Goal: Task Accomplishment & Management: Manage account settings

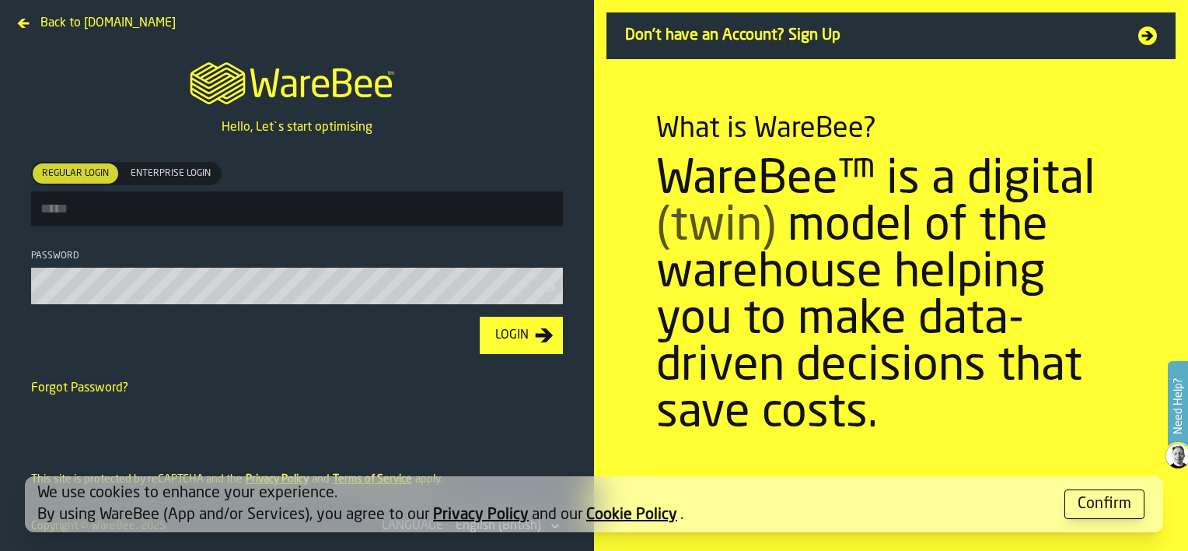
type input "**********"
click at [523, 331] on div "Login" at bounding box center [512, 335] width 46 height 19
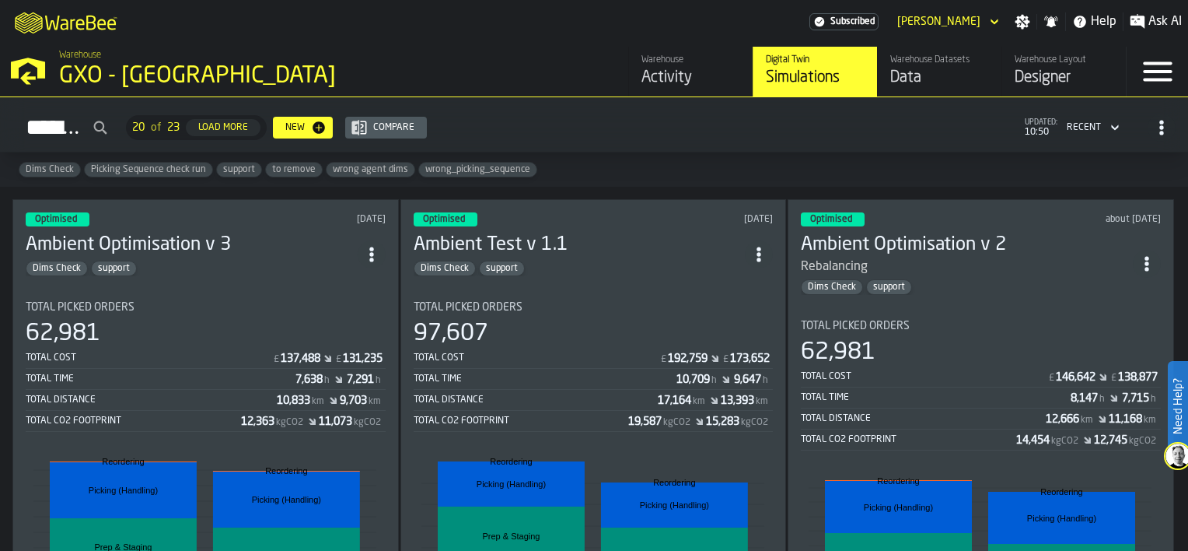
click at [715, 77] on div "Activity" at bounding box center [691, 78] width 99 height 22
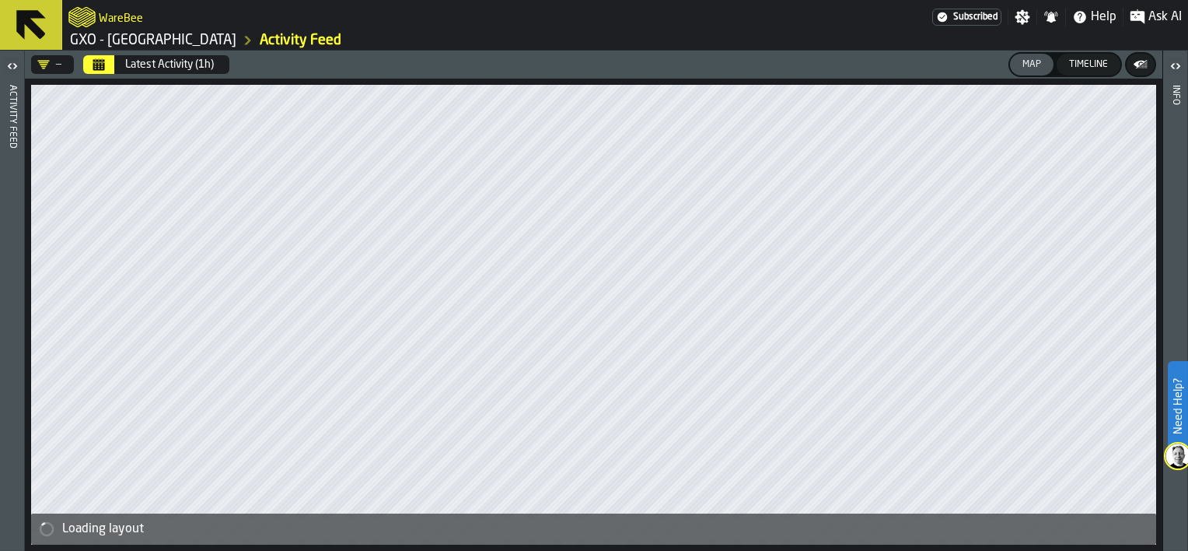
click at [105, 65] on button "Calendar" at bounding box center [98, 64] width 31 height 19
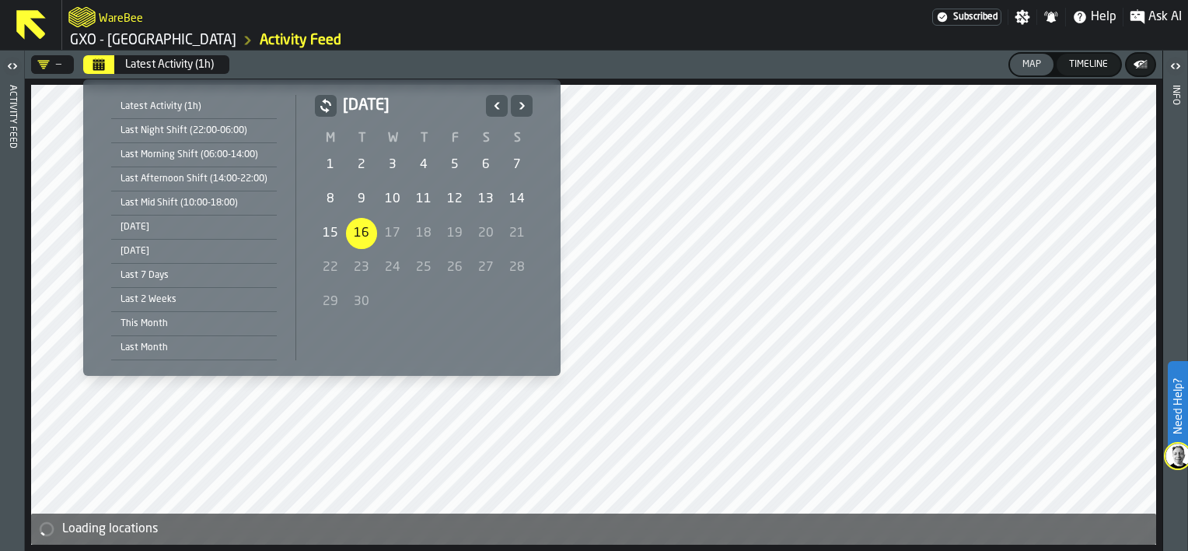
click at [355, 233] on div "16" at bounding box center [361, 233] width 31 height 31
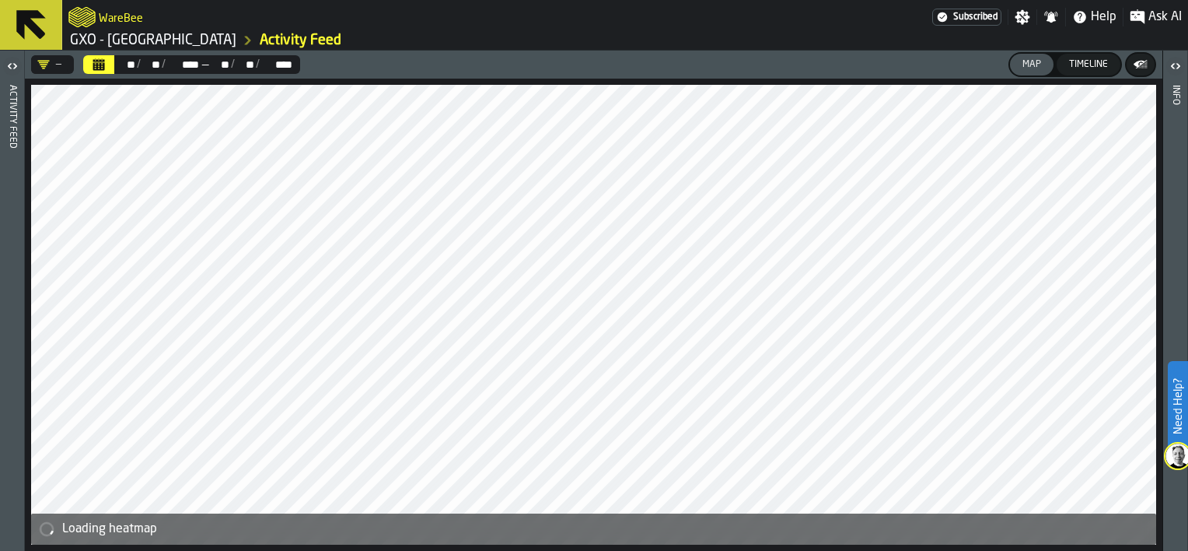
click at [9, 68] on icon "button-toggle-Open" at bounding box center [12, 66] width 19 height 19
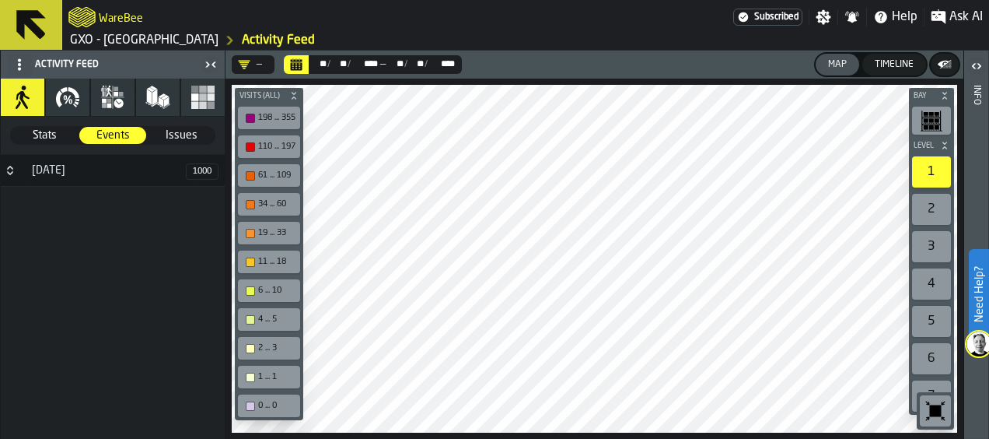
drag, startPoint x: 11, startPoint y: 171, endPoint x: 43, endPoint y: 126, distance: 55.2
click at [11, 173] on icon "Button-16 September-closed" at bounding box center [10, 170] width 12 height 12
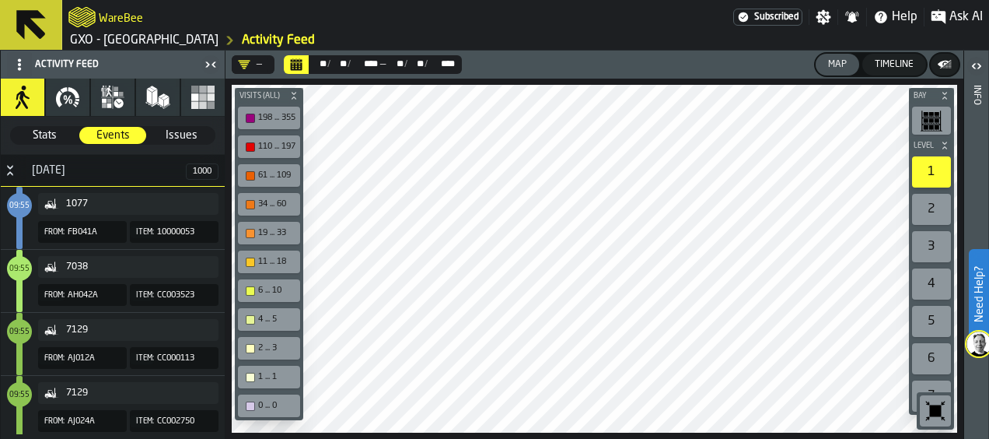
click at [50, 137] on span "Stats" at bounding box center [44, 136] width 65 height 16
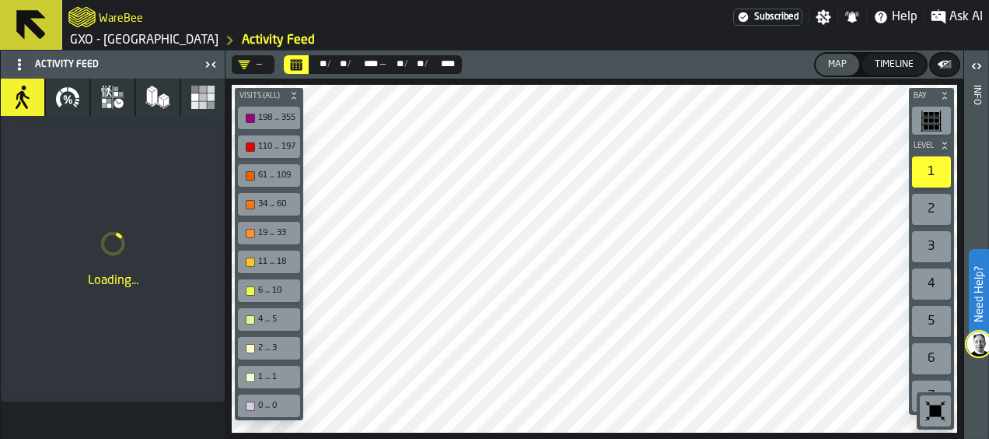
click at [95, 16] on icon "logo-header" at bounding box center [81, 17] width 27 height 20
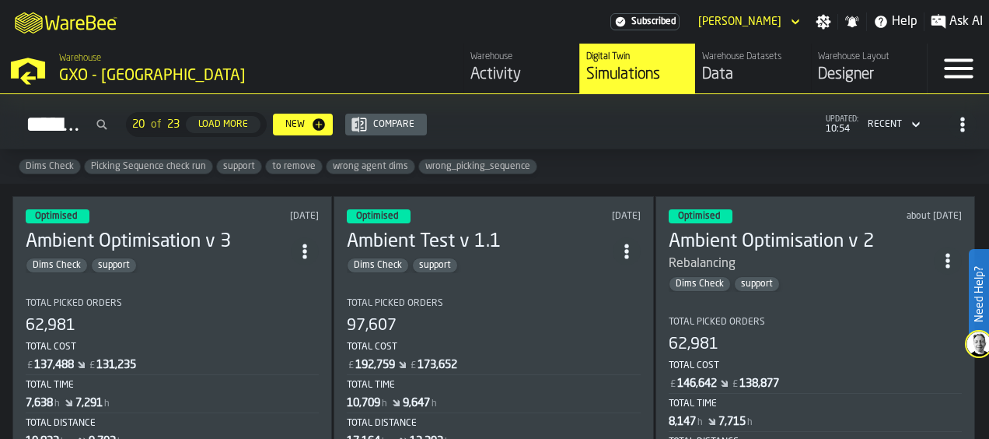
click at [221, 315] on div "62,981" at bounding box center [172, 326] width 293 height 22
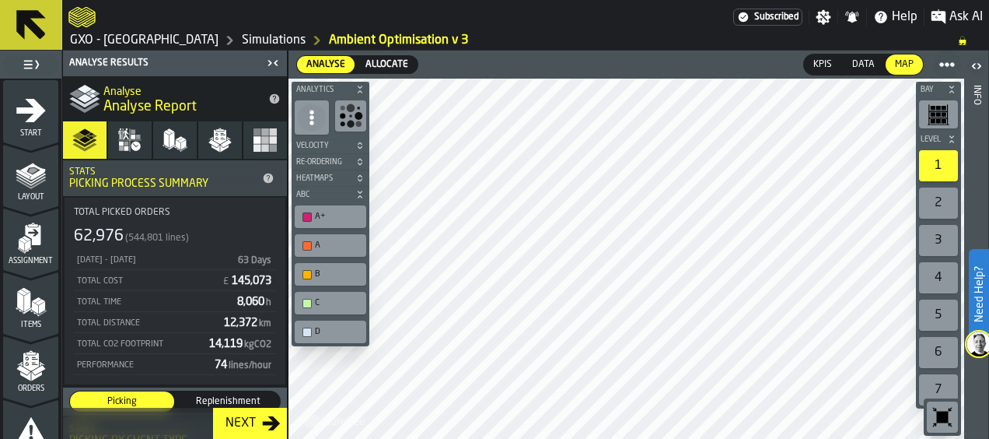
click at [242, 428] on div "Next" at bounding box center [240, 423] width 43 height 19
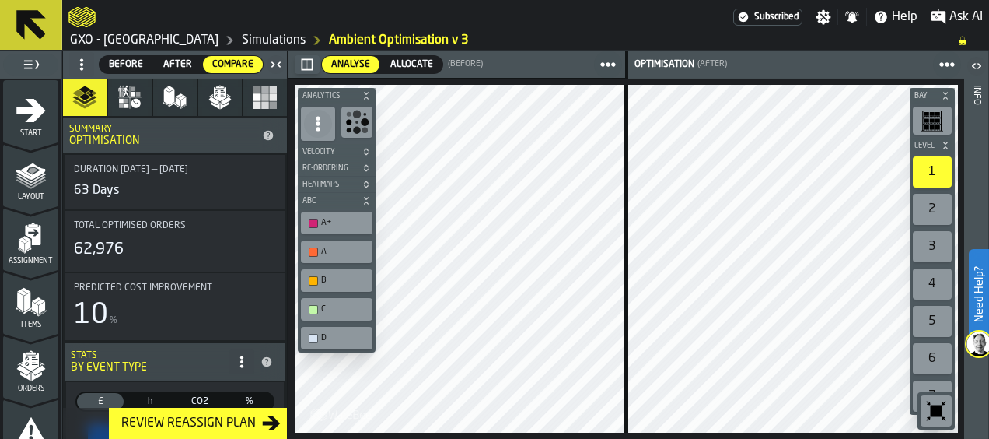
click at [233, 418] on div "Review Reassign Plan" at bounding box center [188, 423] width 147 height 19
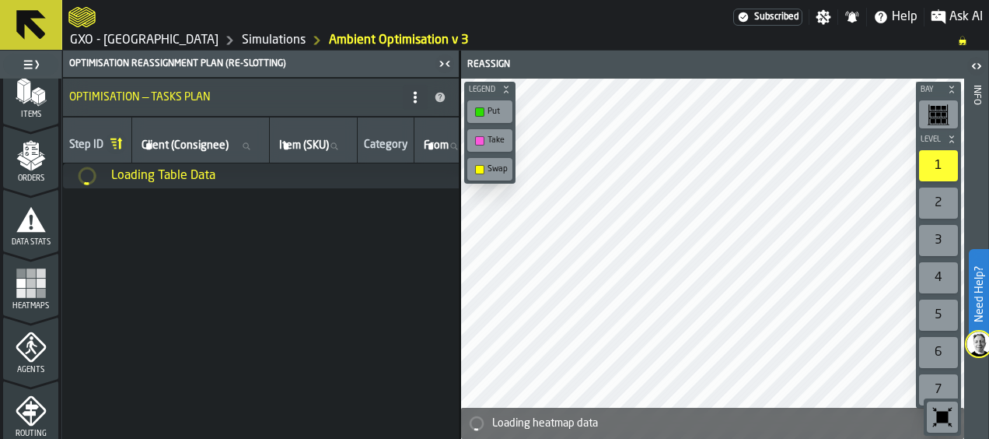
scroll to position [311, 0]
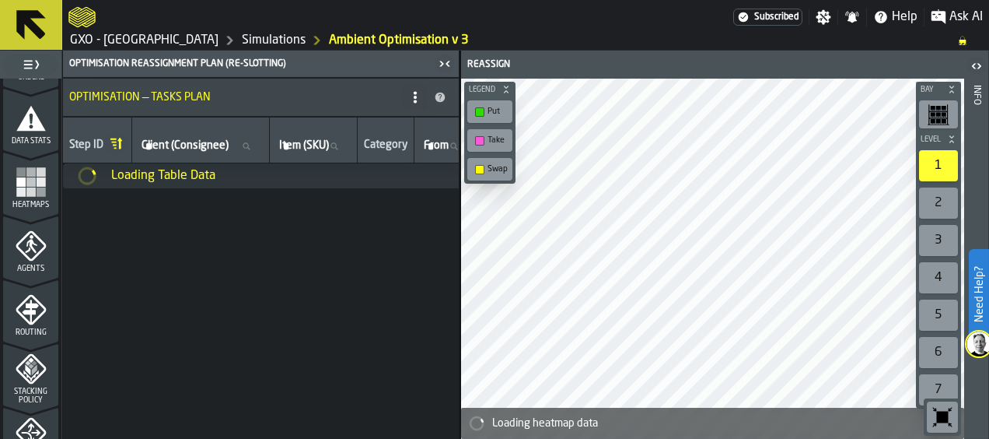
click at [16, 190] on icon "menu Heatmaps" at bounding box center [31, 181] width 31 height 31
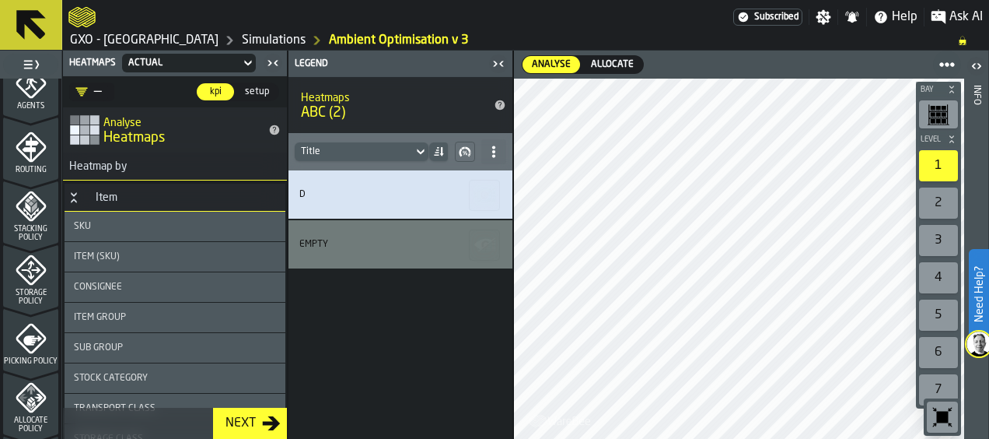
scroll to position [480, 0]
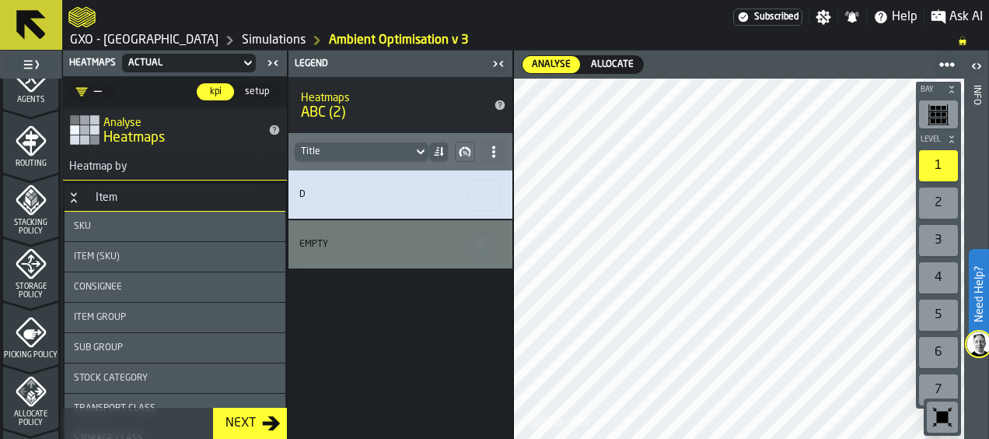
click at [81, 19] on icon "logo-header" at bounding box center [81, 17] width 27 height 22
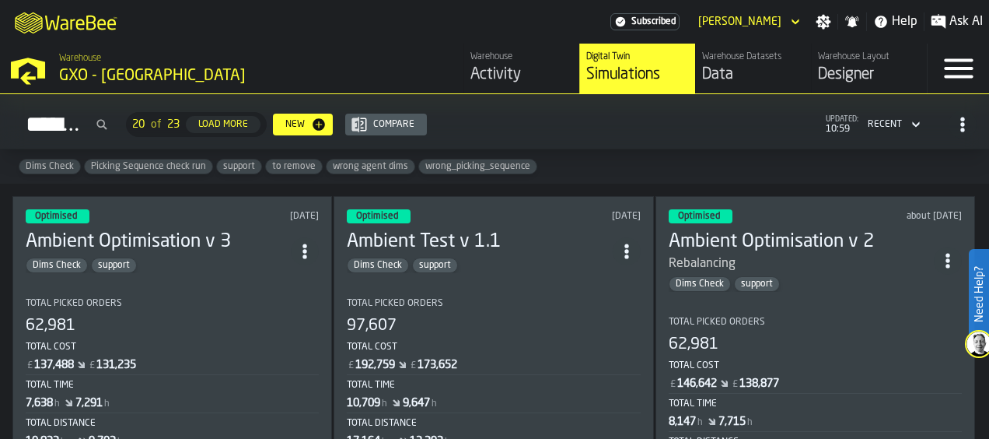
click at [493, 69] on div "Activity" at bounding box center [521, 75] width 103 height 22
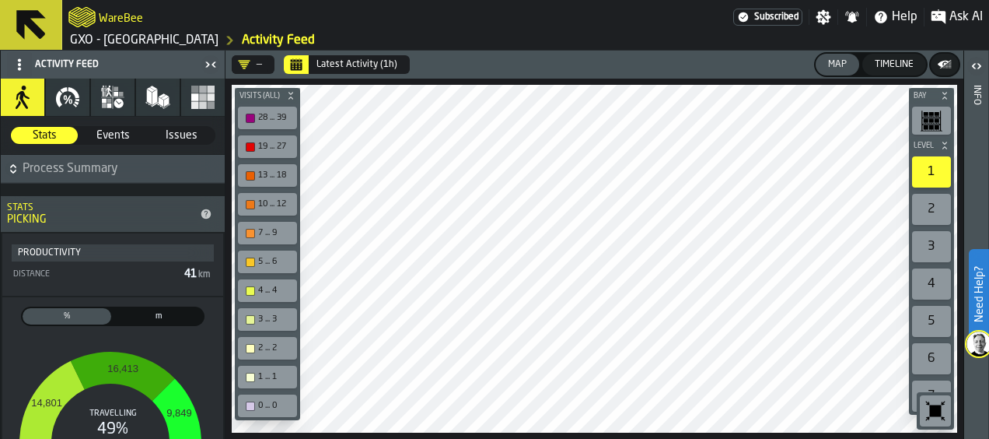
click at [302, 65] on icon "Calendar" at bounding box center [297, 66] width 12 height 8
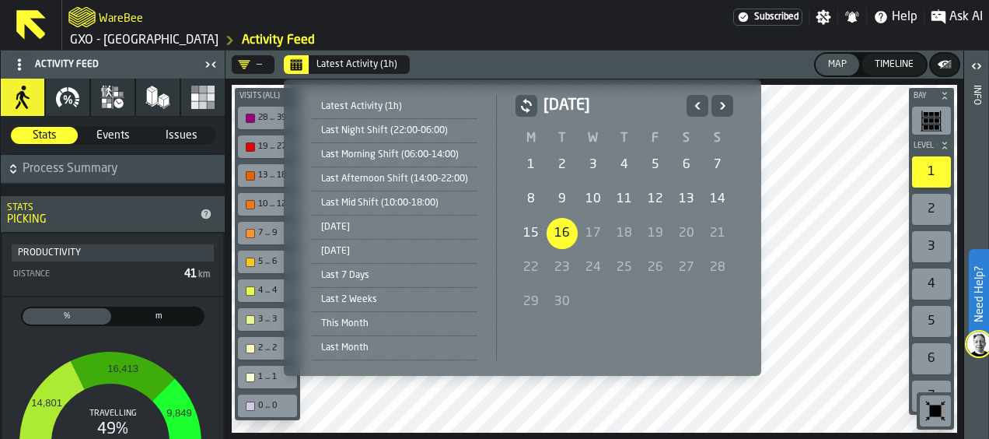
click at [366, 157] on div "Last Morning Shift (06:00-14:00)" at bounding box center [395, 154] width 166 height 17
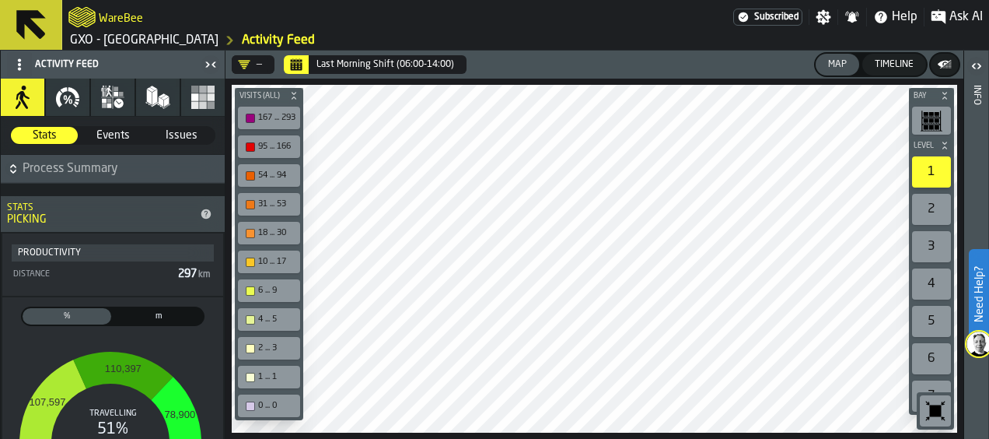
click at [12, 169] on icon "button-" at bounding box center [13, 169] width 16 height 16
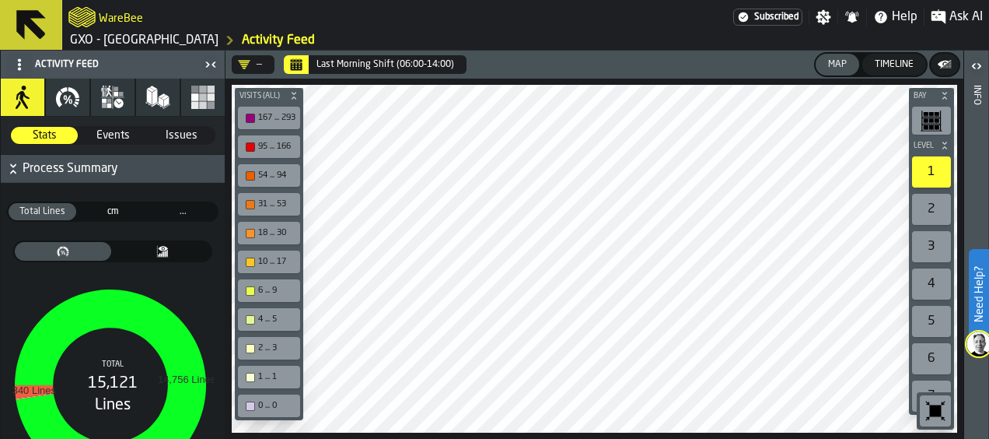
click at [12, 167] on icon "button-" at bounding box center [13, 169] width 16 height 16
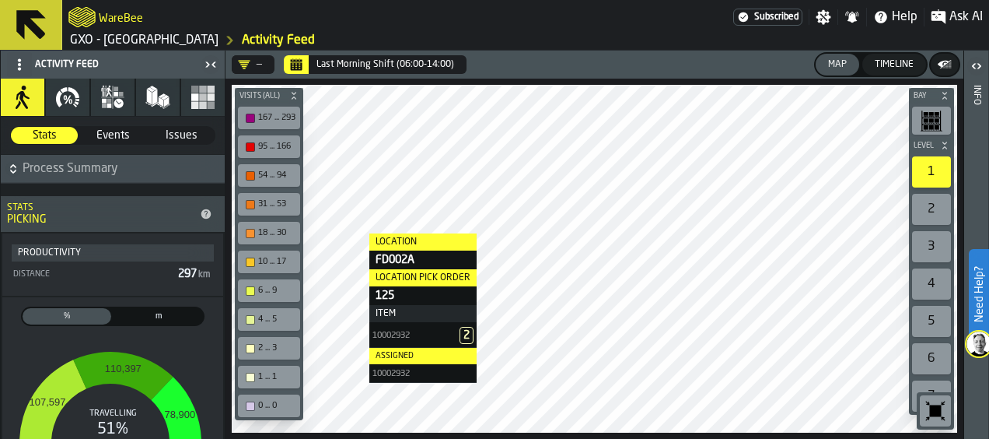
click at [75, 106] on icon "button" at bounding box center [67, 97] width 25 height 25
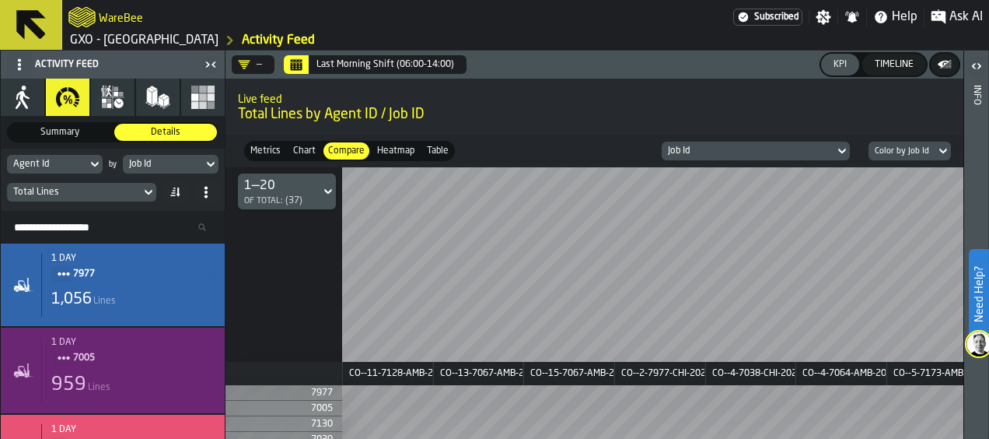
click at [247, 60] on icon "DropdownMenuValue-" at bounding box center [245, 64] width 12 height 9
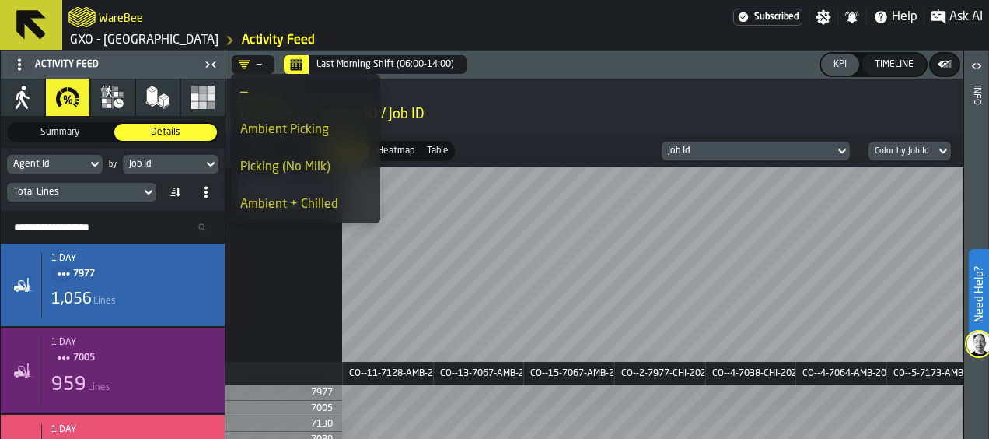
click at [311, 171] on div "Picking (No Milk)" at bounding box center [305, 167] width 131 height 19
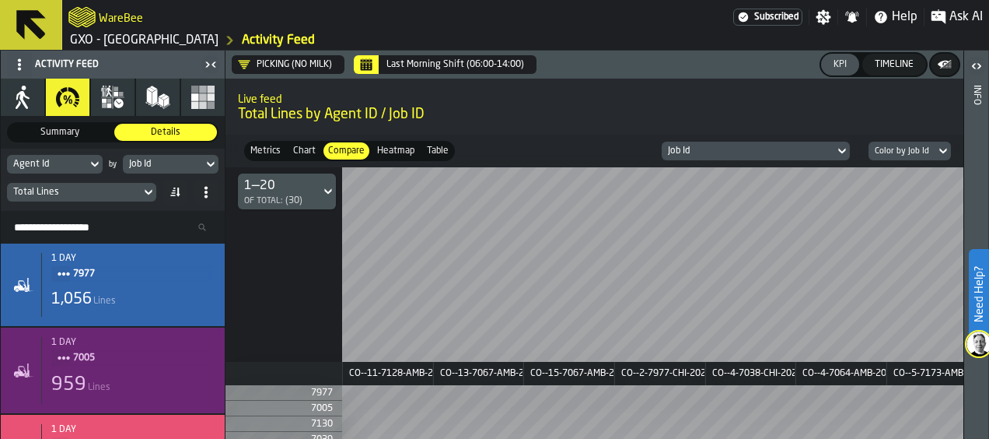
click at [300, 149] on span "Chart" at bounding box center [304, 151] width 29 height 14
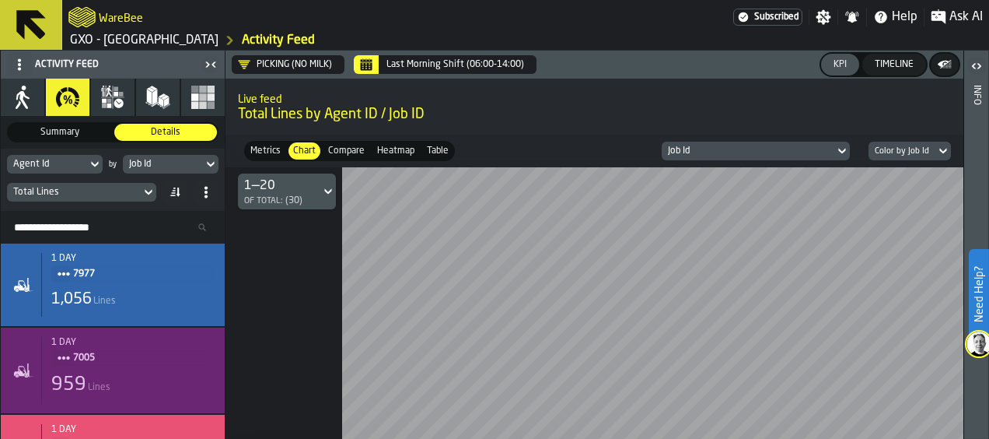
click at [268, 145] on span "Metrics" at bounding box center [265, 151] width 37 height 14
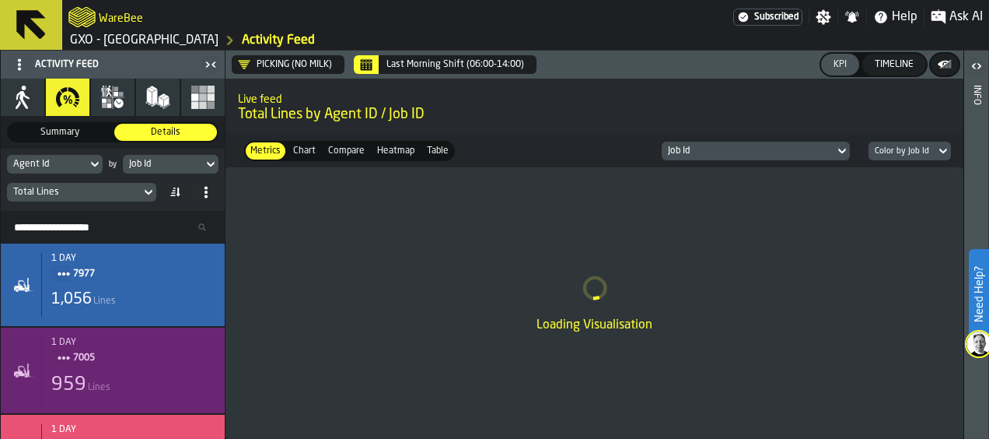
click at [95, 165] on icon at bounding box center [94, 164] width 7 height 5
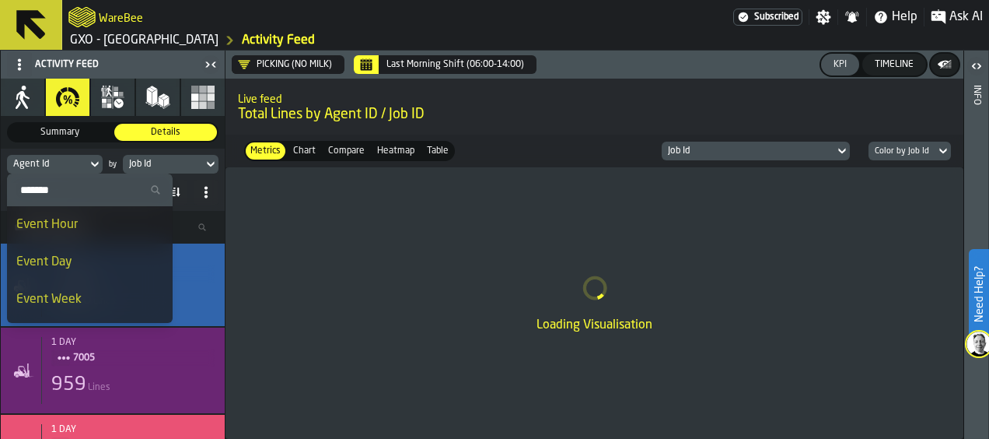
click at [95, 165] on icon at bounding box center [94, 164] width 7 height 5
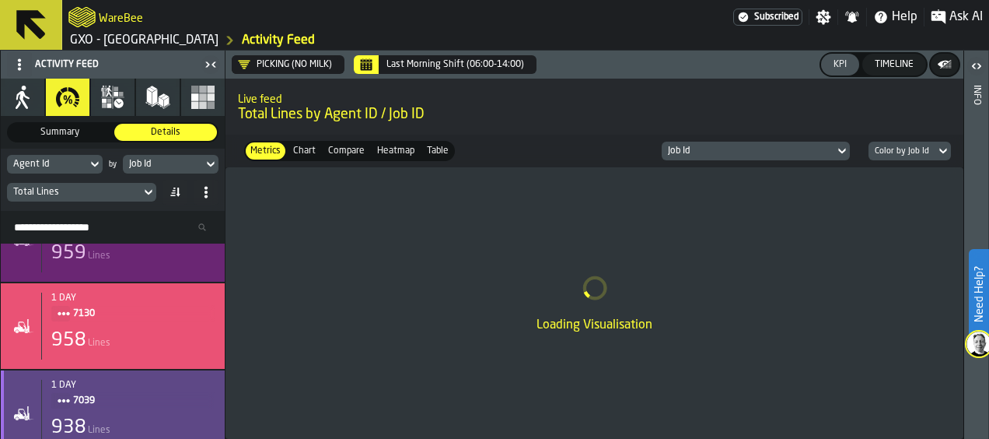
scroll to position [233, 0]
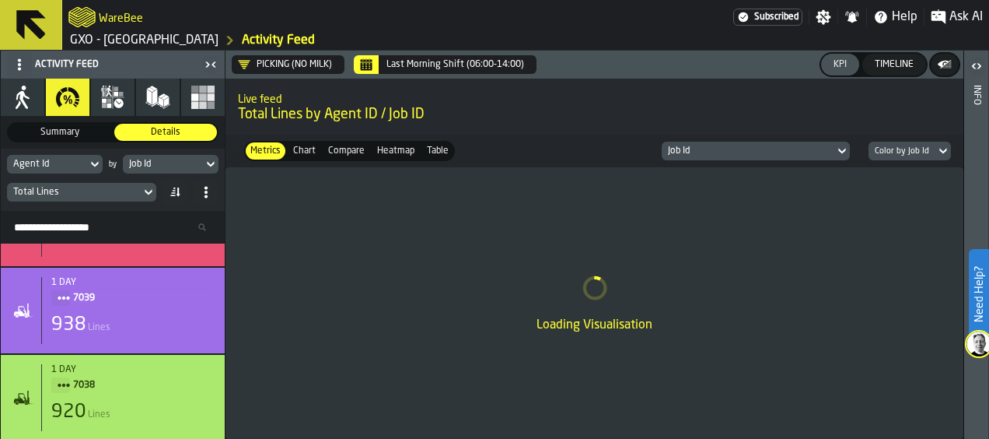
click at [421, 143] on label "Table Table" at bounding box center [438, 151] width 34 height 20
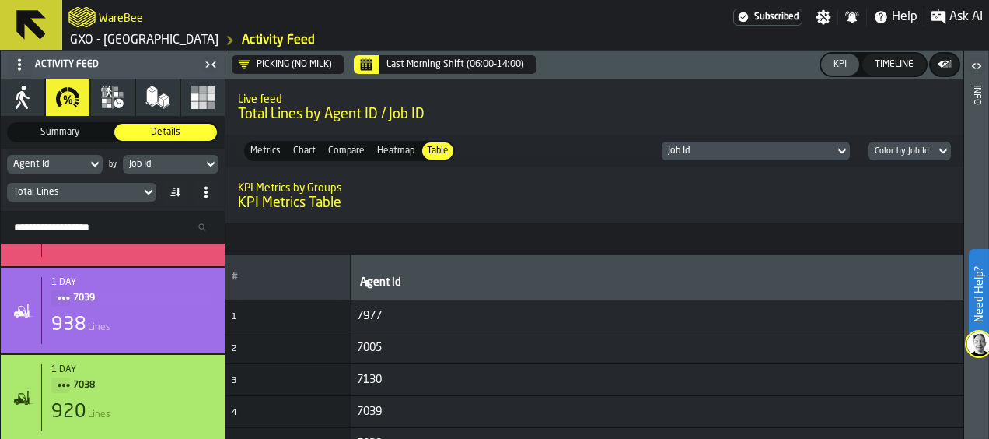
click at [383, 144] on div "Heatmap" at bounding box center [396, 150] width 47 height 17
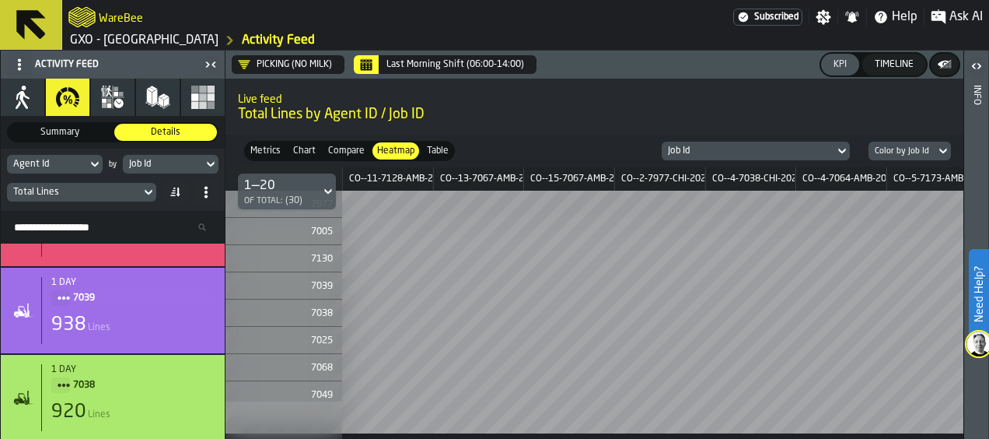
click at [146, 188] on icon at bounding box center [149, 192] width 16 height 19
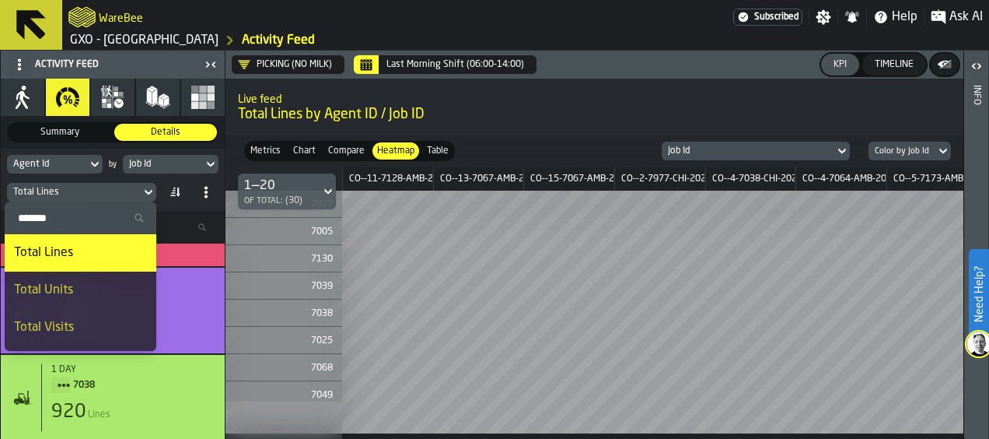
click at [93, 296] on div "Total Units" at bounding box center [80, 290] width 133 height 19
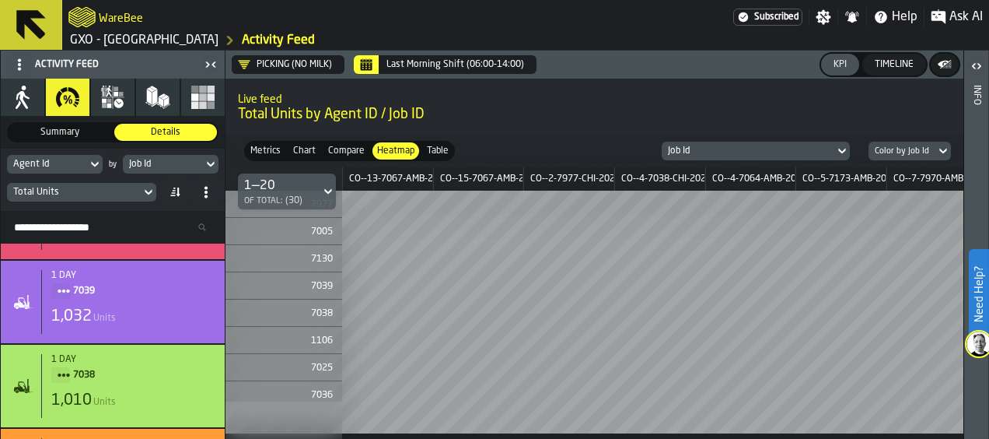
click at [219, 159] on div "Agent Id by Job Id Total Units" at bounding box center [113, 180] width 224 height 62
click at [210, 164] on icon at bounding box center [211, 164] width 16 height 19
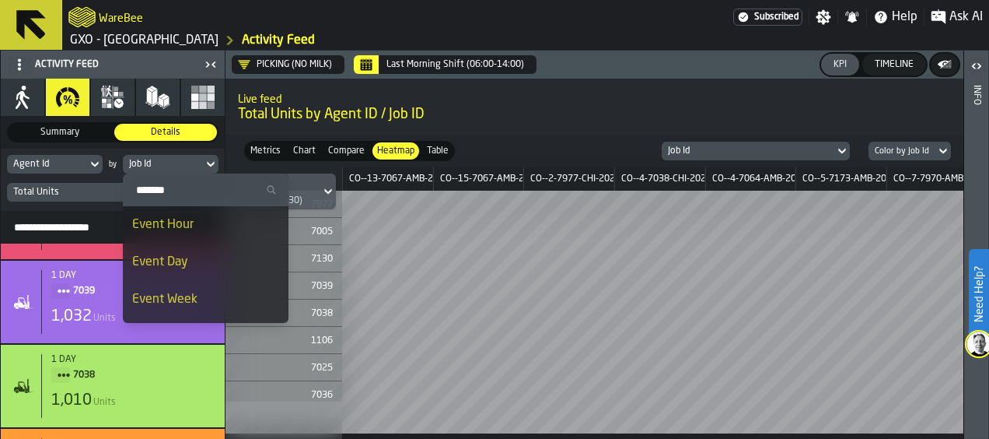
click at [191, 232] on div "Event Hour" at bounding box center [205, 224] width 147 height 19
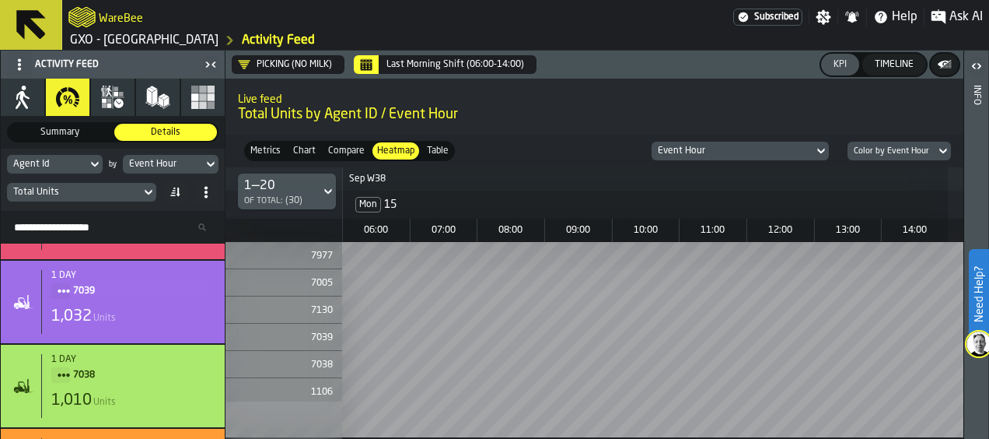
click at [432, 148] on span "Table" at bounding box center [438, 151] width 28 height 14
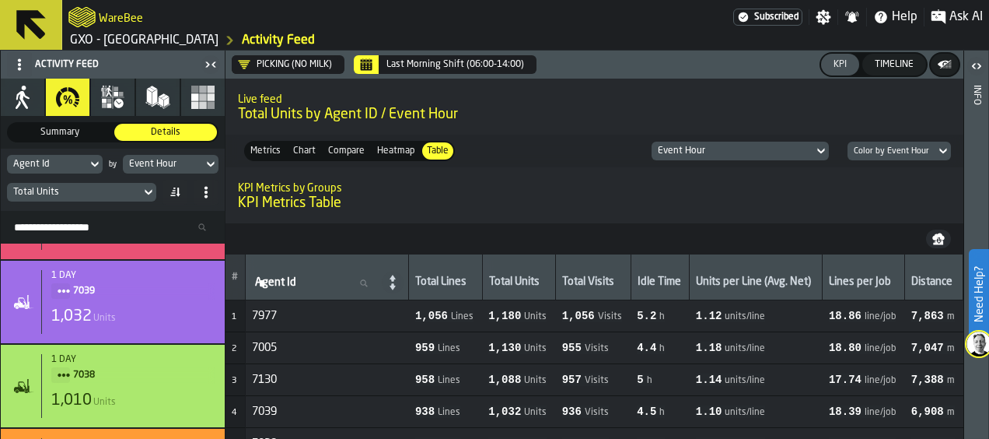
click at [390, 149] on span "Heatmap" at bounding box center [396, 151] width 44 height 14
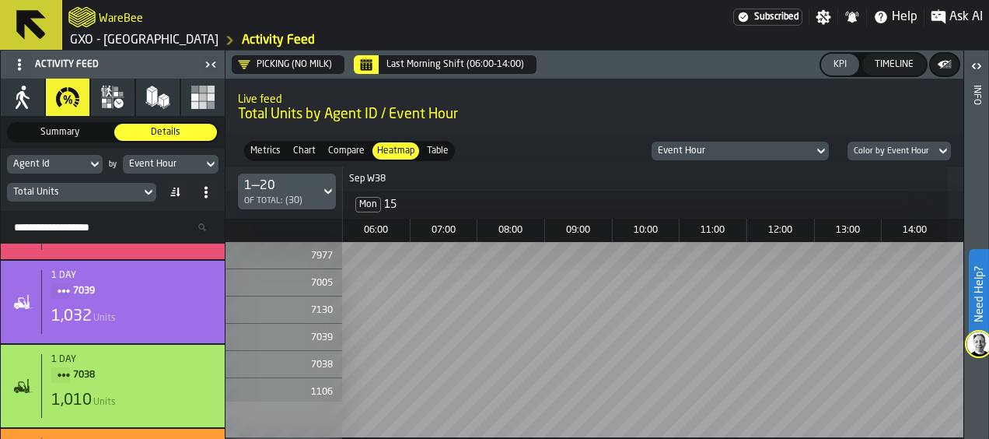
click at [298, 149] on span "Chart" at bounding box center [304, 151] width 29 height 14
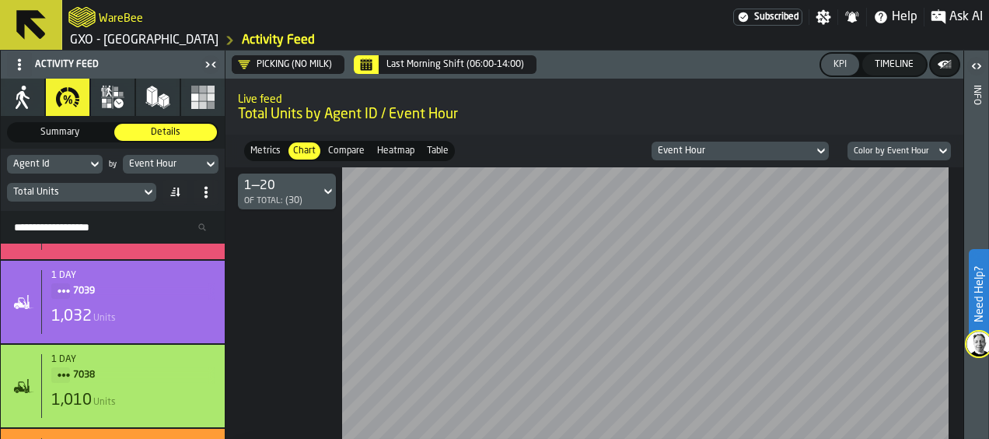
click at [271, 151] on span "Metrics" at bounding box center [265, 151] width 37 height 14
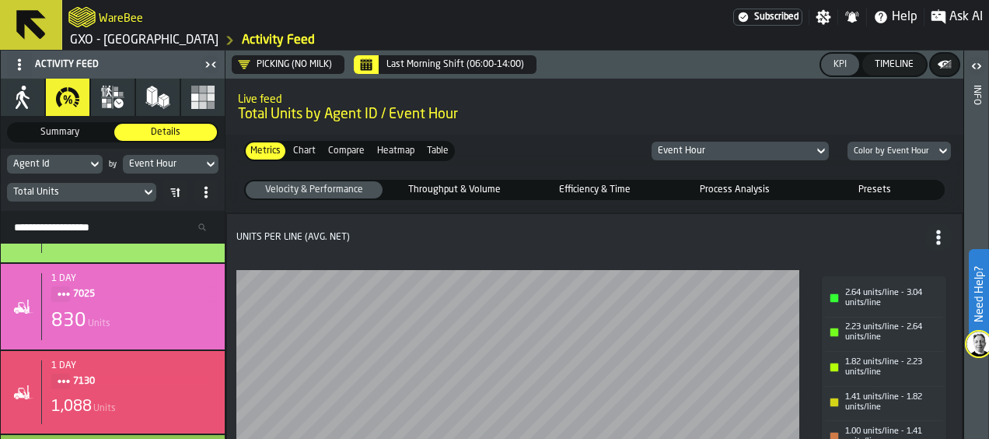
click at [614, 189] on span "Efficiency & Time" at bounding box center [594, 190] width 134 height 14
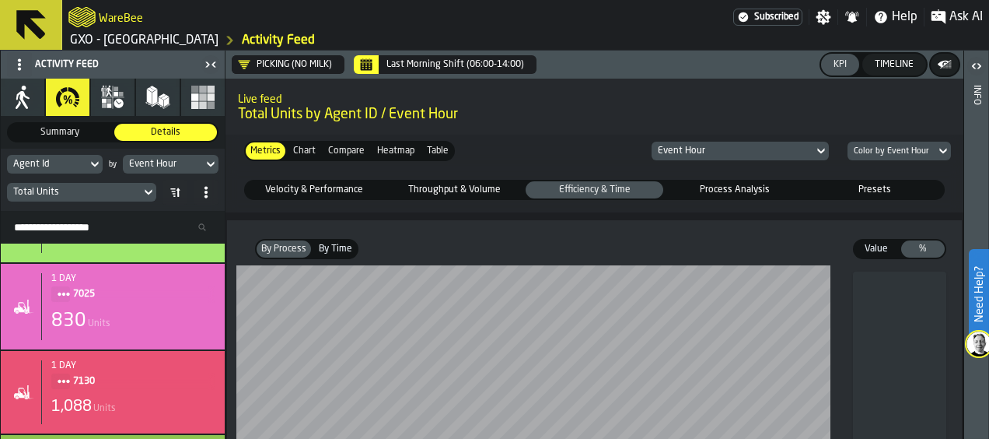
click at [320, 187] on span "Velocity & Performance" at bounding box center [314, 190] width 134 height 14
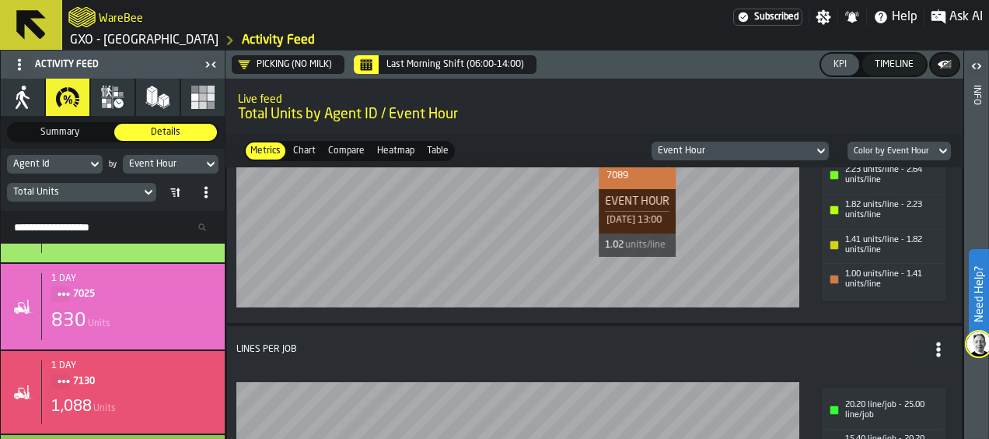
scroll to position [79, 0]
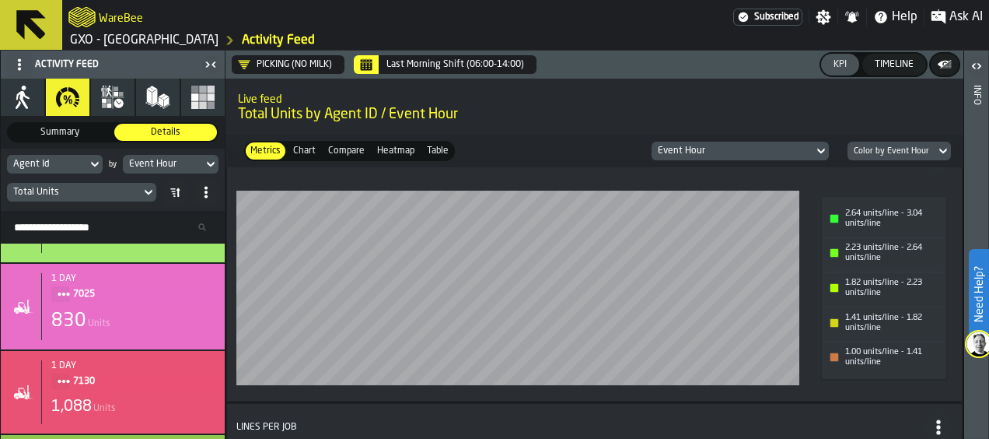
click at [303, 149] on span "Chart" at bounding box center [304, 151] width 29 height 14
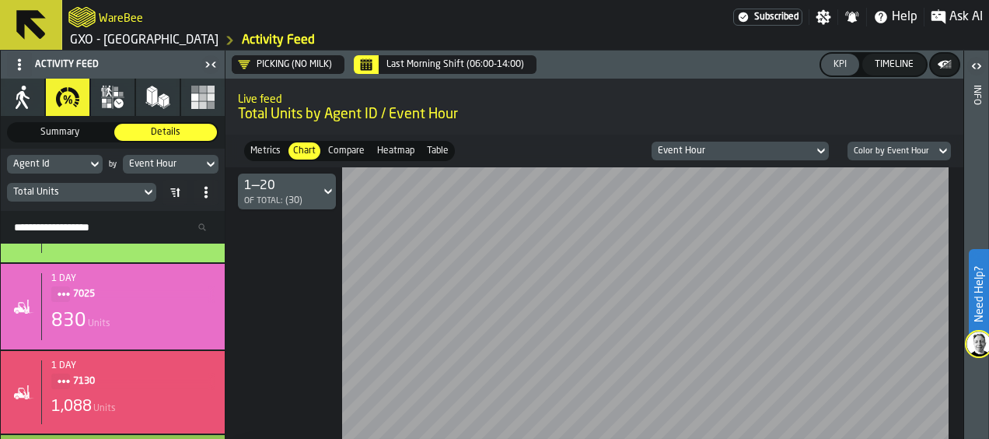
drag, startPoint x: 992, startPoint y: 166, endPoint x: 955, endPoint y: 211, distance: 57.5
click at [989, 219] on html "Need Help? WareBee Subscribed Settings Notifications Help Ask AI GXO - [GEOGRAP…" at bounding box center [494, 219] width 989 height 439
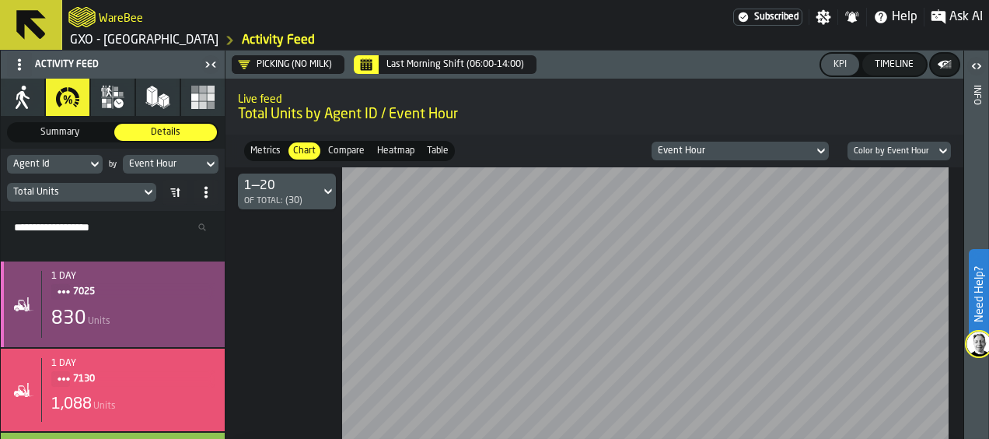
scroll to position [233, 0]
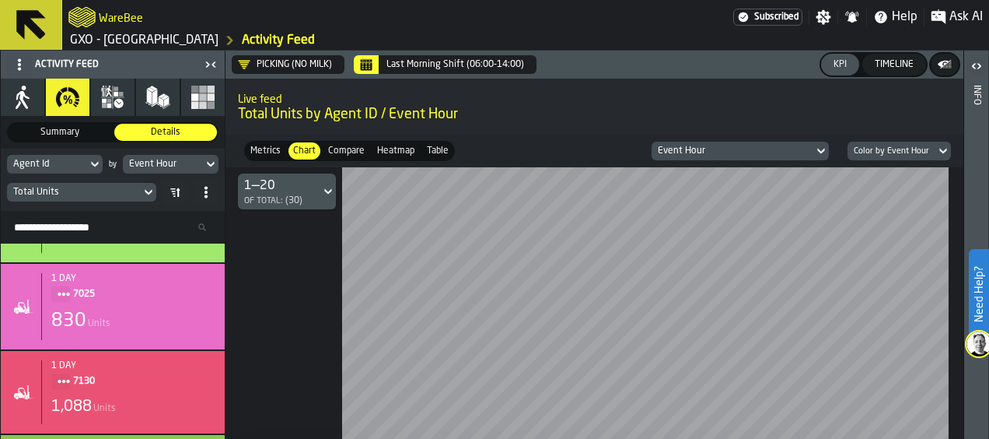
click at [978, 64] on icon "button-toggle-Open" at bounding box center [979, 65] width 4 height 5
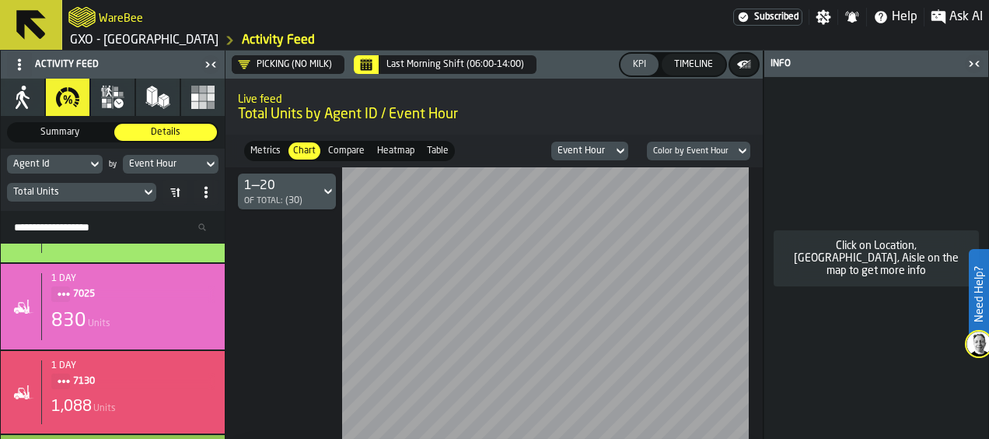
click at [978, 64] on icon "button-toggle-Close me" at bounding box center [974, 63] width 19 height 19
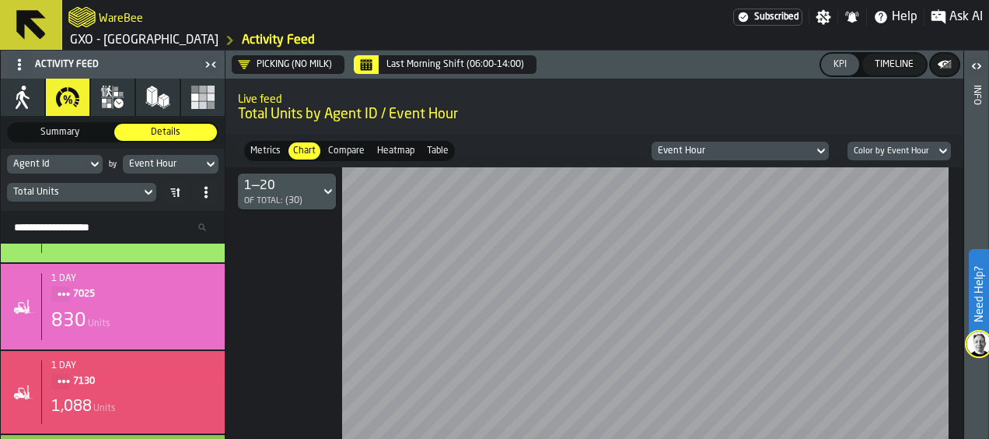
click at [376, 65] on button "Calendar" at bounding box center [366, 64] width 25 height 19
click at [959, 20] on span "Ask AI" at bounding box center [966, 17] width 33 height 19
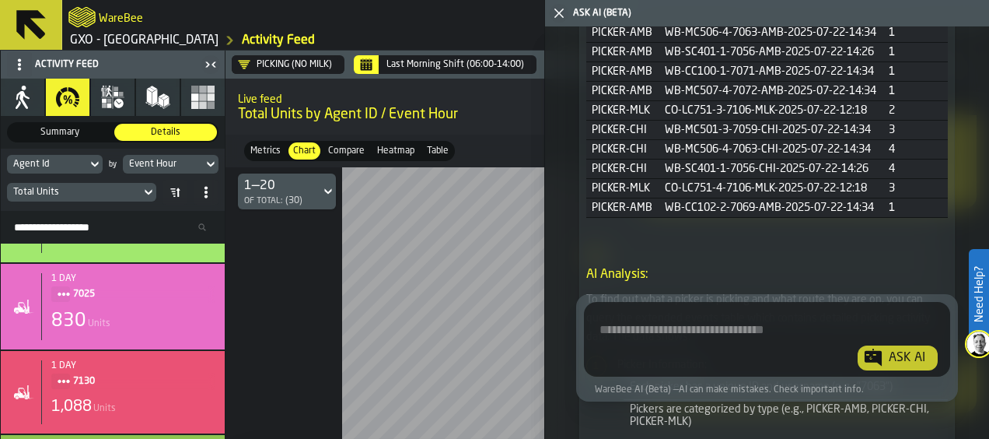
scroll to position [0, 78]
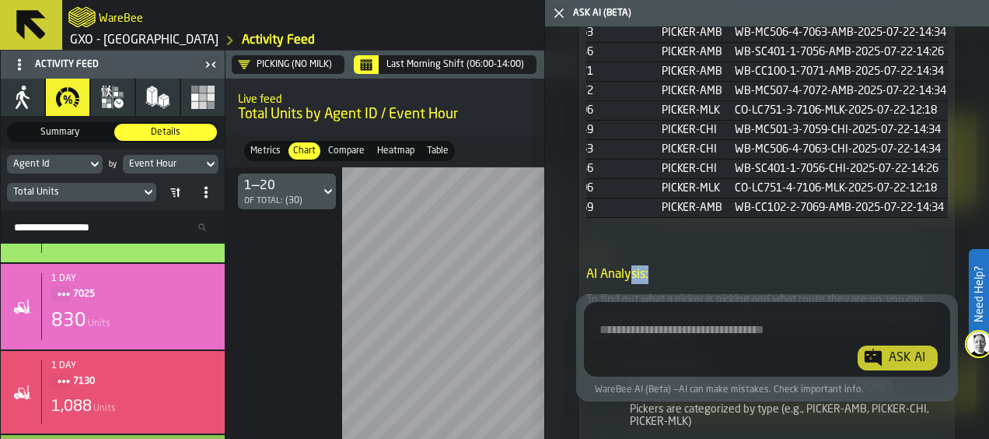
drag, startPoint x: 657, startPoint y: 256, endPoint x: 631, endPoint y: 256, distance: 25.7
click at [631, 256] on div "Data range: [DATE] 17:53 - 18:53 Picker ID Picker Username Picker Type Job Rout…" at bounding box center [767, 364] width 362 height 848
drag, startPoint x: 631, startPoint y: 256, endPoint x: 603, endPoint y: 254, distance: 28.1
click at [603, 253] on div "Picker ID Picker Username Picker Type Job Route ID Number Of Locations Visited …" at bounding box center [767, 120] width 362 height 264
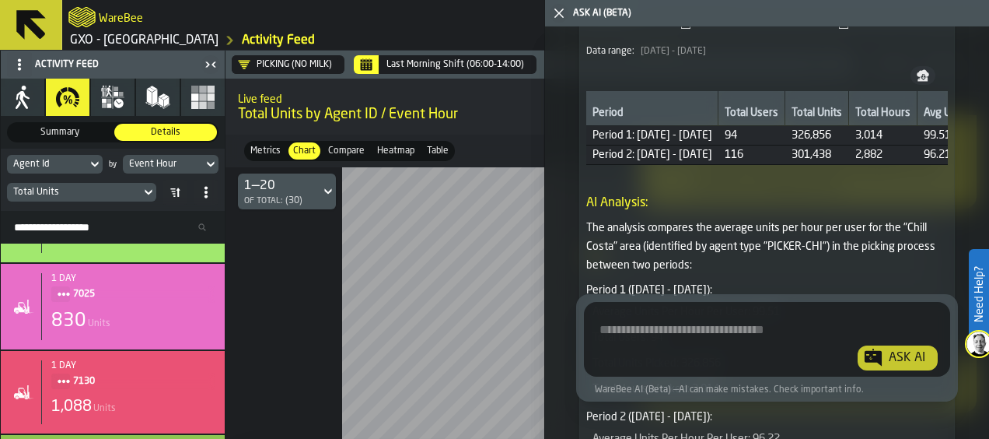
scroll to position [2920, 0]
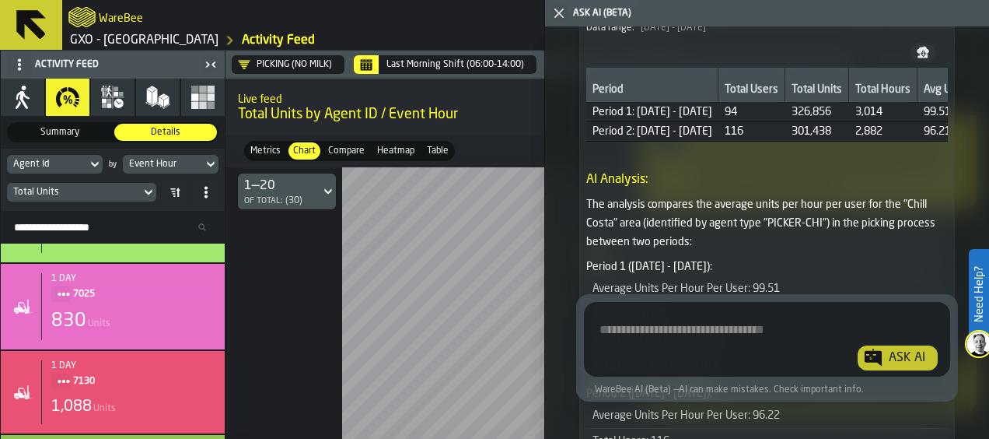
drag, startPoint x: 697, startPoint y: 193, endPoint x: 725, endPoint y: 194, distance: 28.0
click at [725, 158] on div "Period Total Users Total Units Total Hours Avg Units Per Hour Per User Min Unit…" at bounding box center [767, 113] width 362 height 90
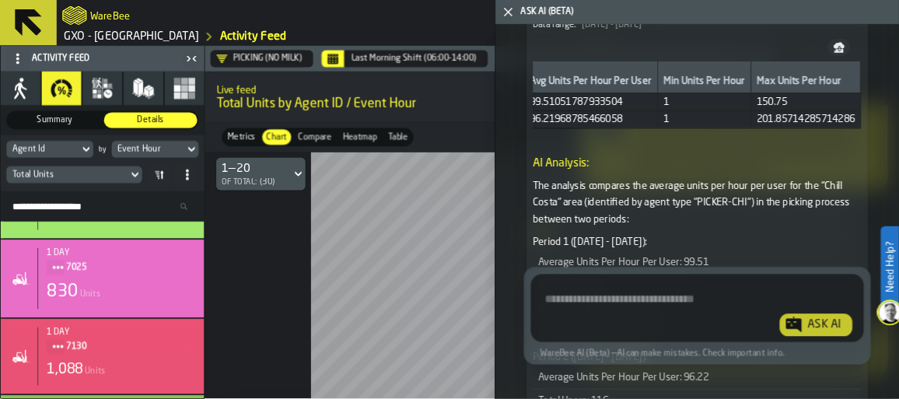
scroll to position [0, 401]
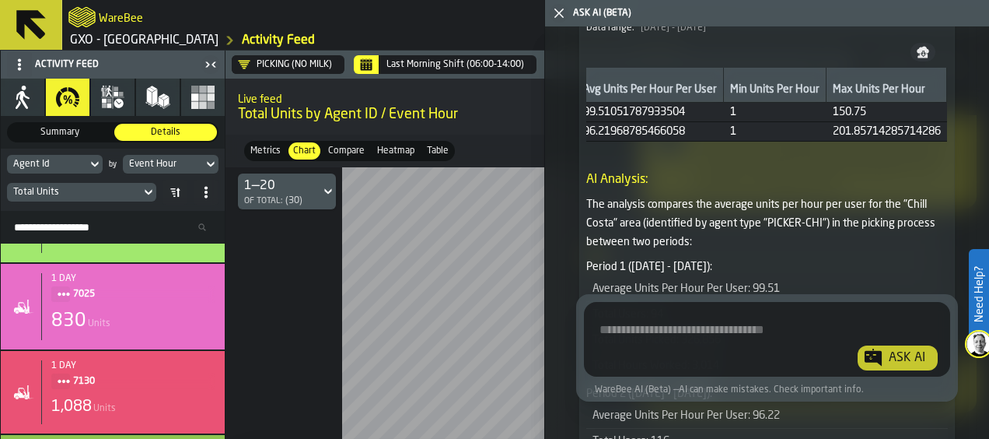
click at [558, 12] on polygon "button-toggle-Close me" at bounding box center [559, 13] width 10 height 10
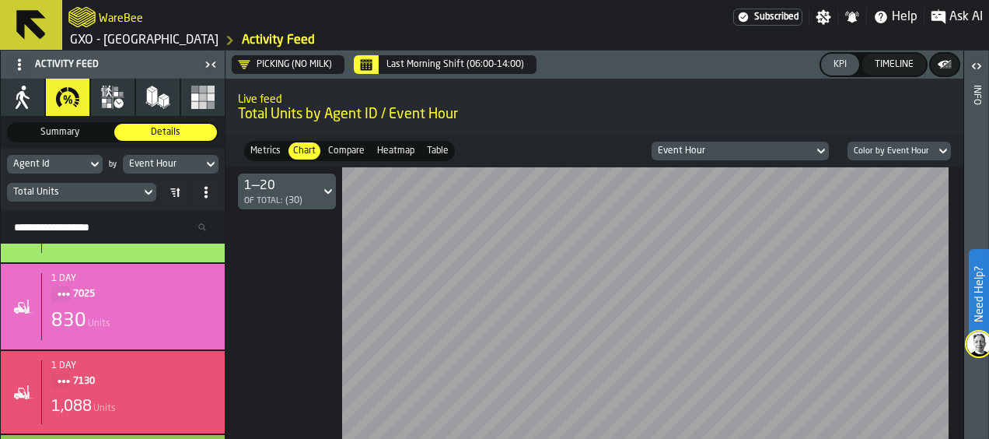
click at [392, 149] on span "Heatmap" at bounding box center [396, 151] width 44 height 14
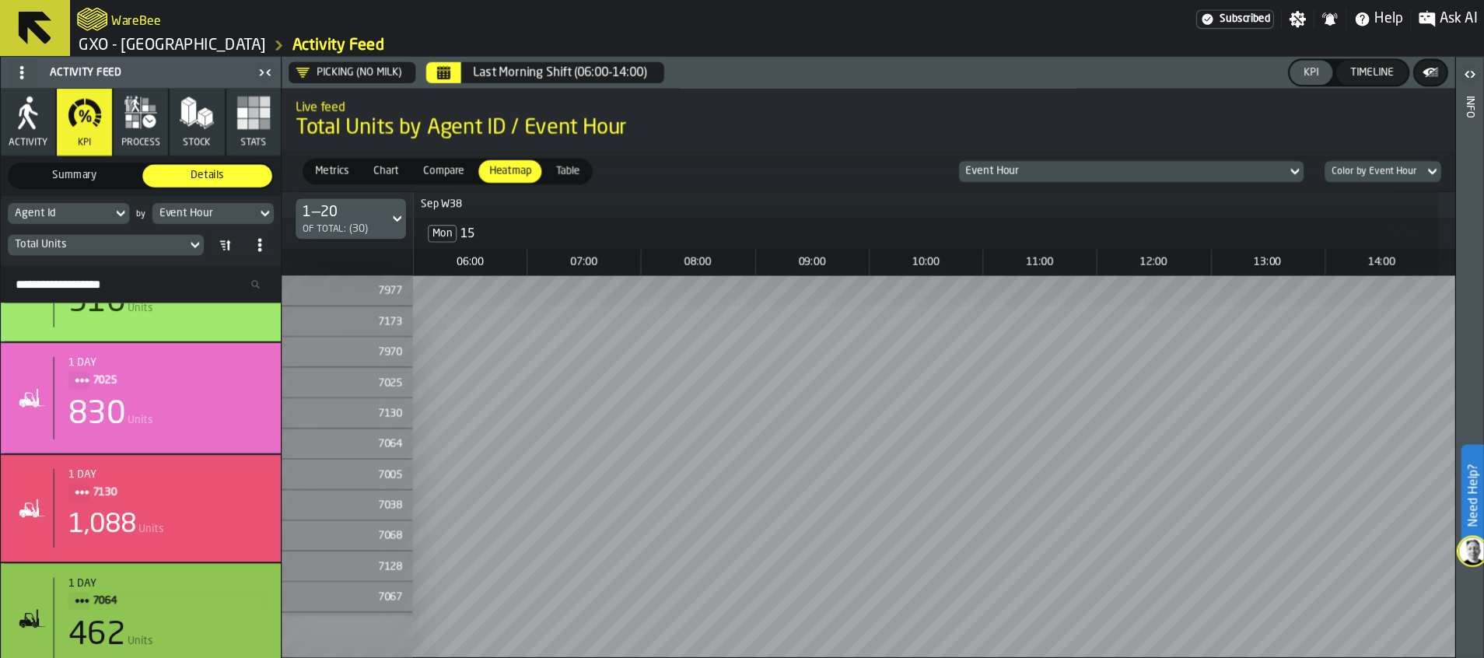
scroll to position [231, 0]
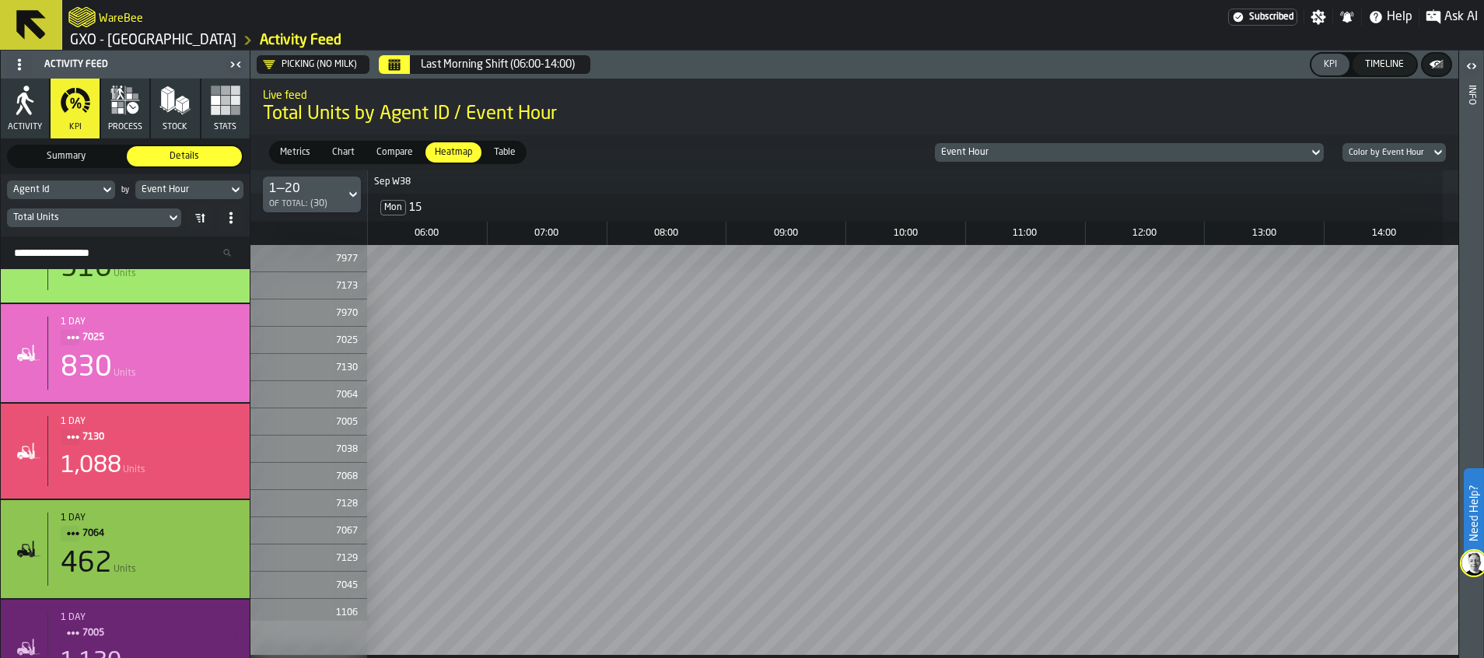
click at [1188, 69] on div "Timeline" at bounding box center [1384, 64] width 51 height 11
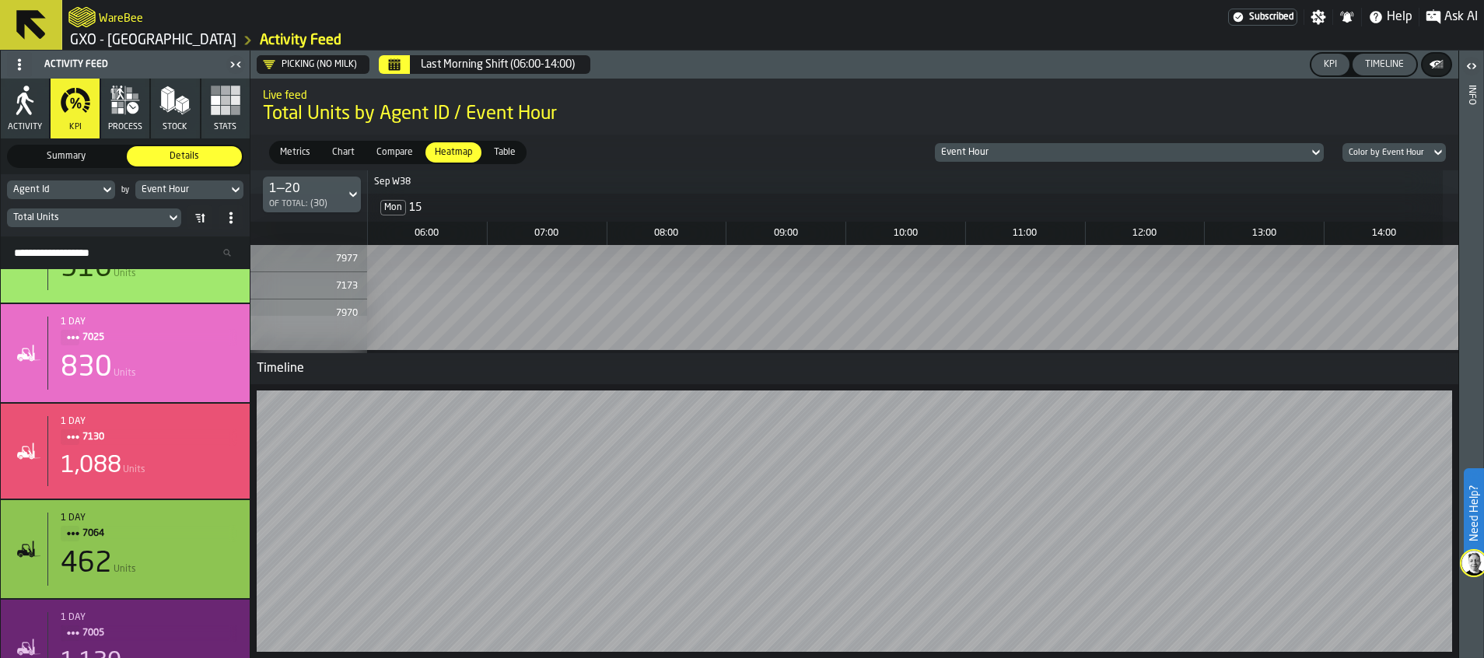
click at [1188, 61] on div "KPI" at bounding box center [1330, 64] width 26 height 11
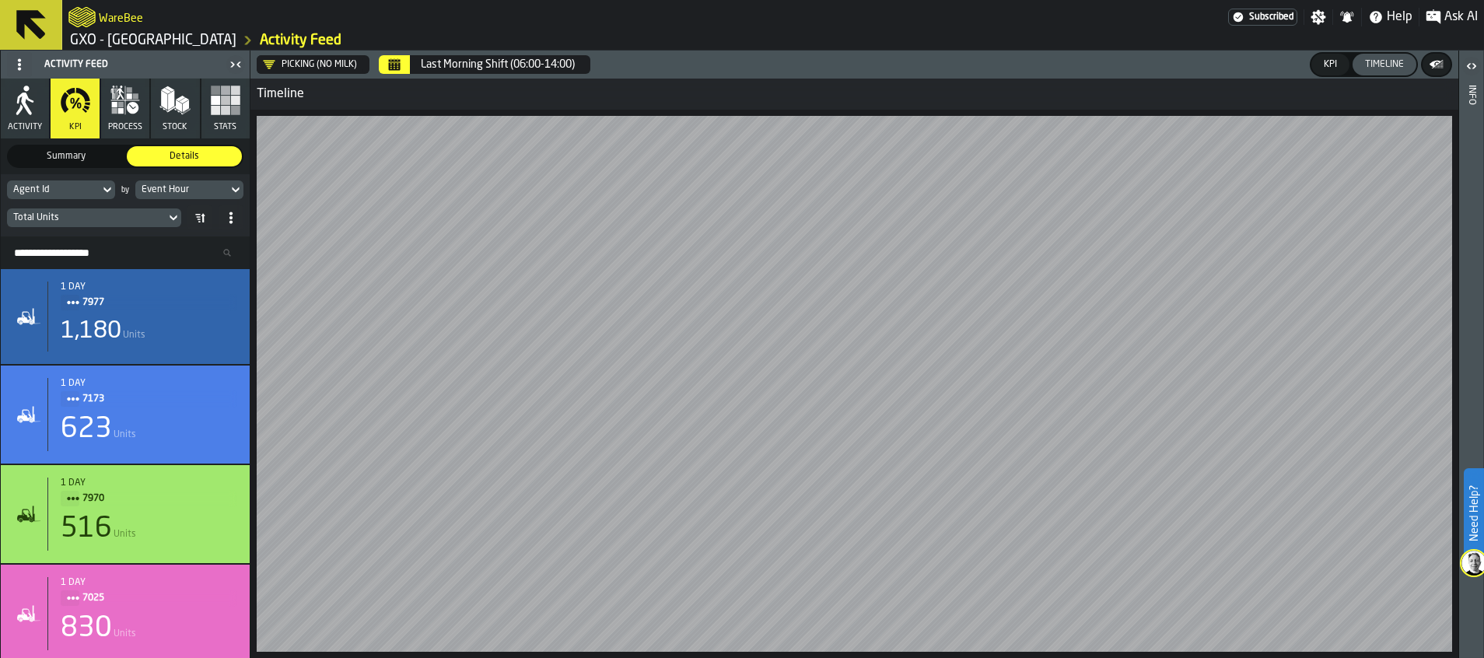
click at [132, 105] on icon "button" at bounding box center [133, 108] width 12 height 12
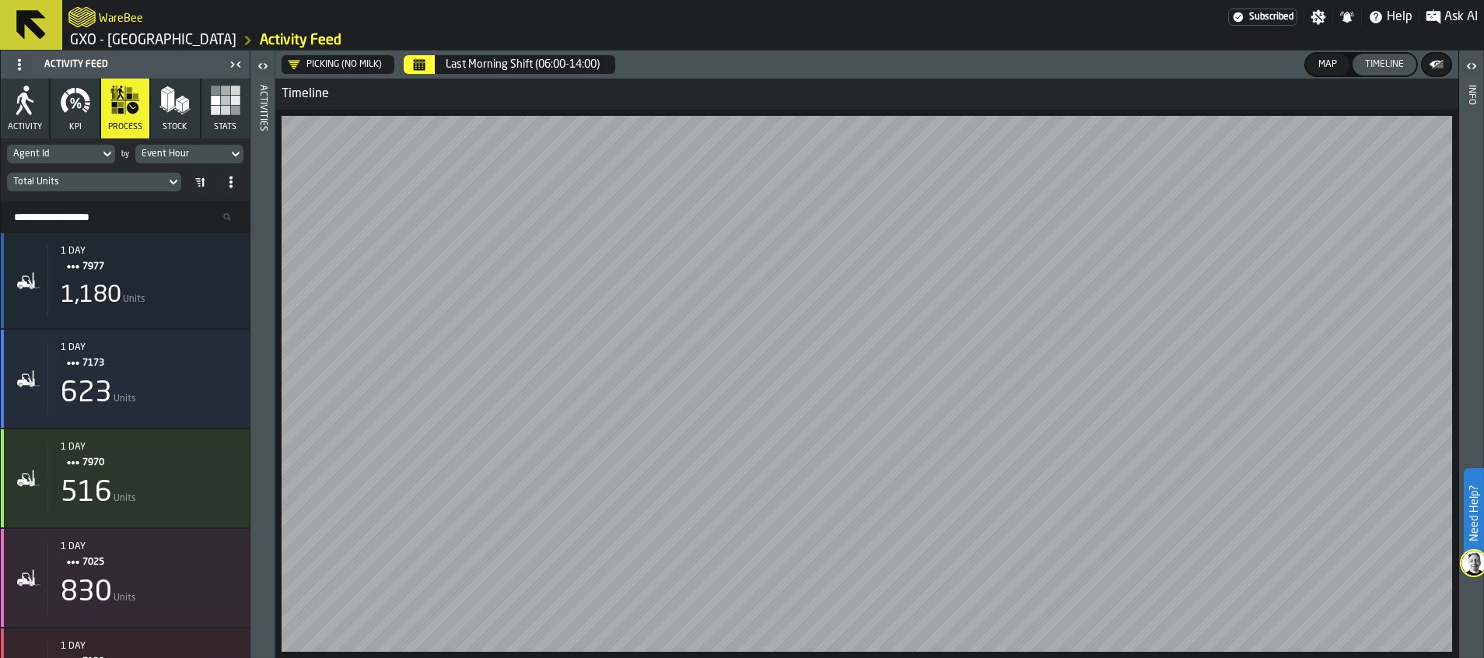
click at [1188, 59] on icon "button-" at bounding box center [1437, 65] width 16 height 16
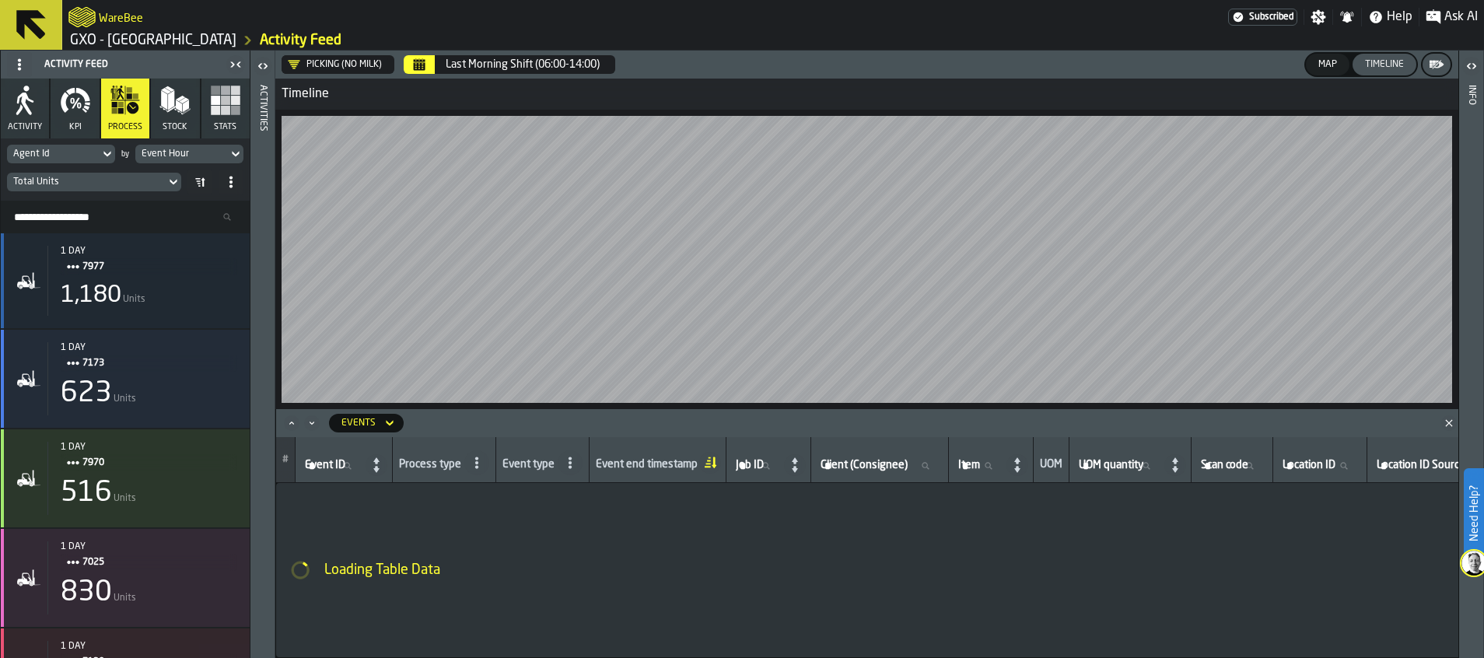
click at [1188, 59] on button "button-" at bounding box center [1436, 65] width 28 height 22
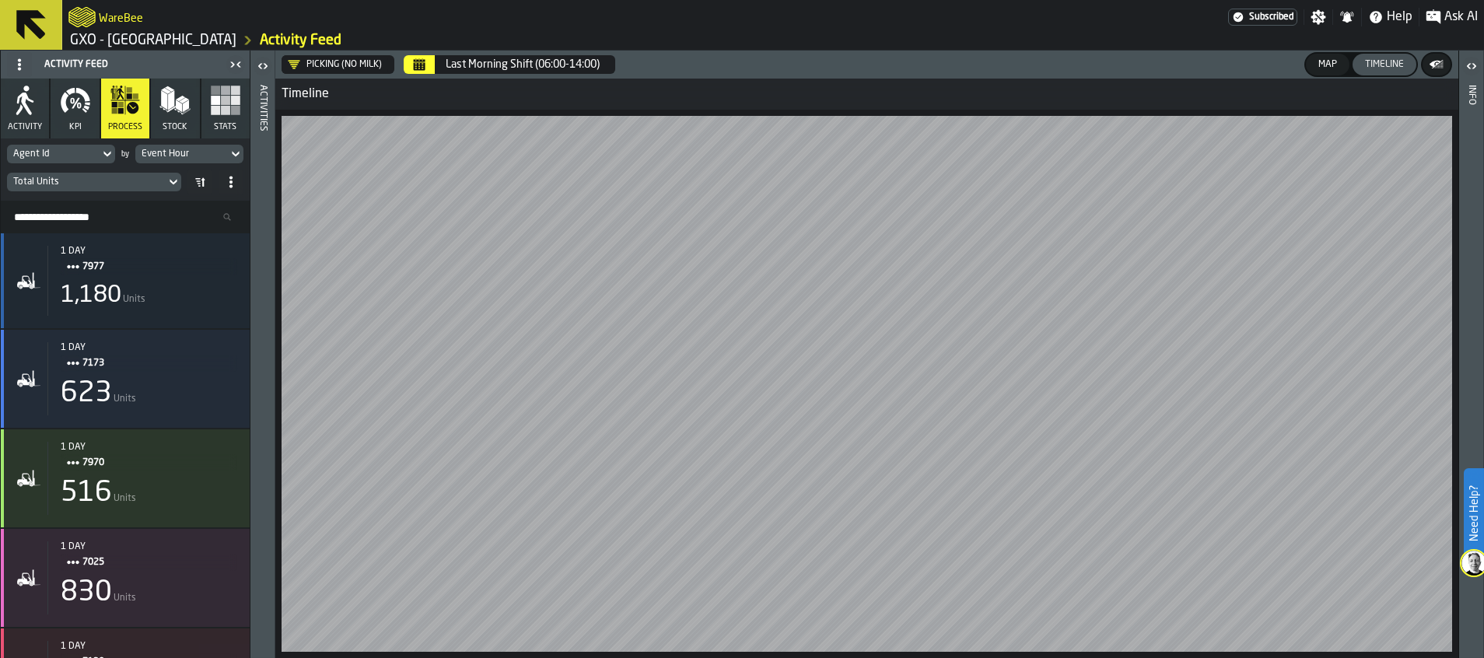
click at [1188, 63] on div "Map" at bounding box center [1327, 64] width 31 height 11
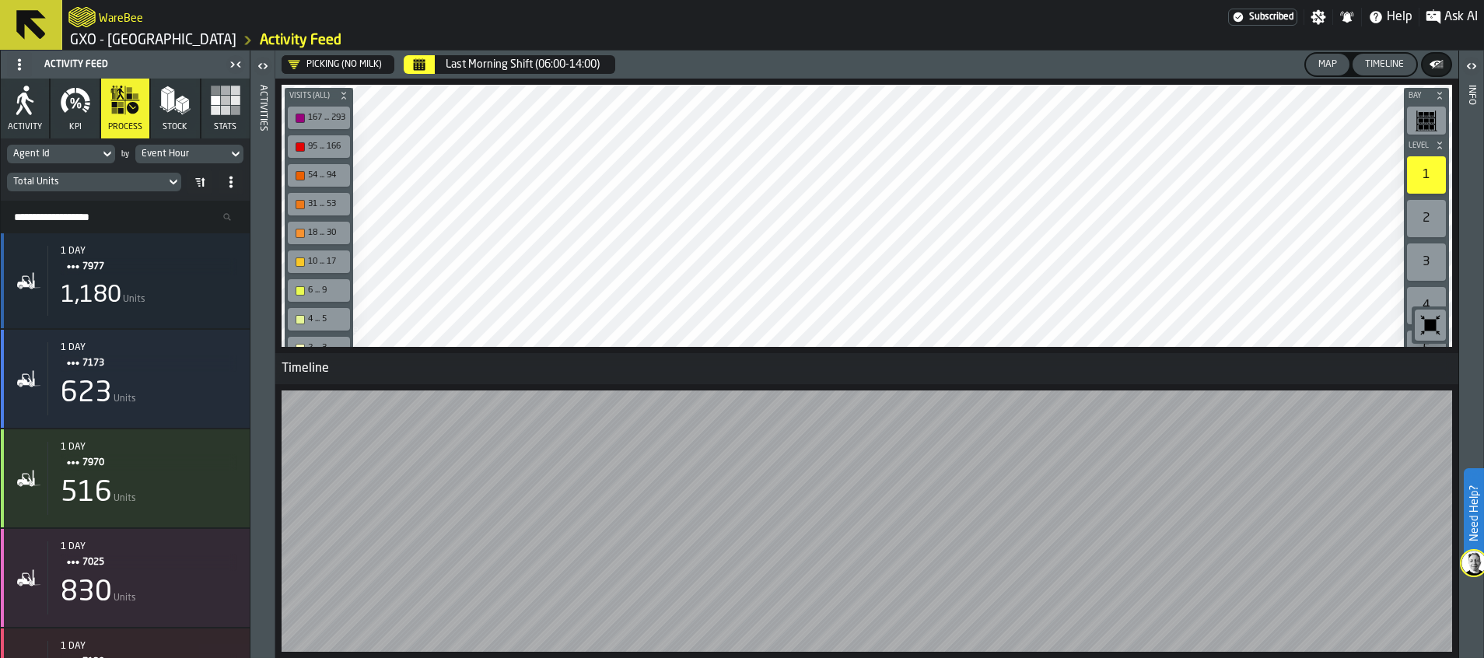
click at [89, 18] on icon "logo-header" at bounding box center [81, 17] width 27 height 22
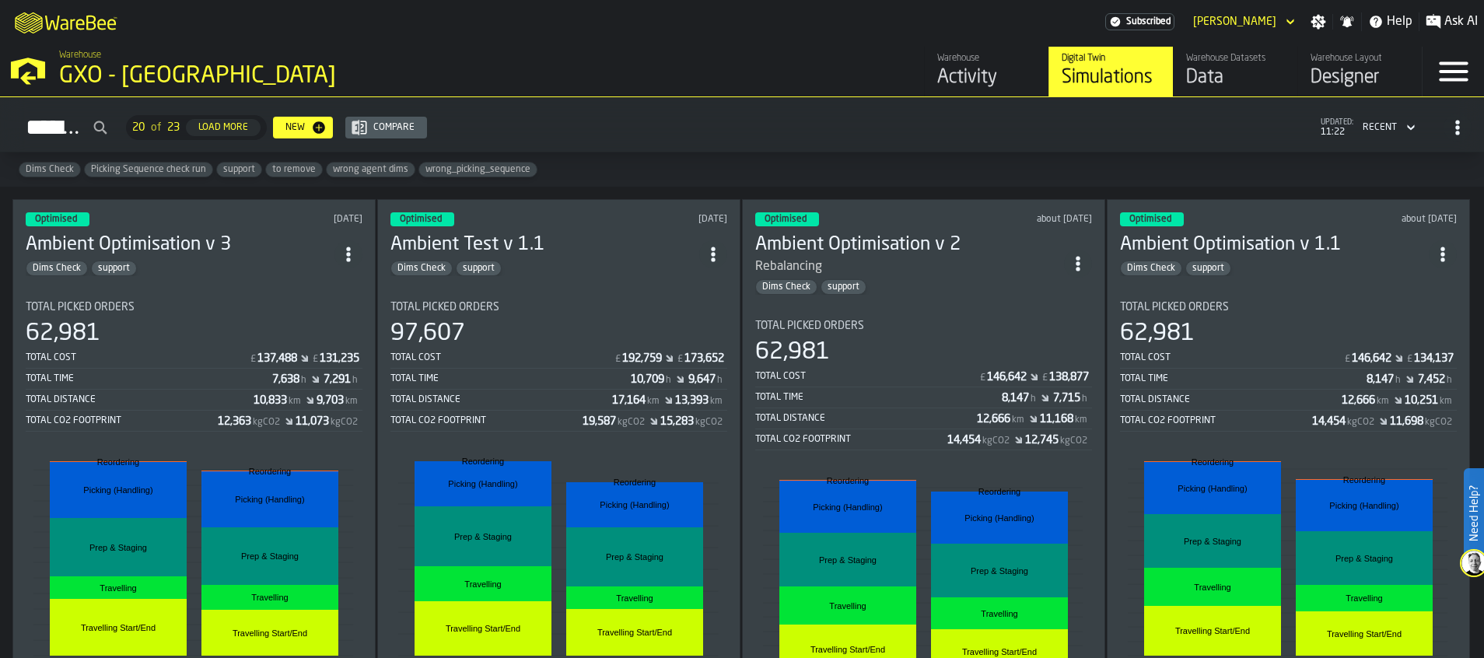
click at [68, 18] on icon "M A K I N G W A R E H O U S E S M O R E EF F I C I E N T" at bounding box center [66, 21] width 115 height 31
click at [1111, 71] on div "Simulations" at bounding box center [1111, 77] width 99 height 25
click at [327, 127] on icon "button-New" at bounding box center [319, 128] width 16 height 16
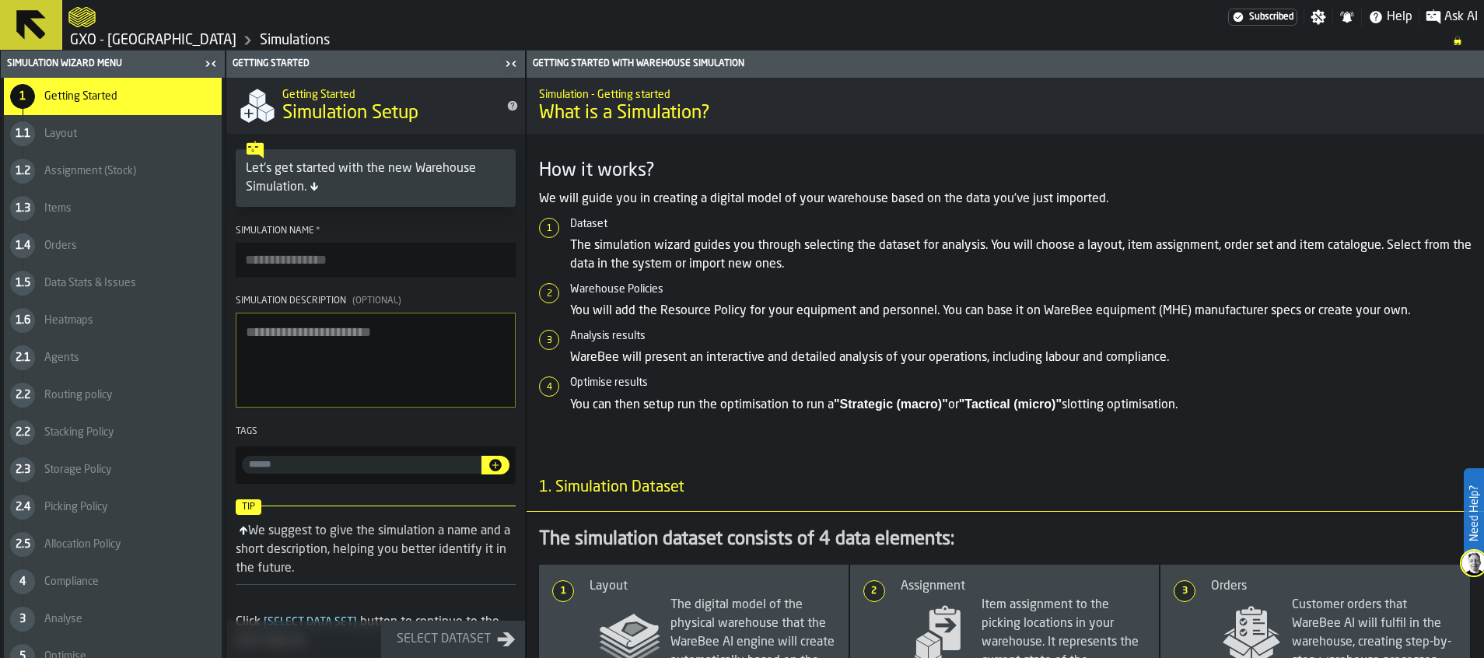
click at [109, 125] on div "1.1 Layout" at bounding box center [113, 133] width 218 height 37
click at [85, 18] on icon "logo-header" at bounding box center [81, 17] width 27 height 20
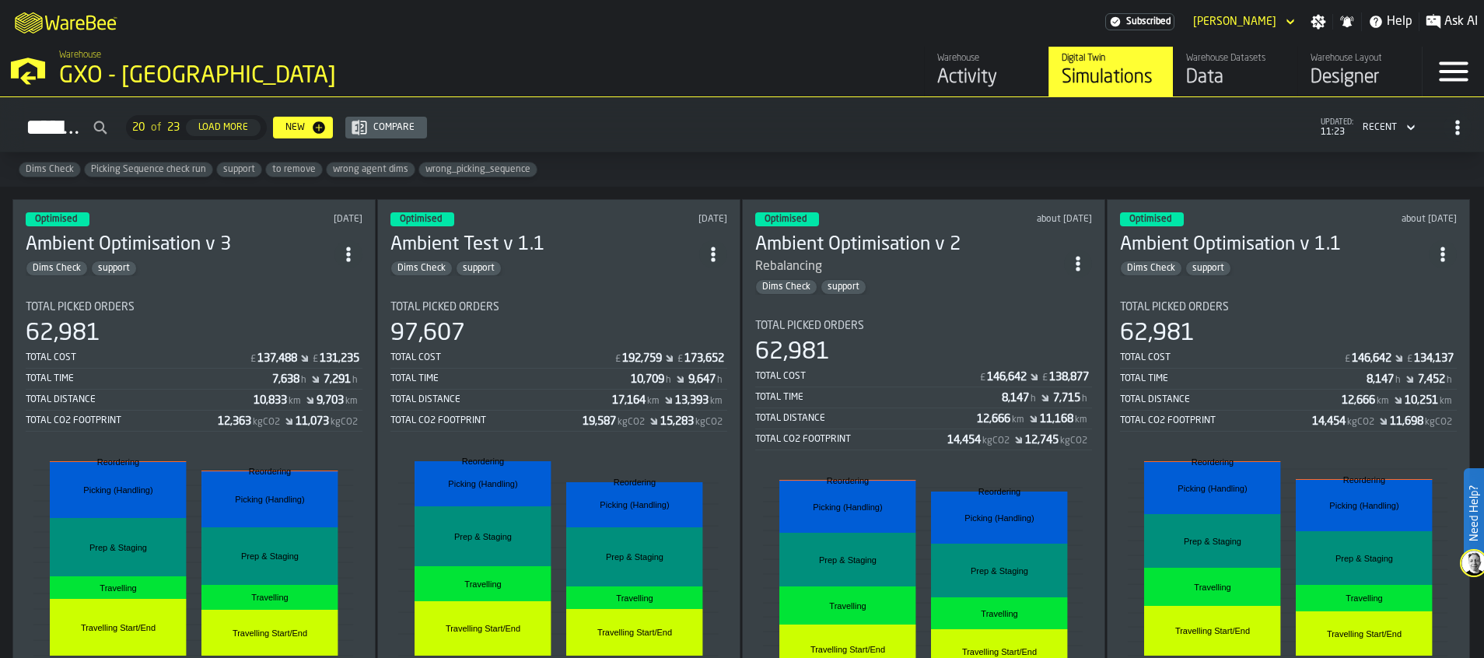
click at [958, 80] on div "Activity" at bounding box center [986, 77] width 99 height 25
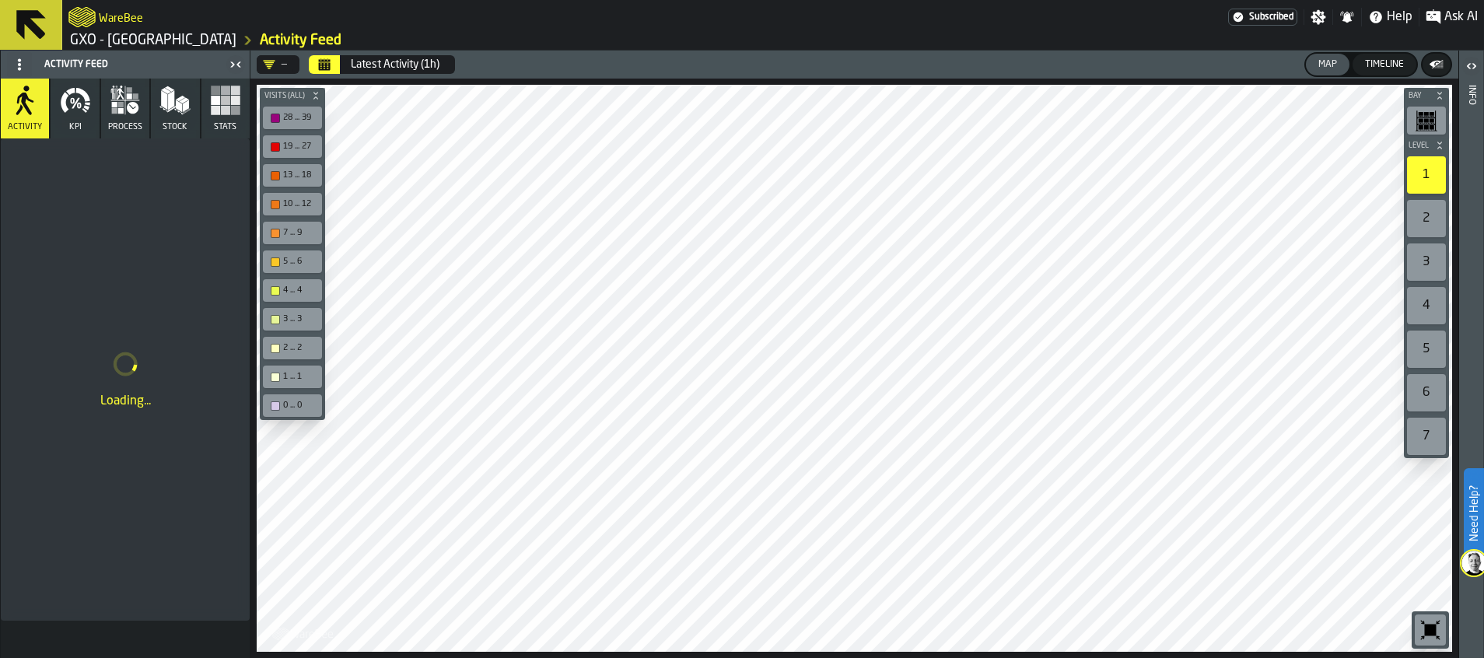
click at [82, 100] on icon "button" at bounding box center [75, 100] width 31 height 31
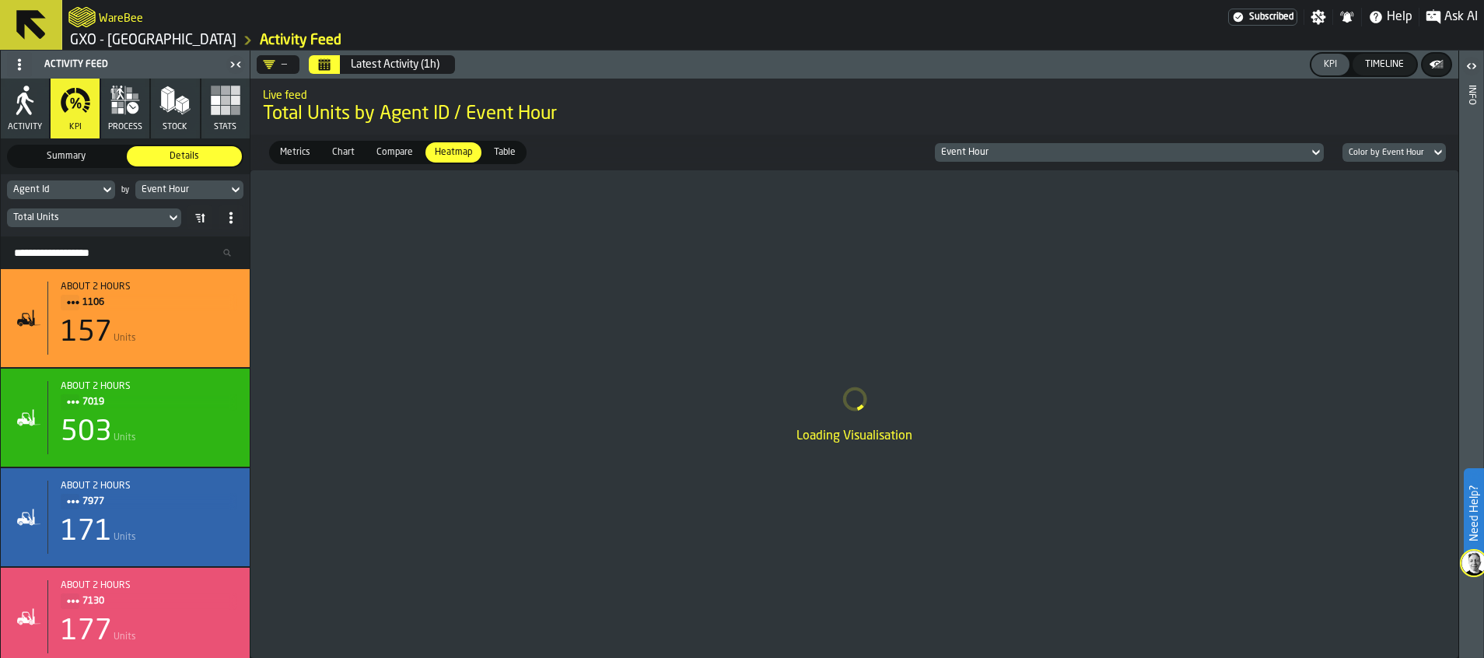
click at [272, 64] on icon "DropdownMenuValue-" at bounding box center [269, 64] width 12 height 12
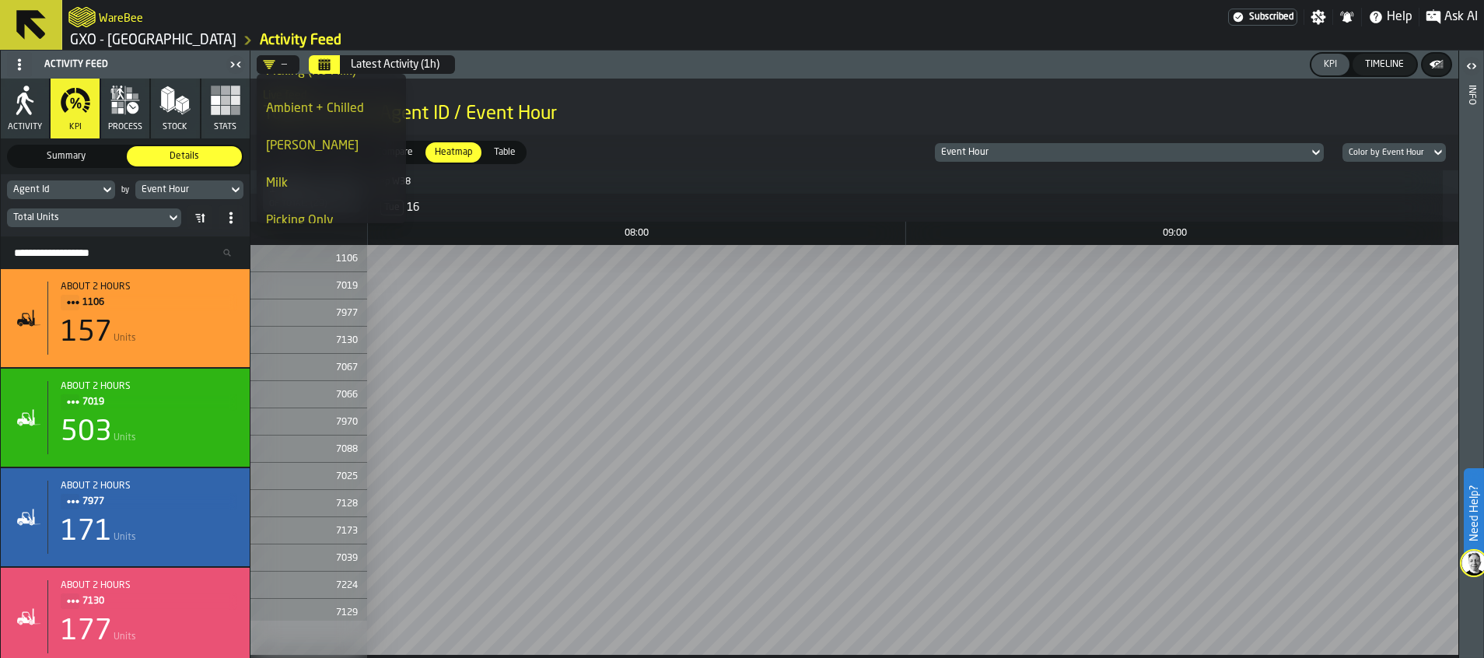
scroll to position [98, 0]
click at [310, 190] on div "Milk" at bounding box center [331, 181] width 131 height 19
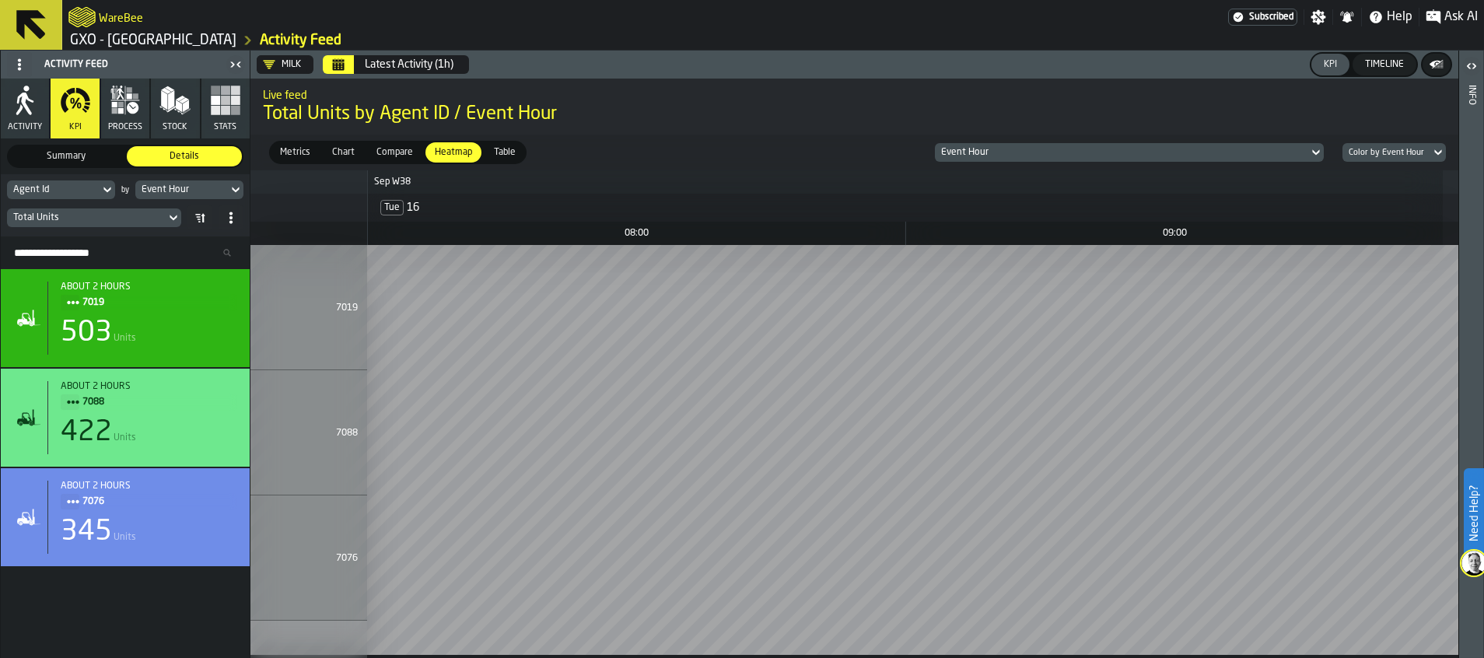
click at [342, 66] on icon "Calendar" at bounding box center [338, 64] width 12 height 12
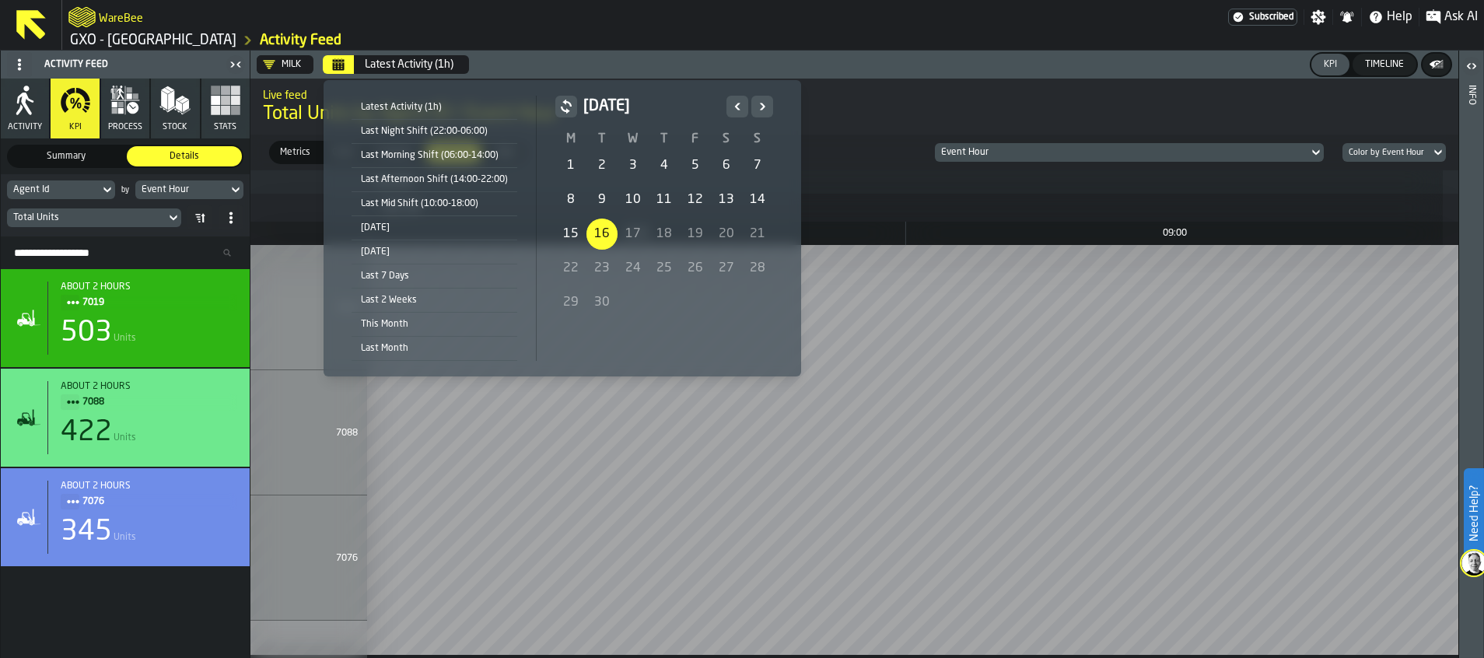
click at [436, 180] on div "Last Afternoon Shift (14:00-22:00)" at bounding box center [435, 179] width 166 height 17
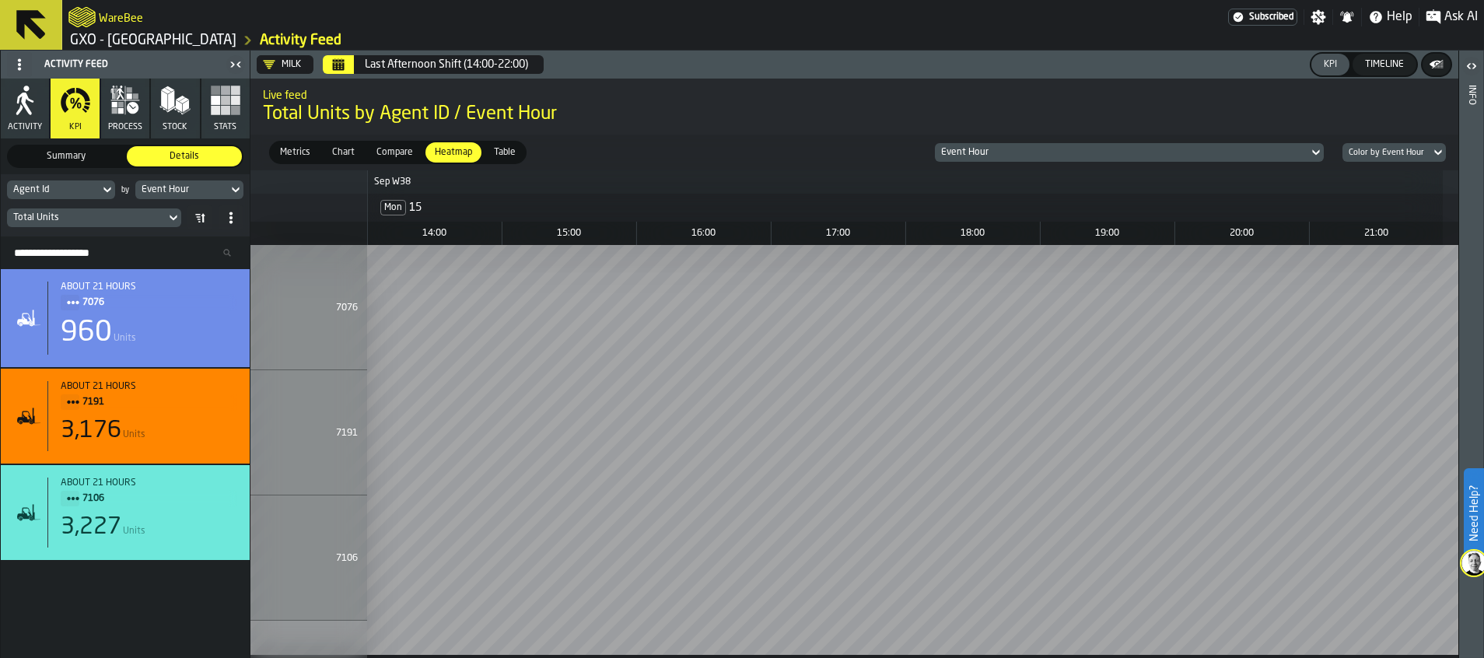
click at [496, 150] on span "Table" at bounding box center [505, 152] width 34 height 14
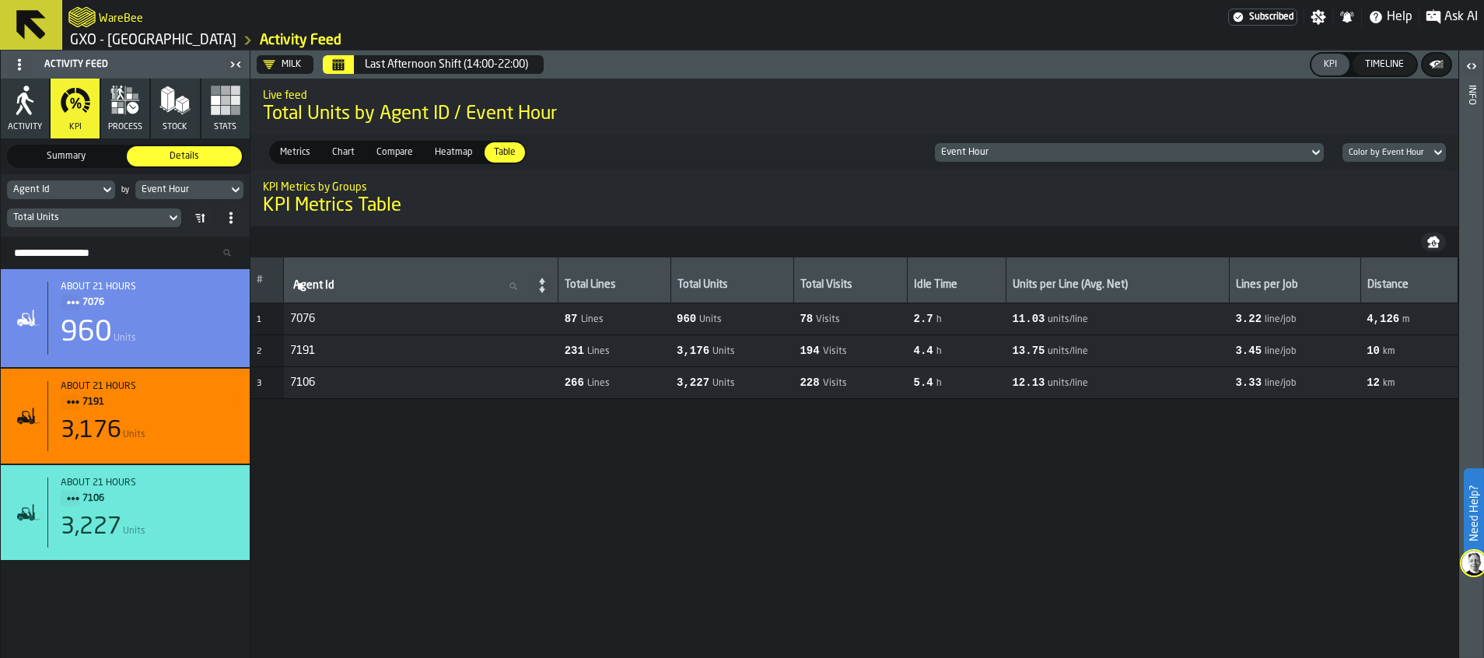
click at [404, 152] on span "Compare" at bounding box center [394, 152] width 49 height 14
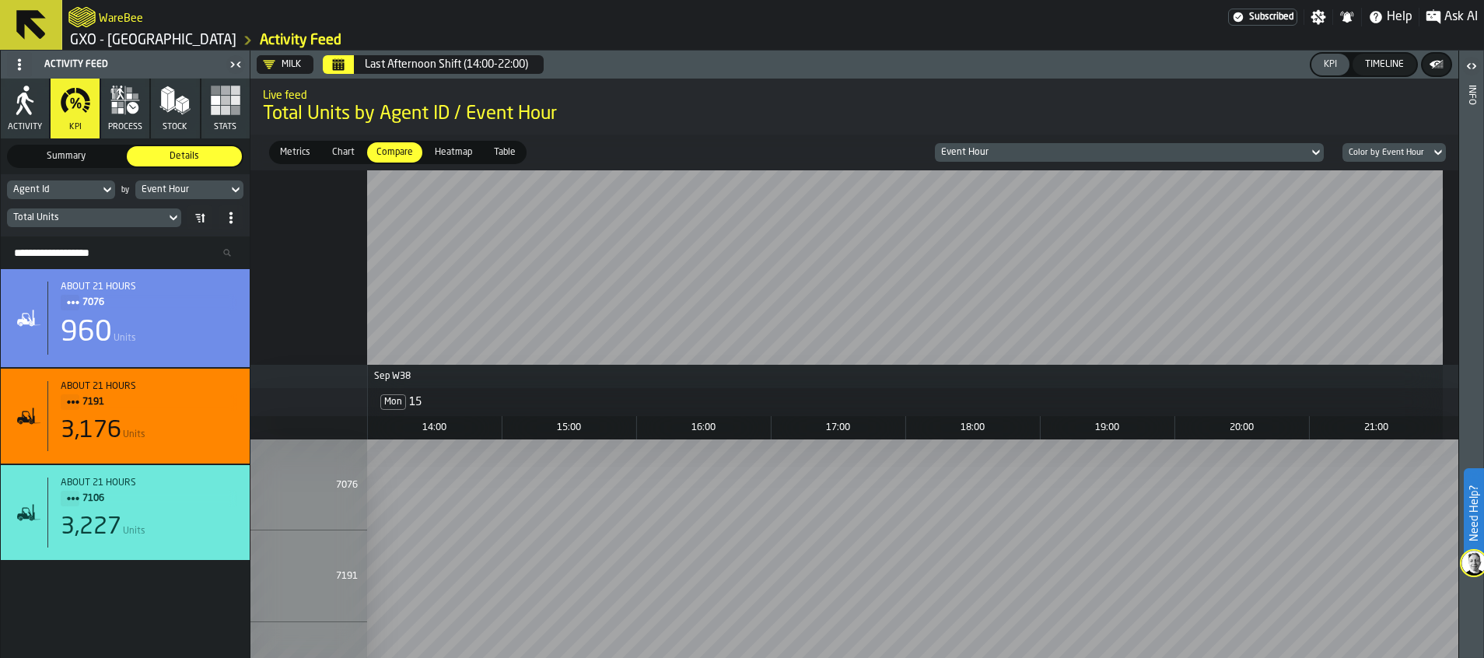
click at [345, 153] on span "Chart" at bounding box center [343, 152] width 35 height 14
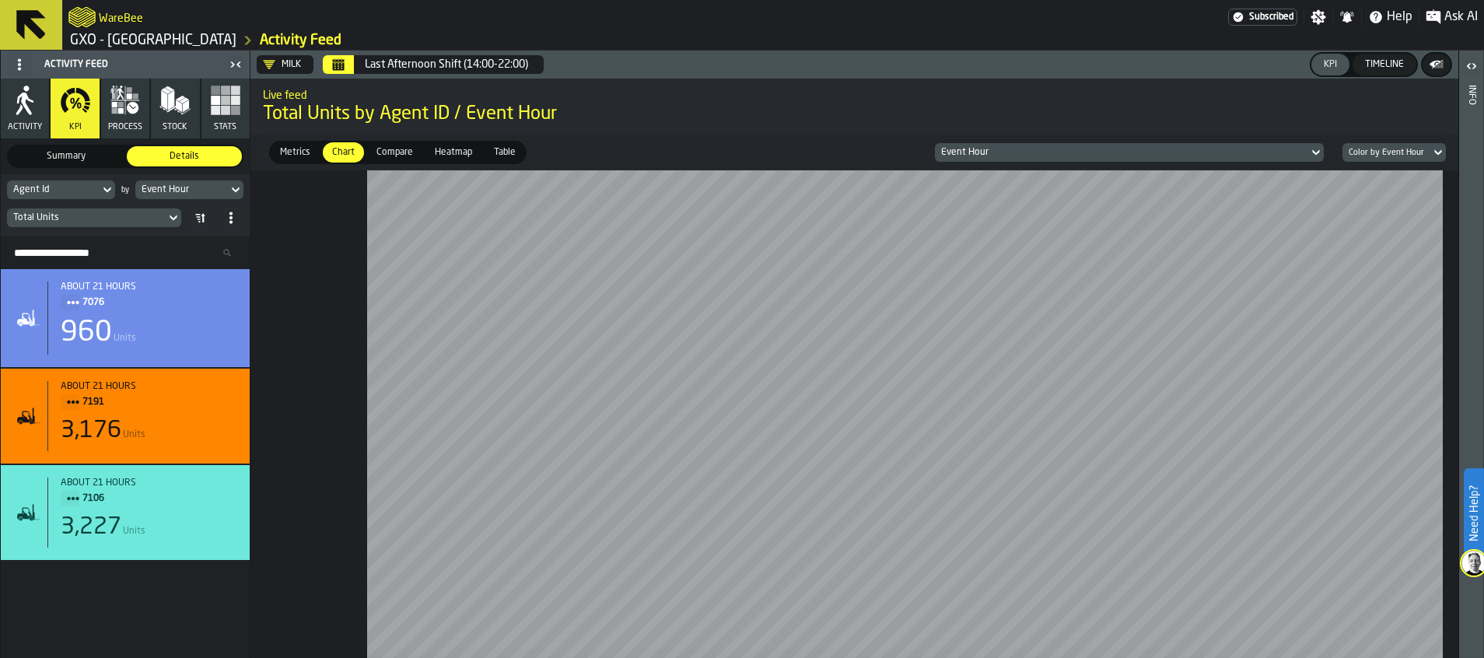
click at [291, 145] on div "Metrics" at bounding box center [295, 152] width 49 height 20
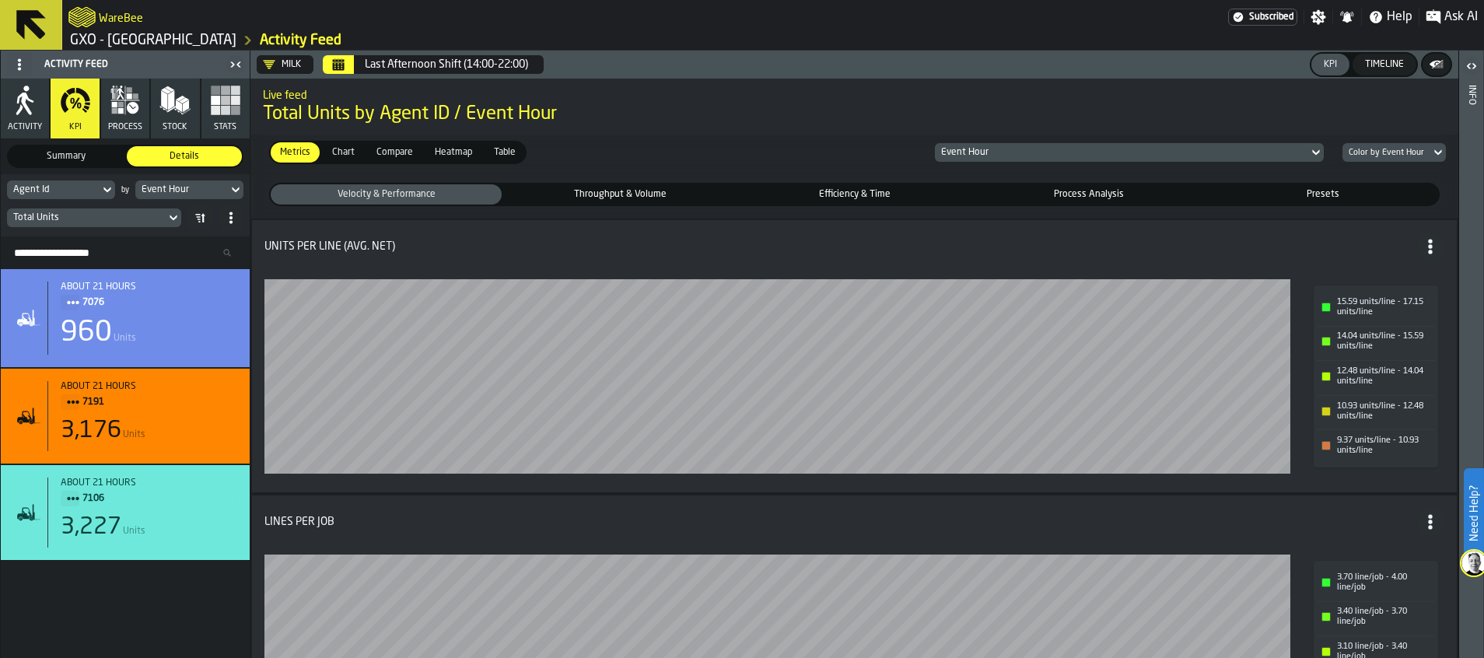
click at [550, 191] on span "Throughput & Volume" at bounding box center [620, 194] width 225 height 14
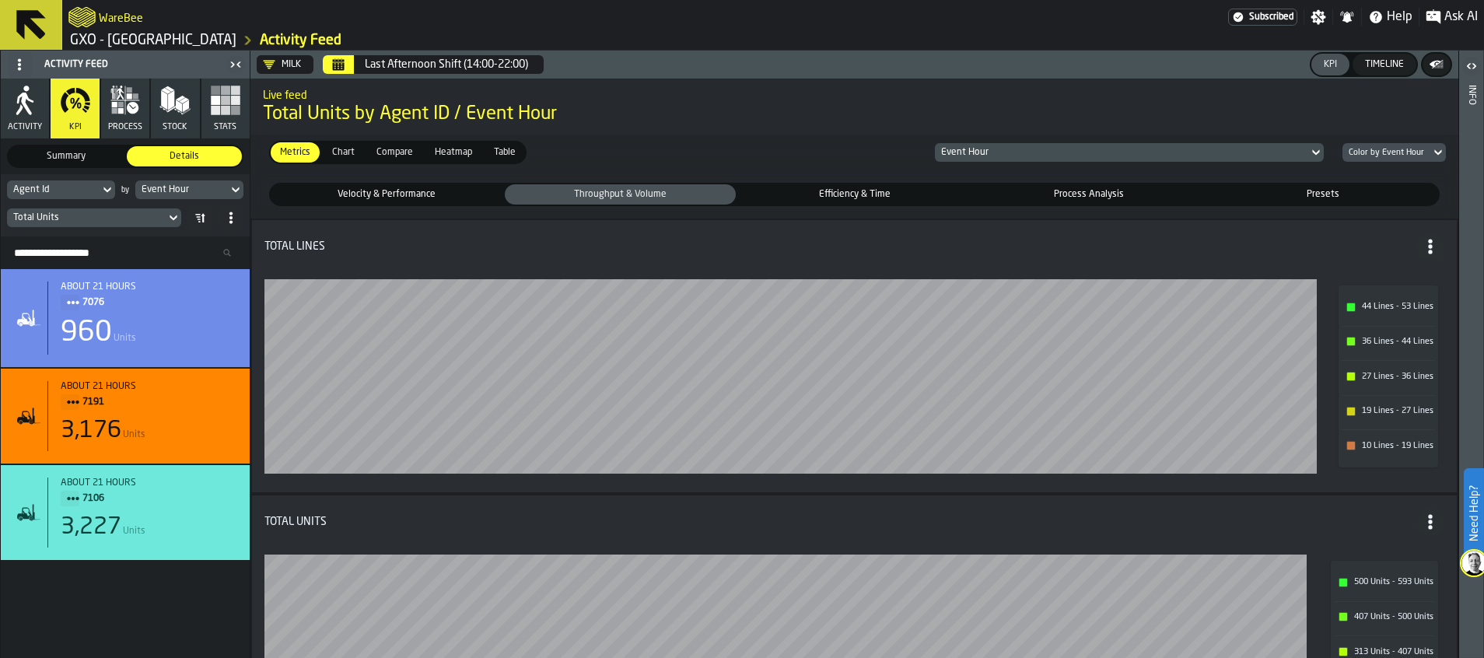
click at [813, 192] on span "Efficiency & Time" at bounding box center [854, 194] width 225 height 14
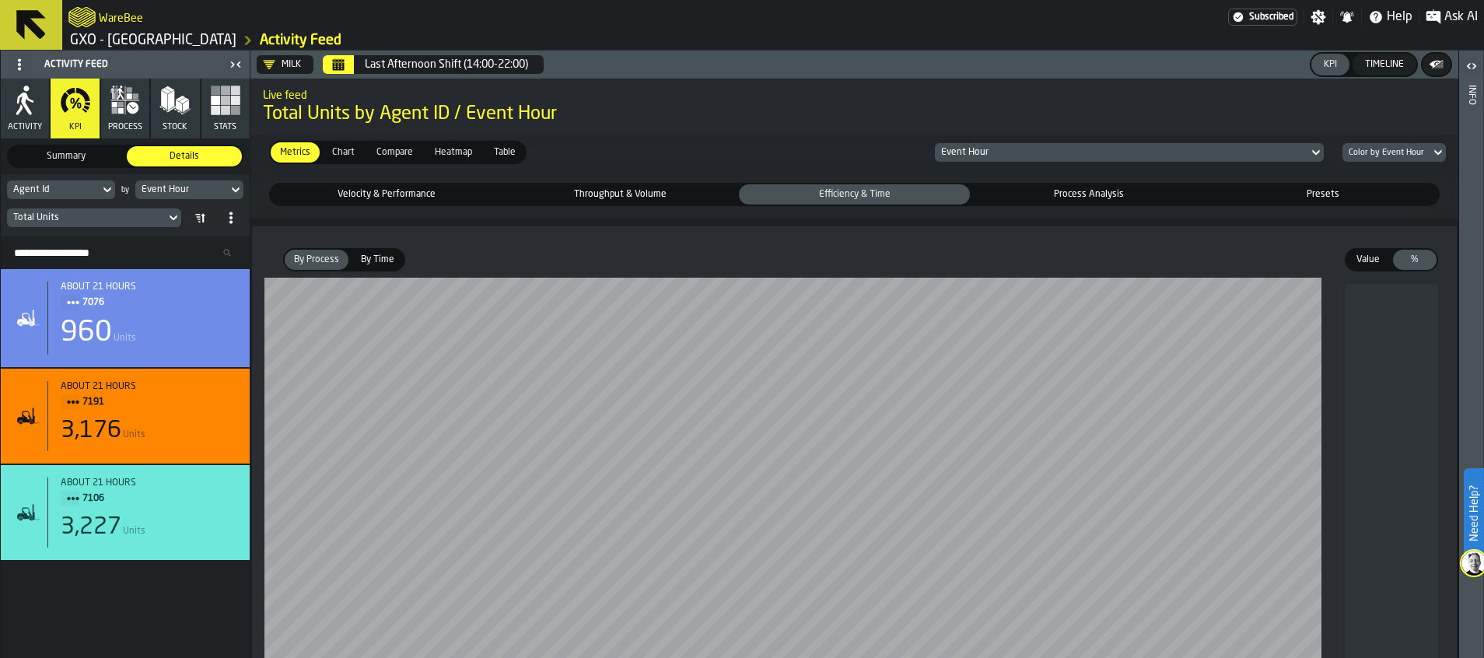
click at [1047, 198] on span "Process Analysis" at bounding box center [1088, 194] width 225 height 14
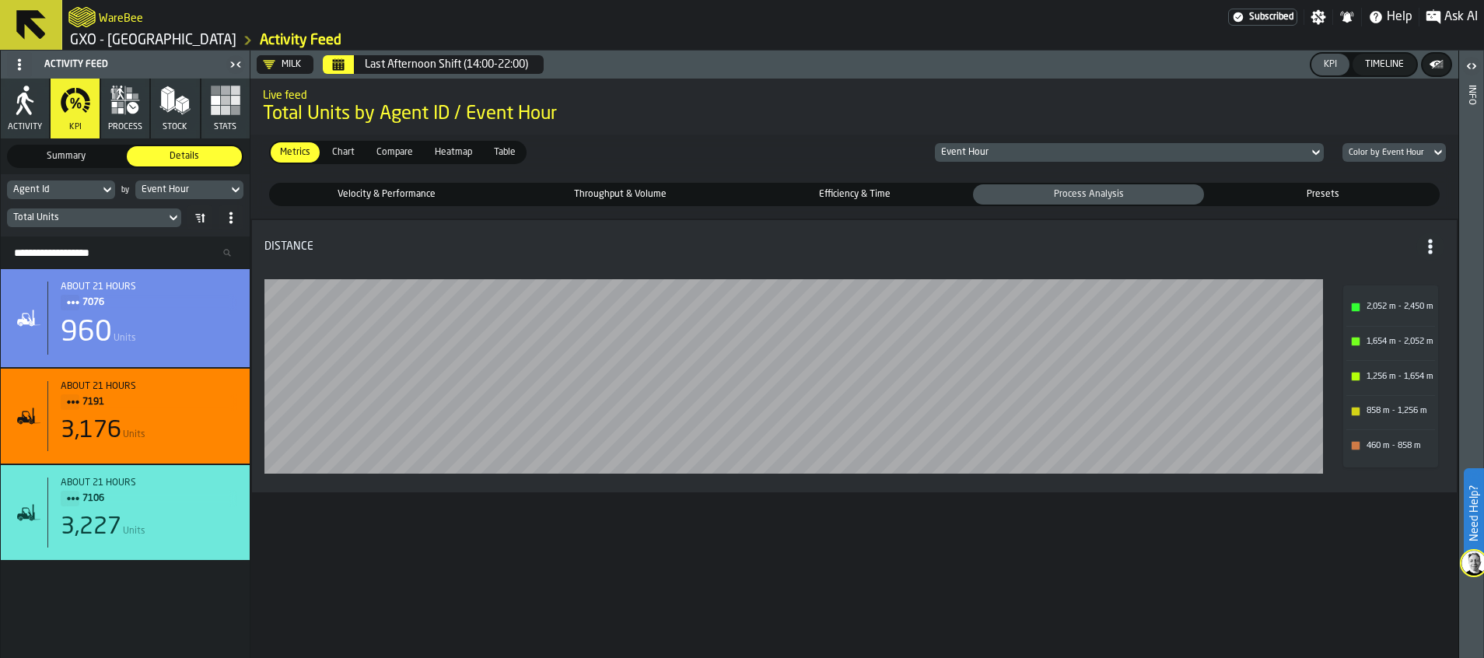
click at [1188, 189] on span "Presets" at bounding box center [1322, 194] width 225 height 14
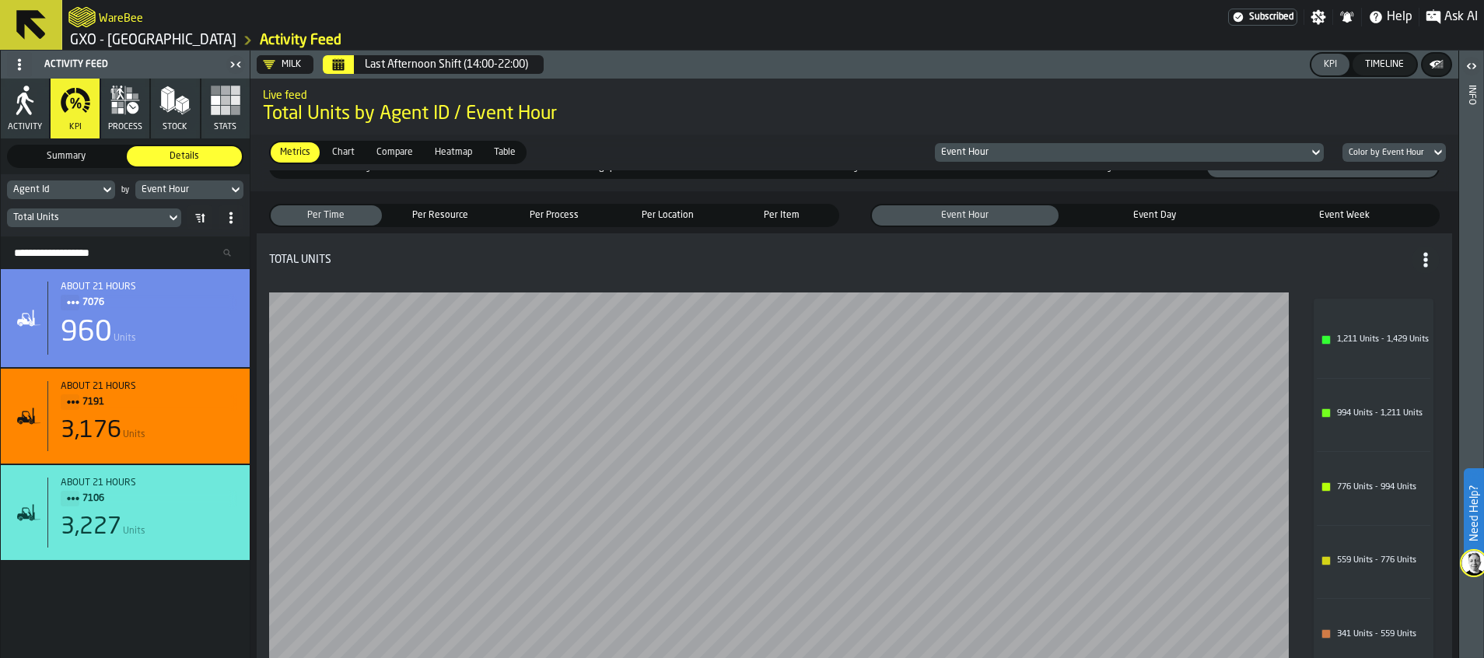
scroll to position [0, 0]
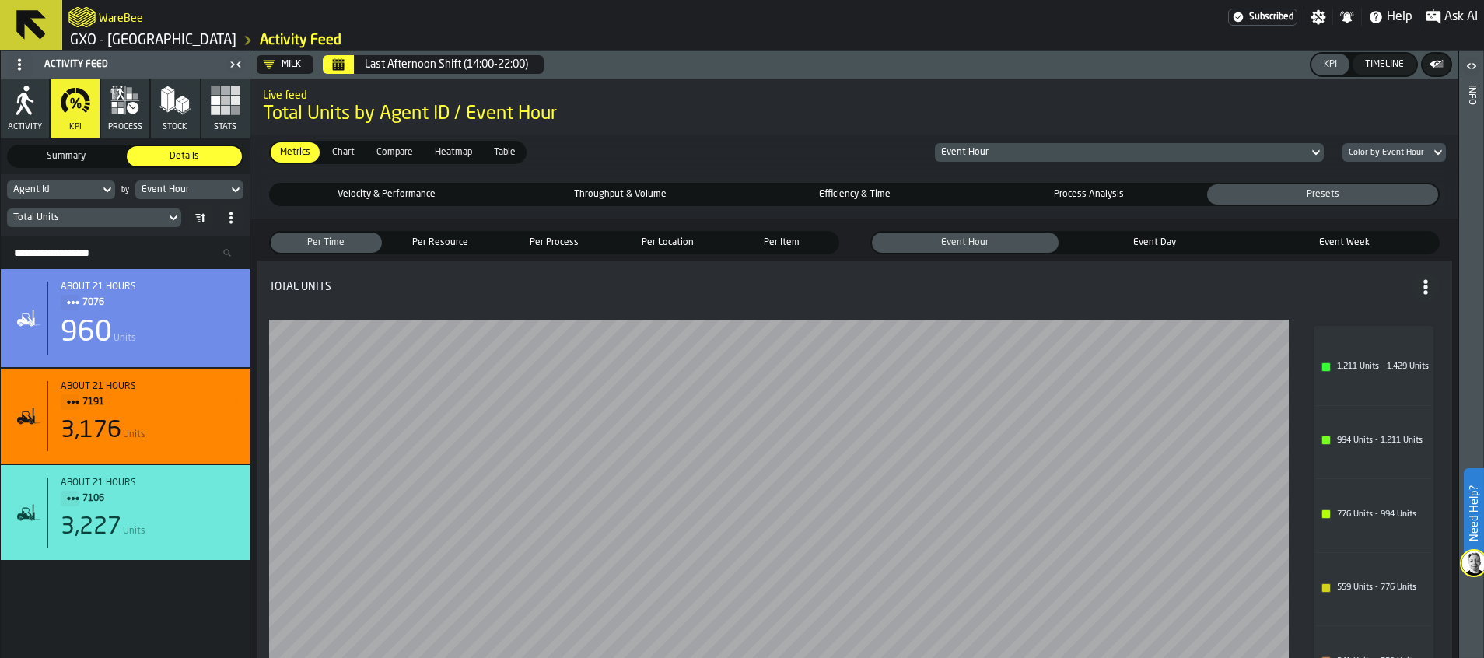
click at [1188, 14] on icon "button-toggle-Settings" at bounding box center [1318, 17] width 15 height 15
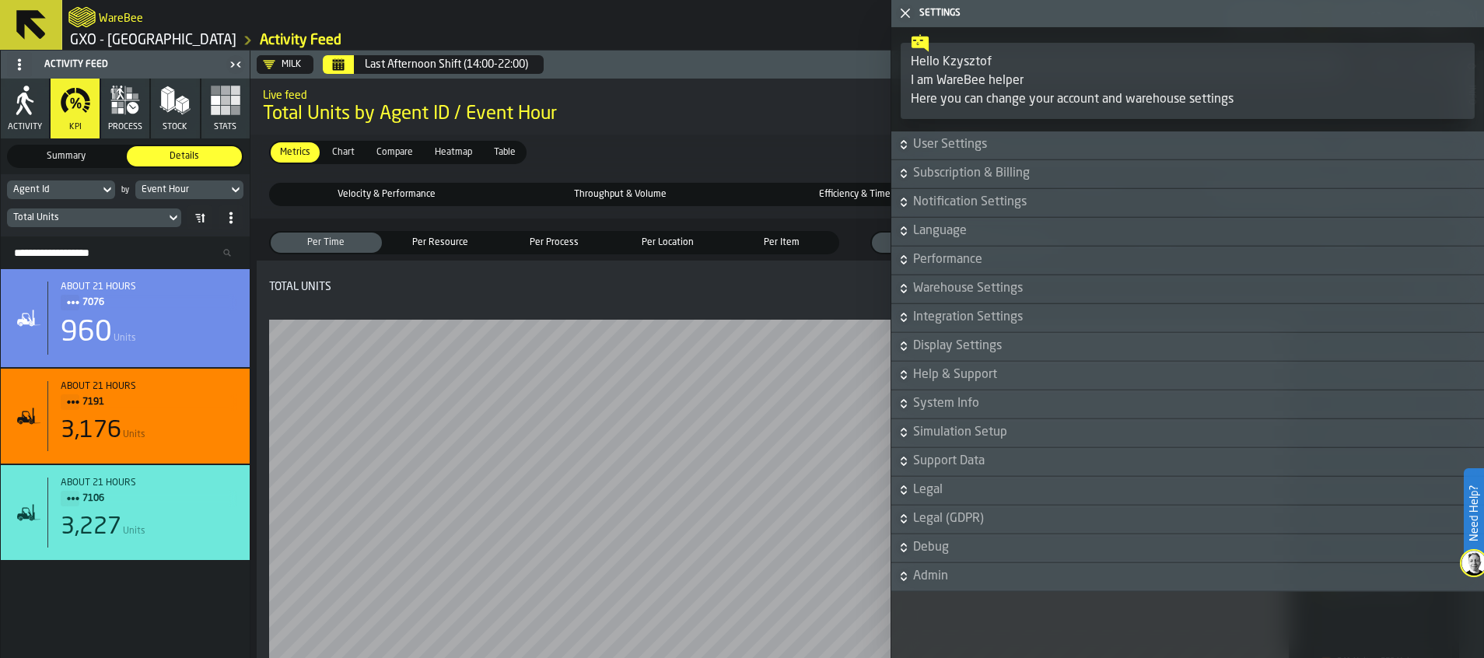
click at [896, 12] on icon "button-toggle-Close me" at bounding box center [905, 13] width 19 height 19
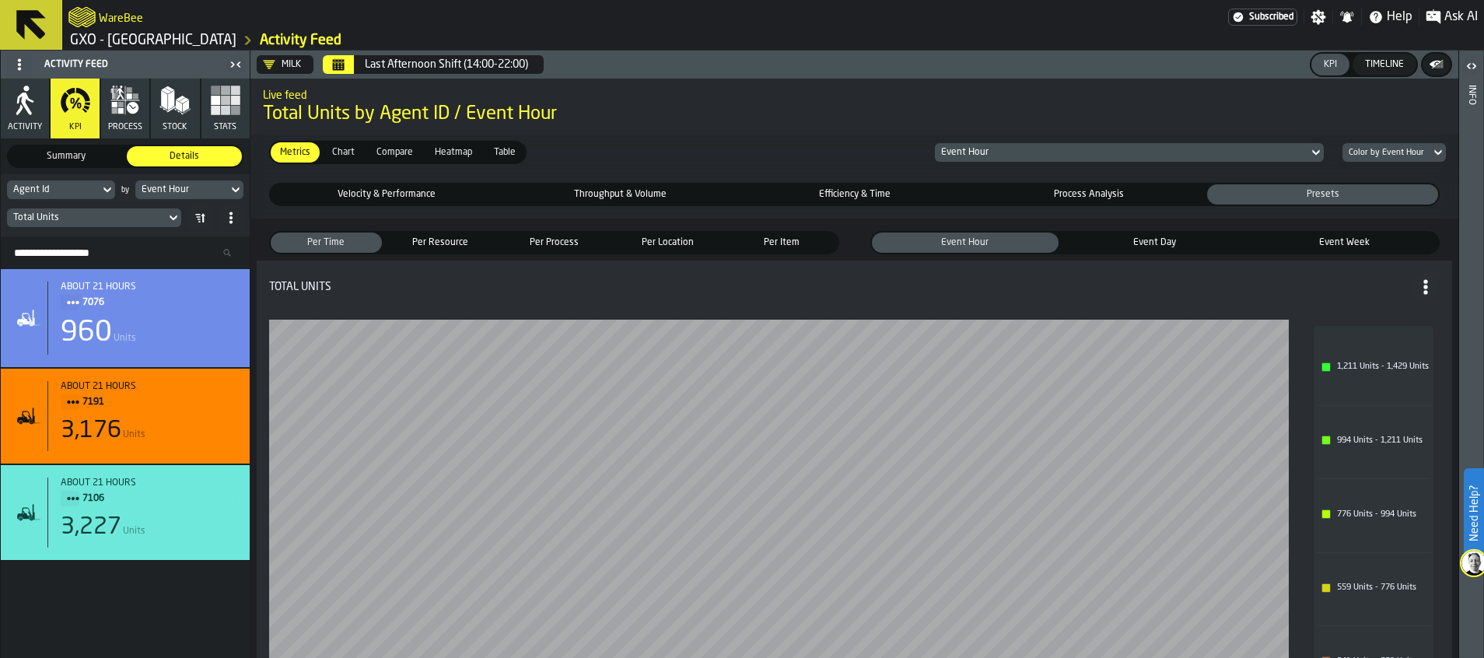
click at [93, 9] on icon "logo-header" at bounding box center [81, 17] width 27 height 22
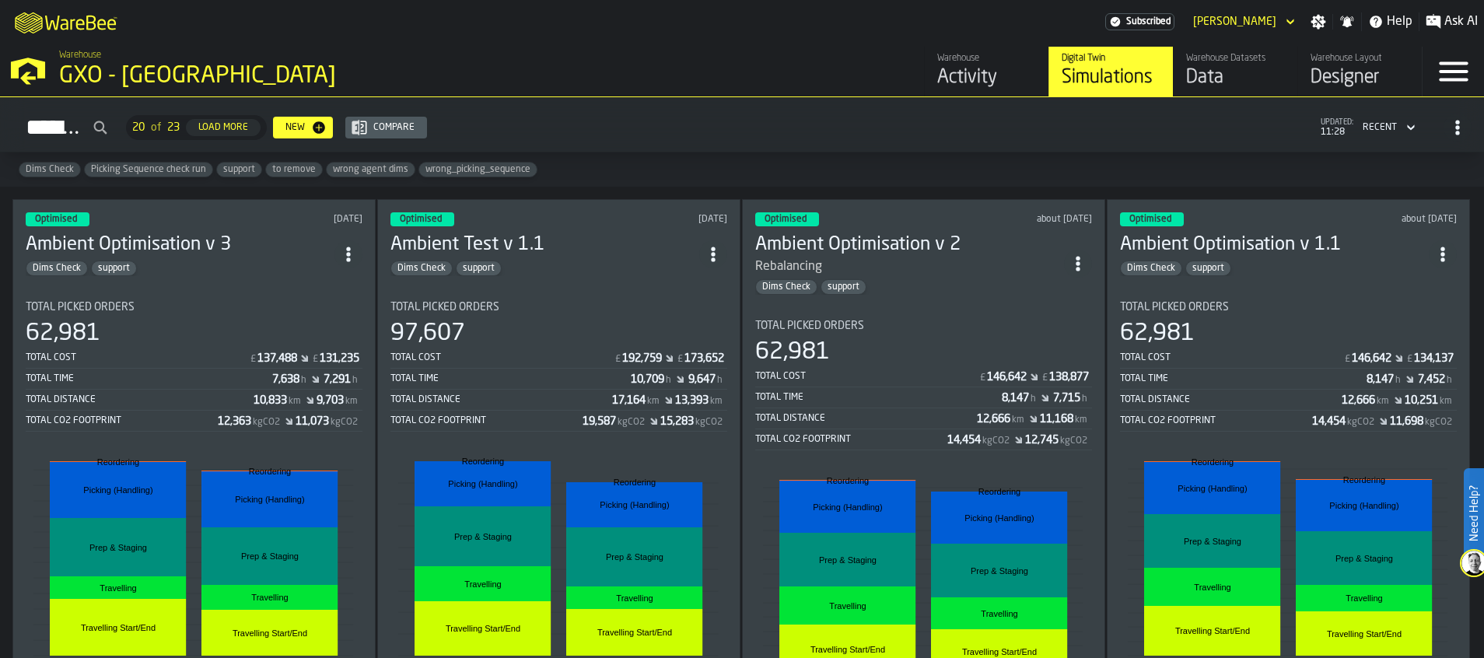
click at [1188, 76] on div "Menu" at bounding box center [1452, 72] width 61 height 50
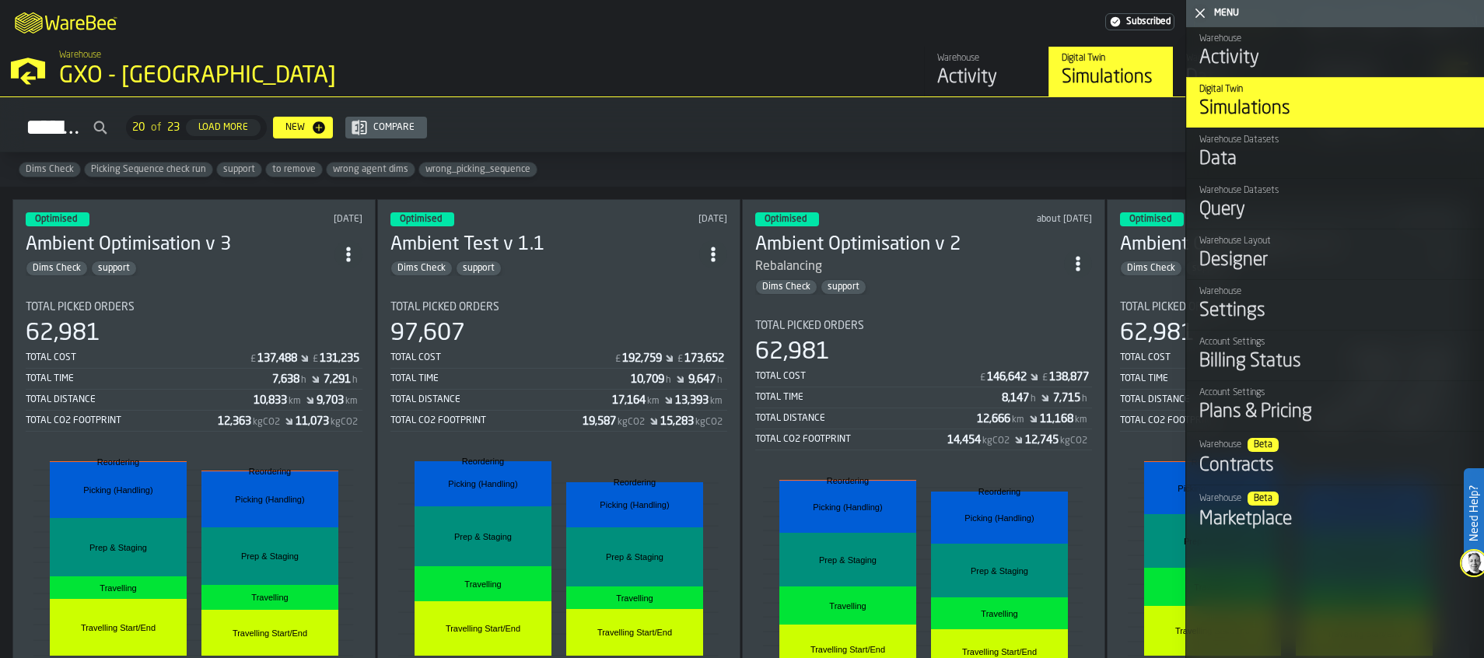
click at [1188, 305] on div "Settings" at bounding box center [1335, 311] width 272 height 25
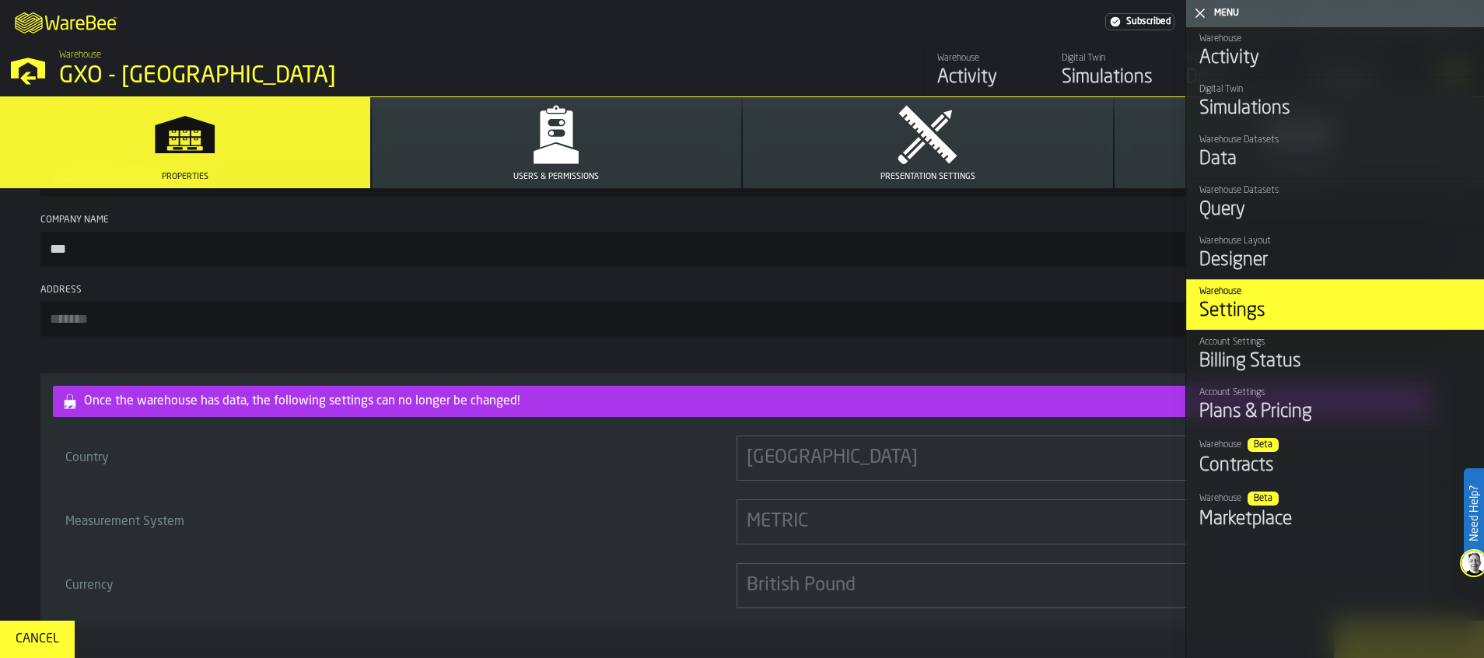
scroll to position [145, 0]
click at [526, 142] on icon "button" at bounding box center [556, 134] width 62 height 62
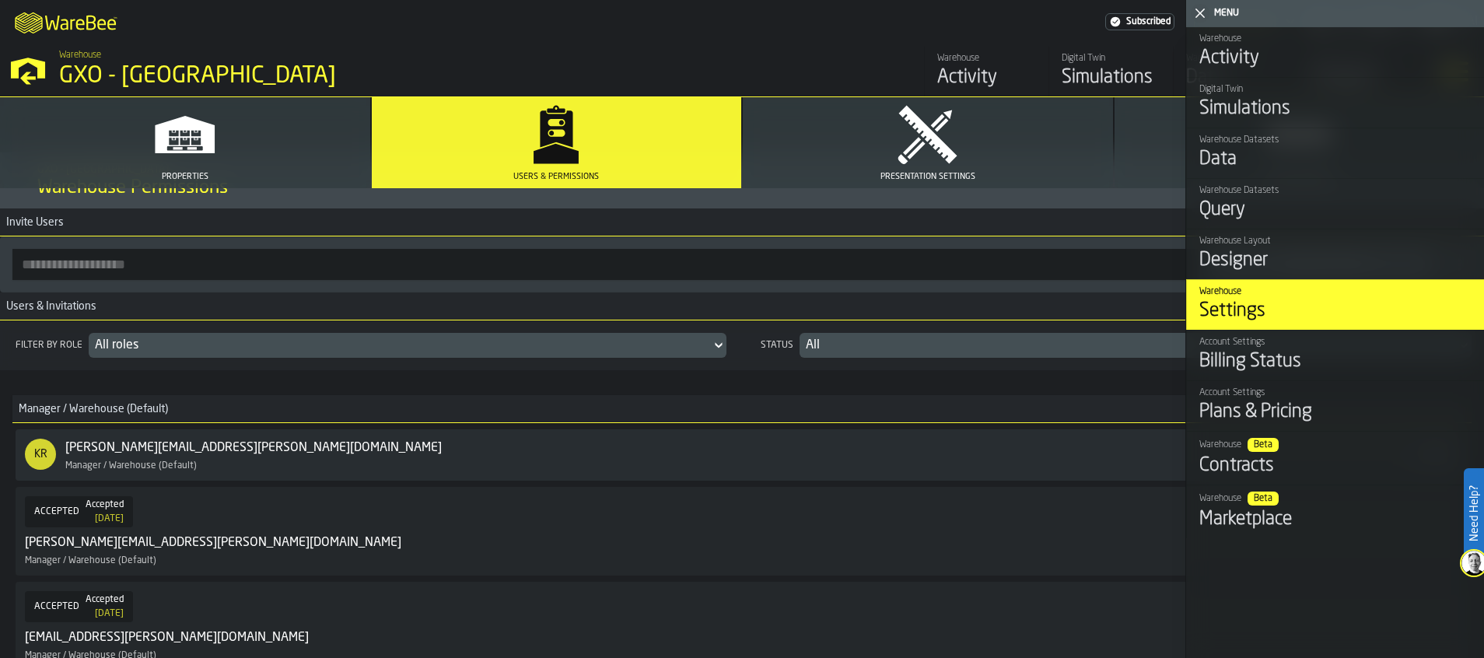
scroll to position [0, 0]
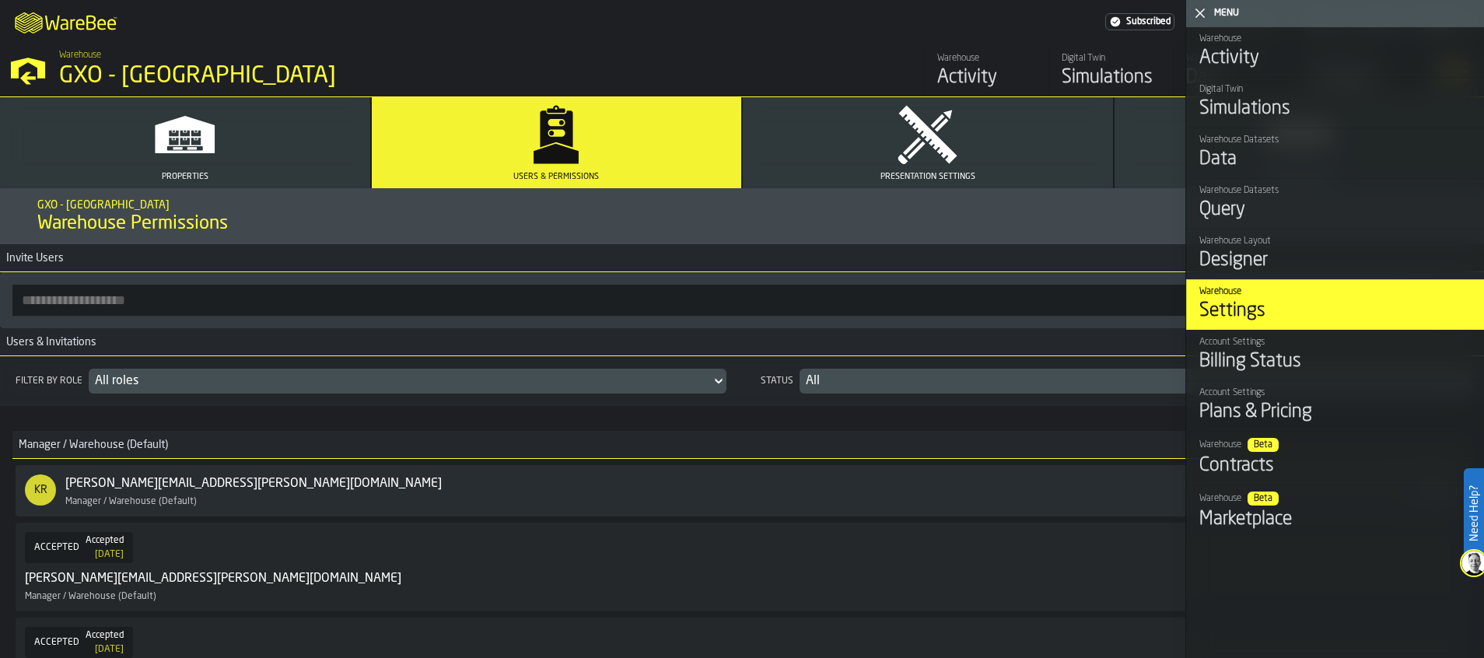
click at [176, 305] on input "button-toolbar-" at bounding box center [604, 300] width 1185 height 31
click at [40, 299] on input "button-toolbar-" at bounding box center [604, 300] width 1185 height 31
type input "**********"
click at [715, 380] on icon at bounding box center [718, 381] width 7 height 5
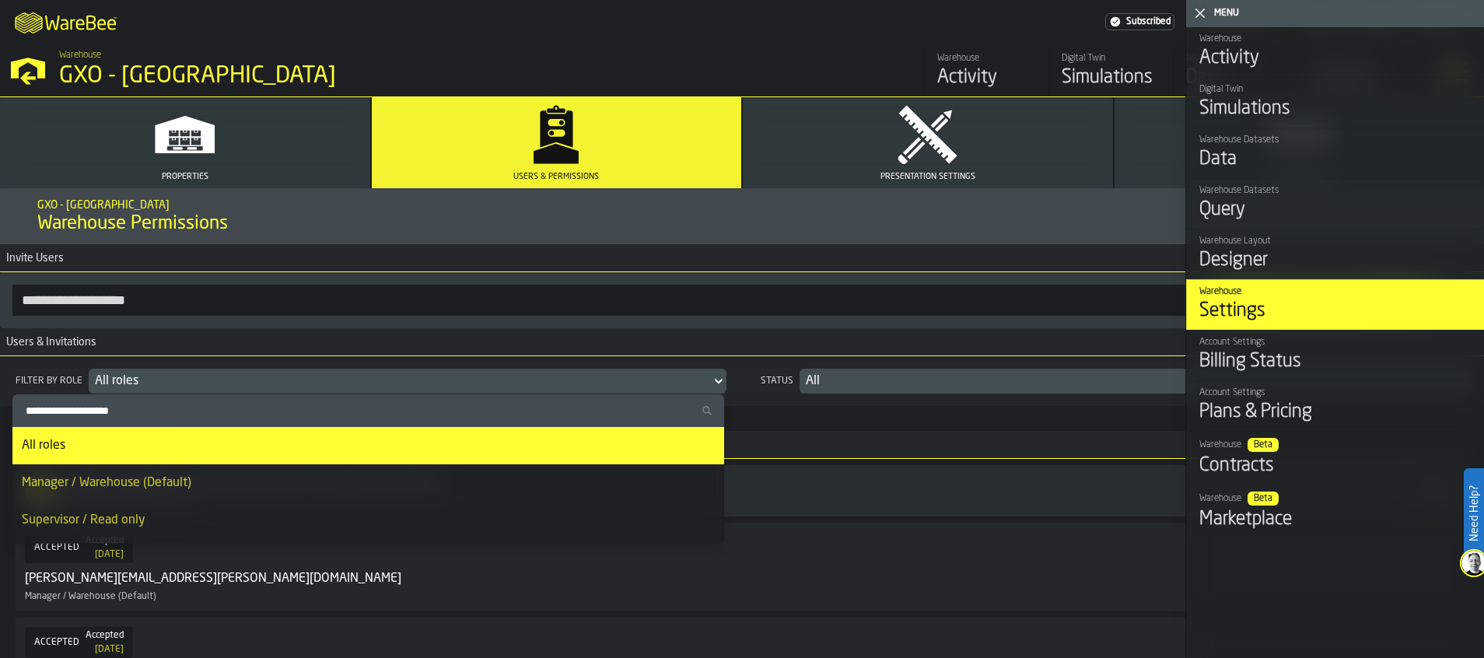
click at [649, 445] on div "All roles" at bounding box center [368, 445] width 693 height 19
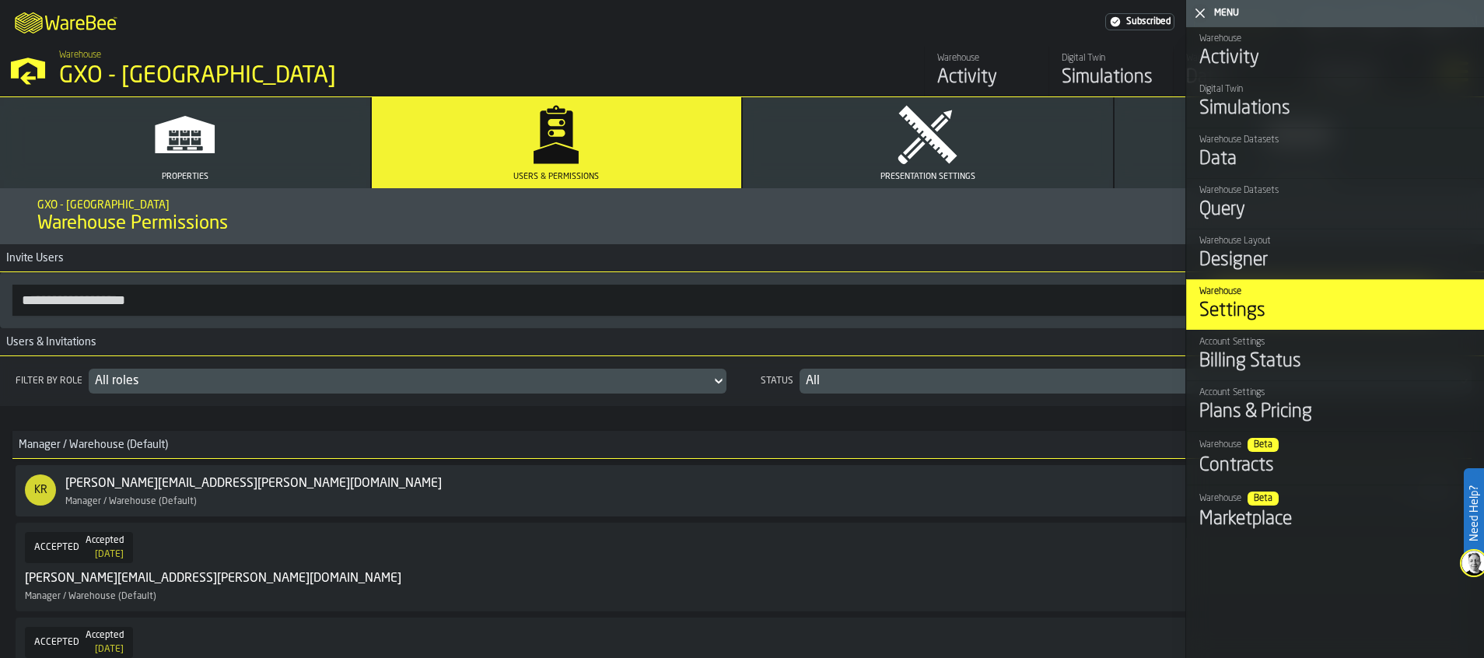
click at [1188, 13] on header "Menu" at bounding box center [1335, 13] width 298 height 27
click at [1188, 12] on icon "button-toggle-Close me" at bounding box center [1200, 13] width 19 height 19
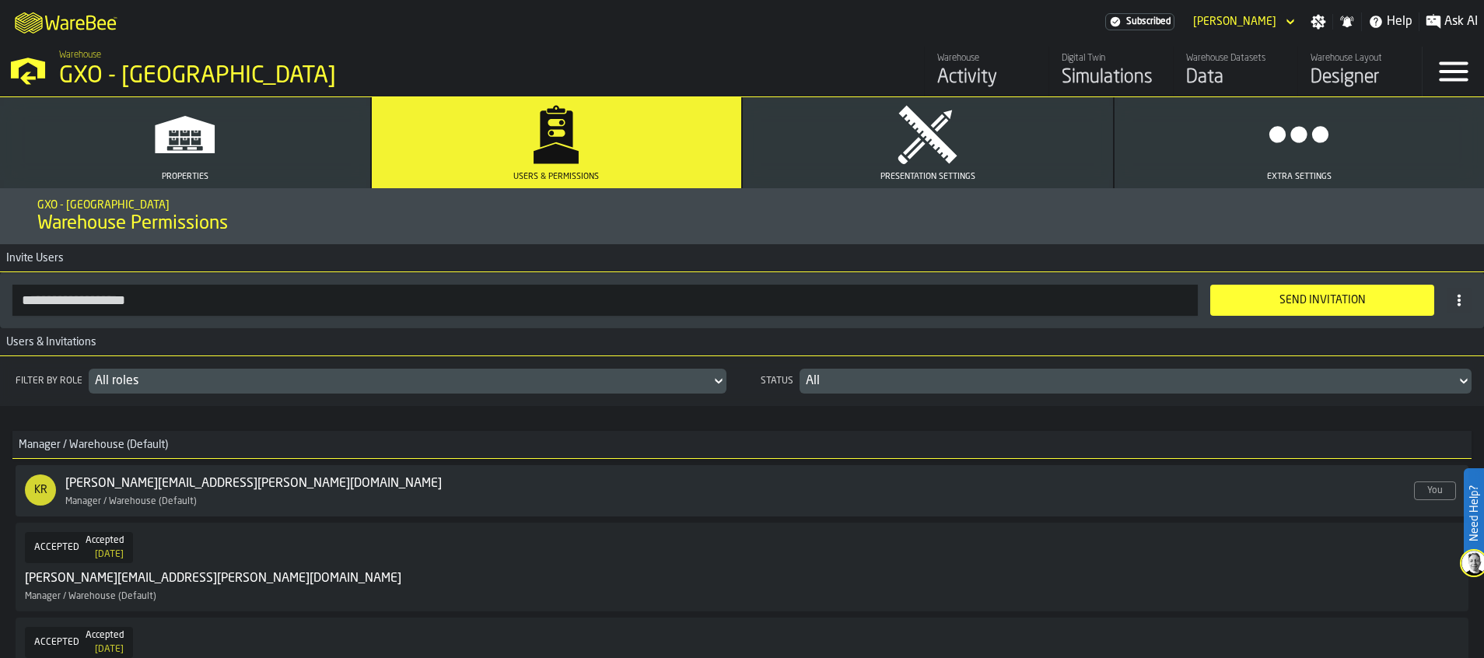
click at [1188, 299] on div "Send Invitation" at bounding box center [1321, 300] width 205 height 12
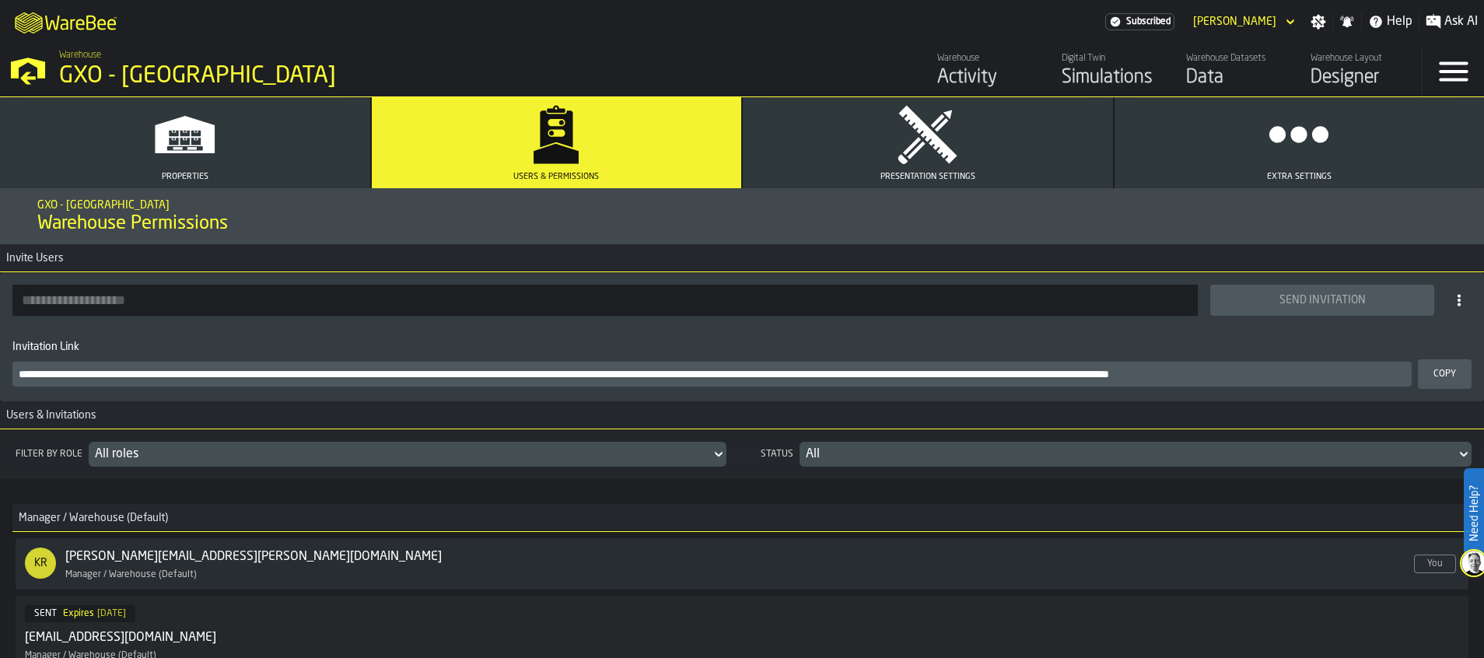
click at [93, 25] on icon "M A K I N G W A R E H O U S E S M O R E EF F I C I E N T" at bounding box center [66, 21] width 115 height 31
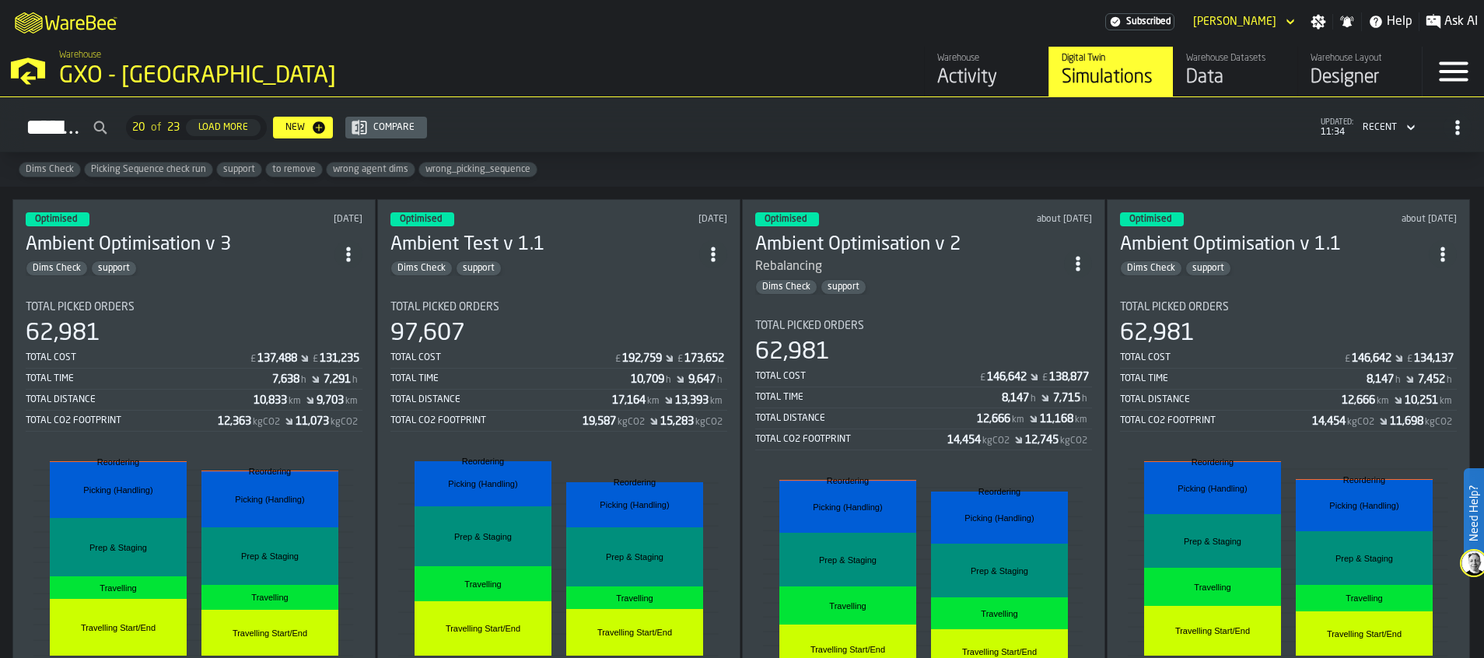
click at [967, 78] on div "Activity" at bounding box center [986, 77] width 99 height 25
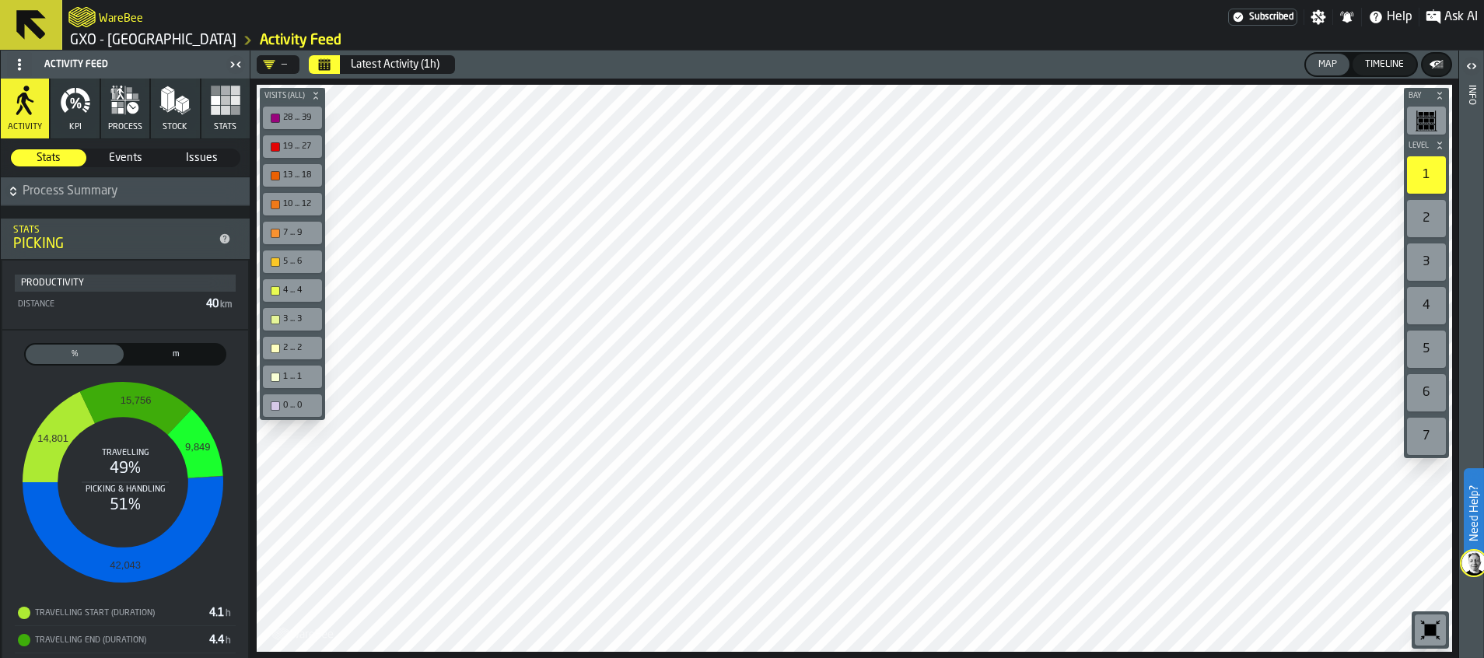
click at [126, 118] on button "process" at bounding box center [125, 109] width 48 height 60
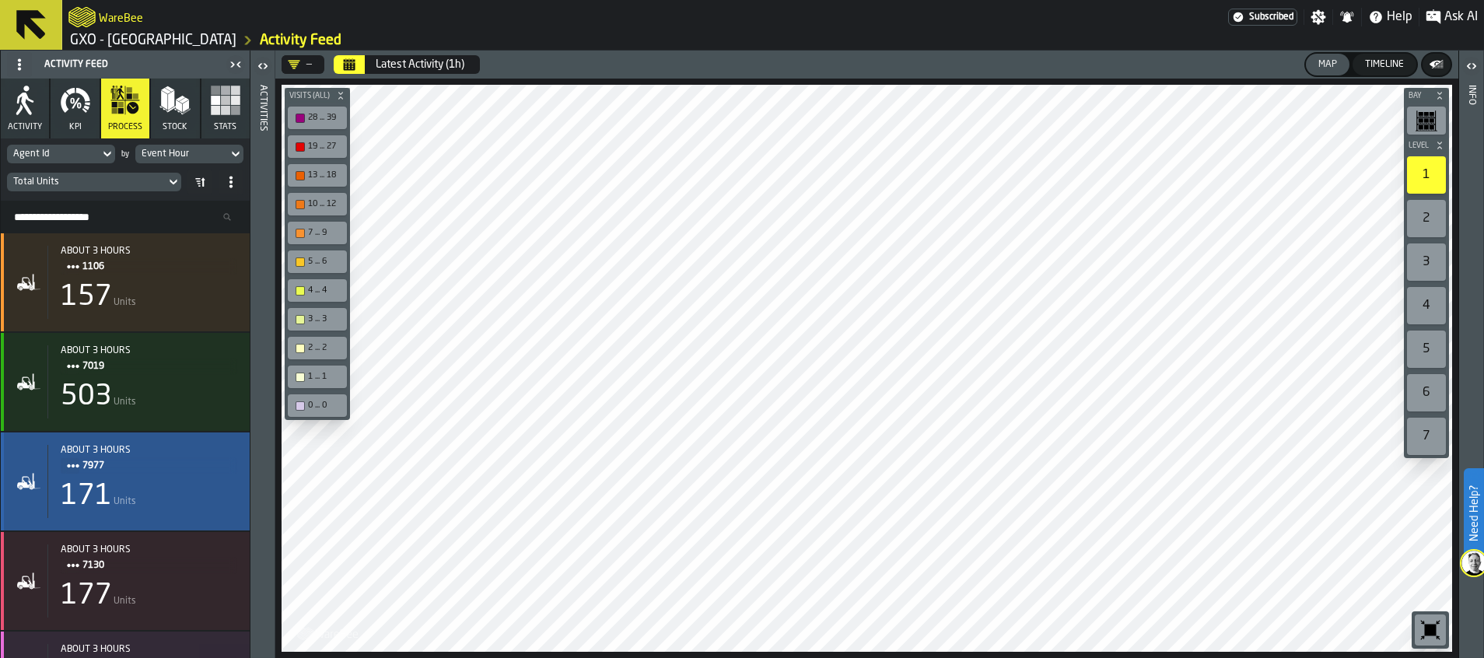
click at [142, 487] on div "171 Units" at bounding box center [149, 496] width 177 height 31
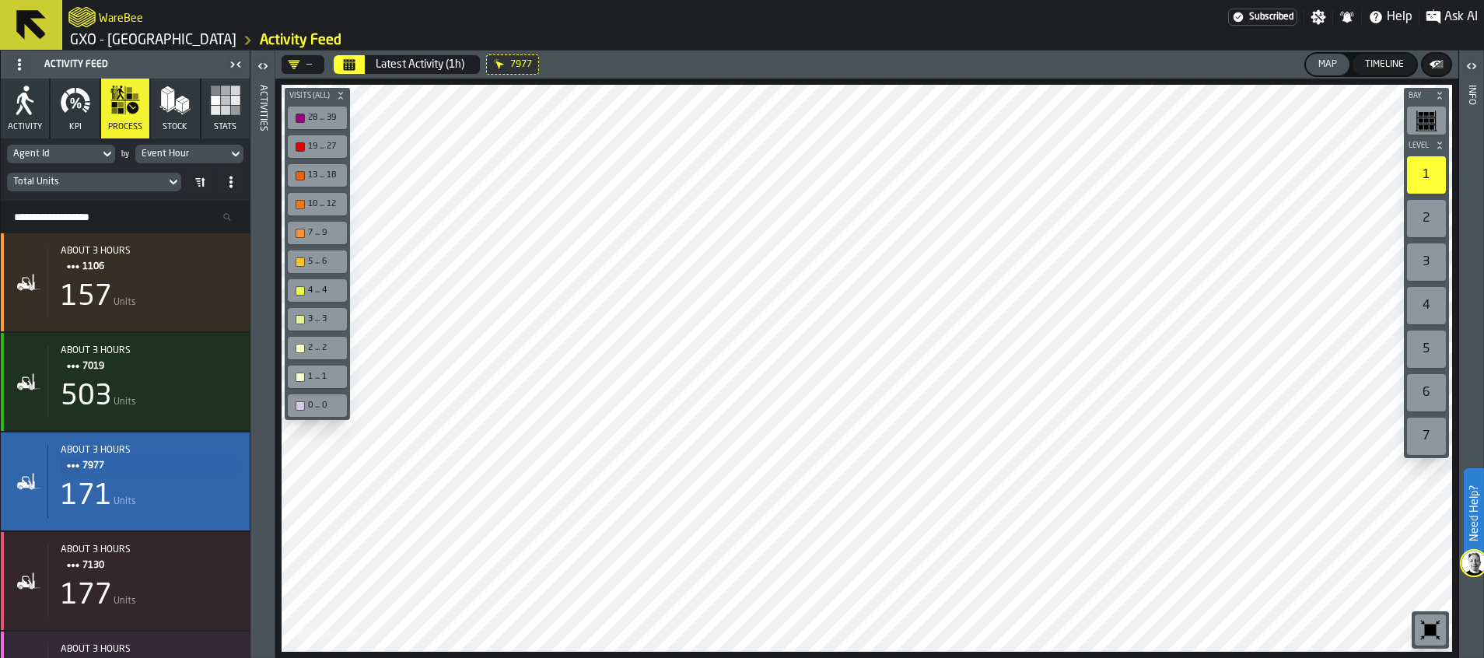
click at [261, 61] on icon "button-toggle-Open" at bounding box center [263, 66] width 19 height 19
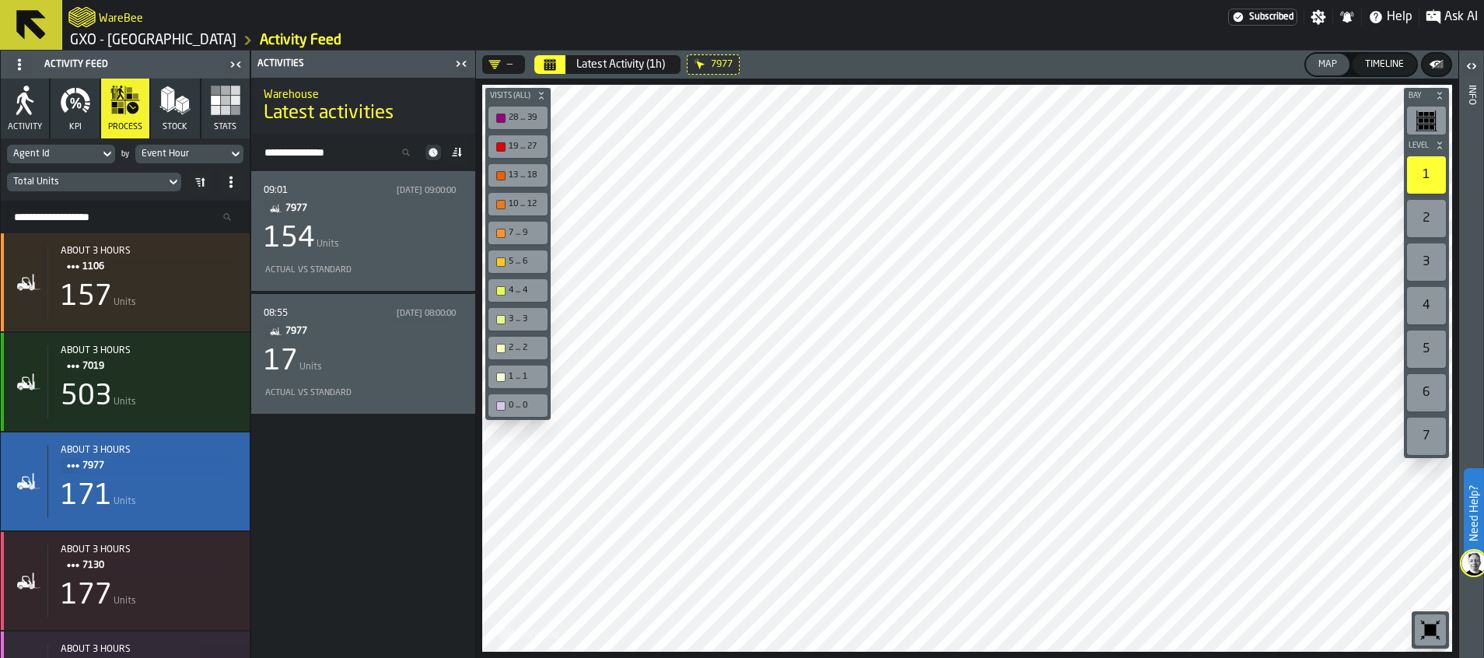
click at [387, 227] on div "154 Units" at bounding box center [363, 238] width 199 height 31
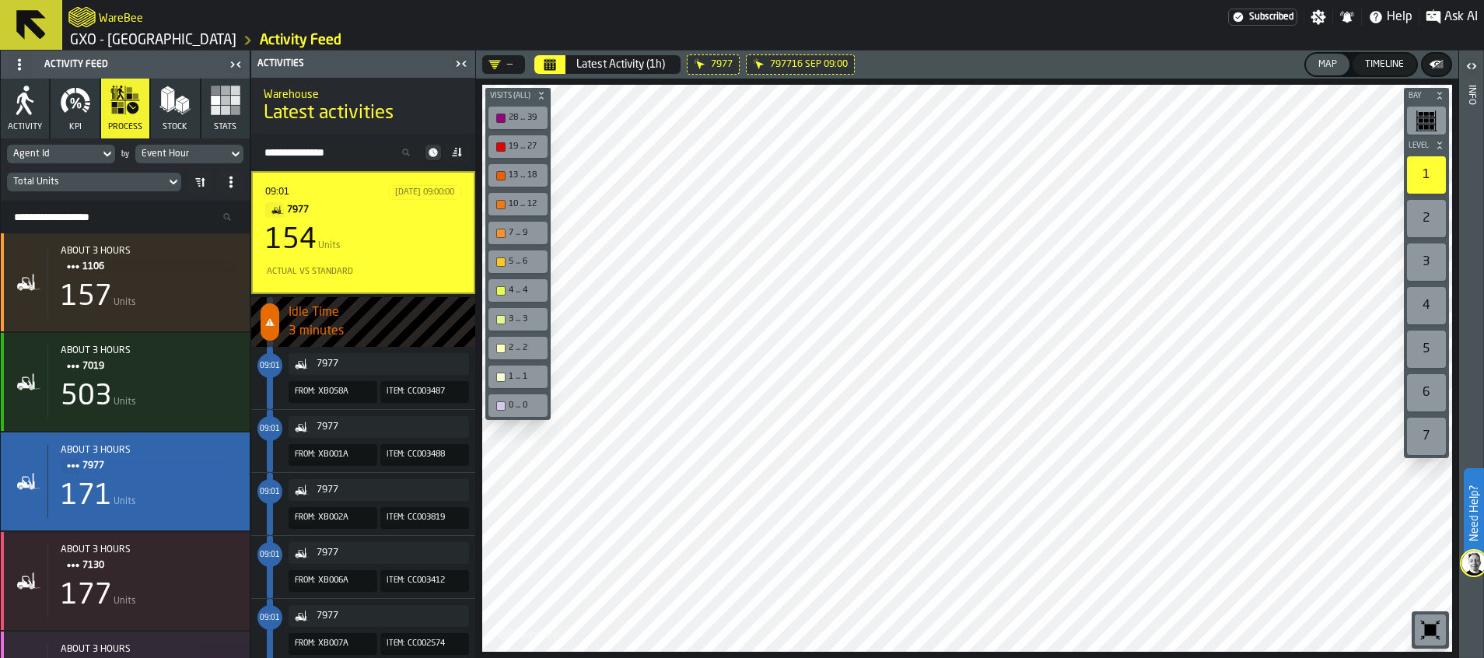
click at [319, 423] on div "7977" at bounding box center [390, 427] width 146 height 11
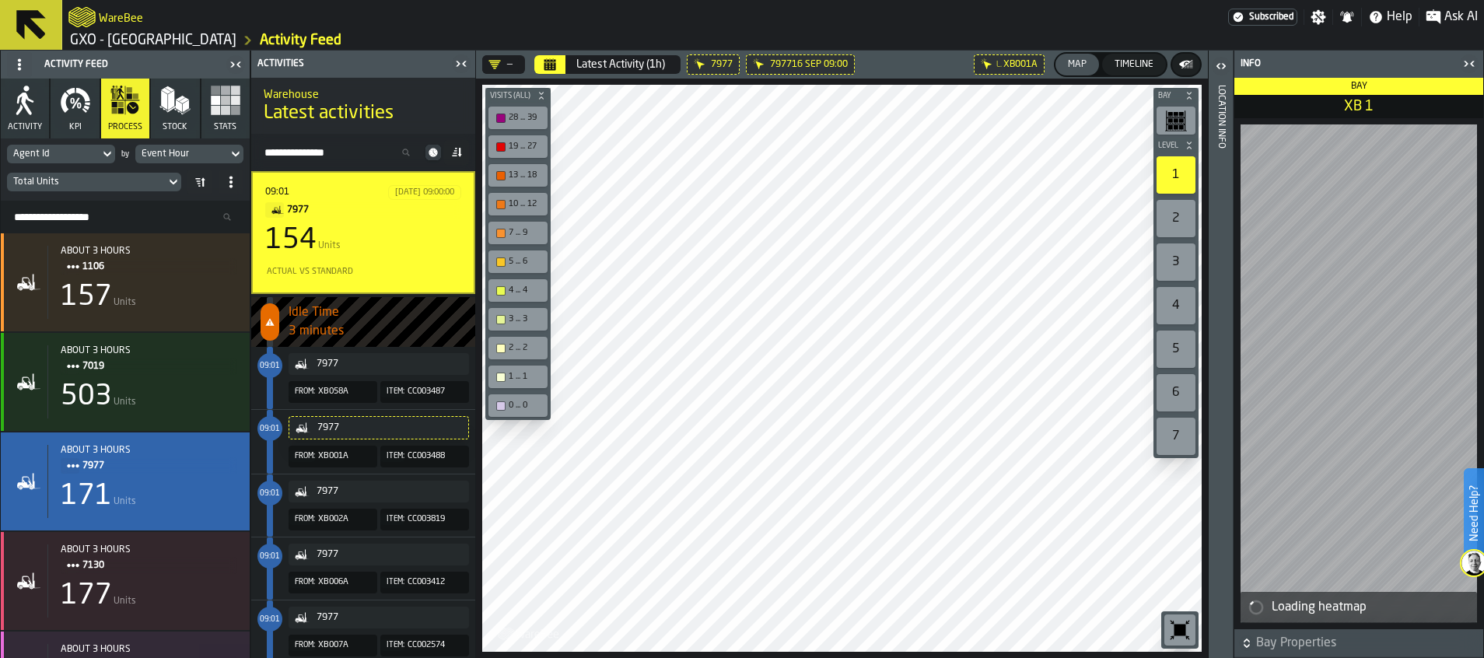
click at [331, 498] on div "7977" at bounding box center [379, 492] width 168 height 16
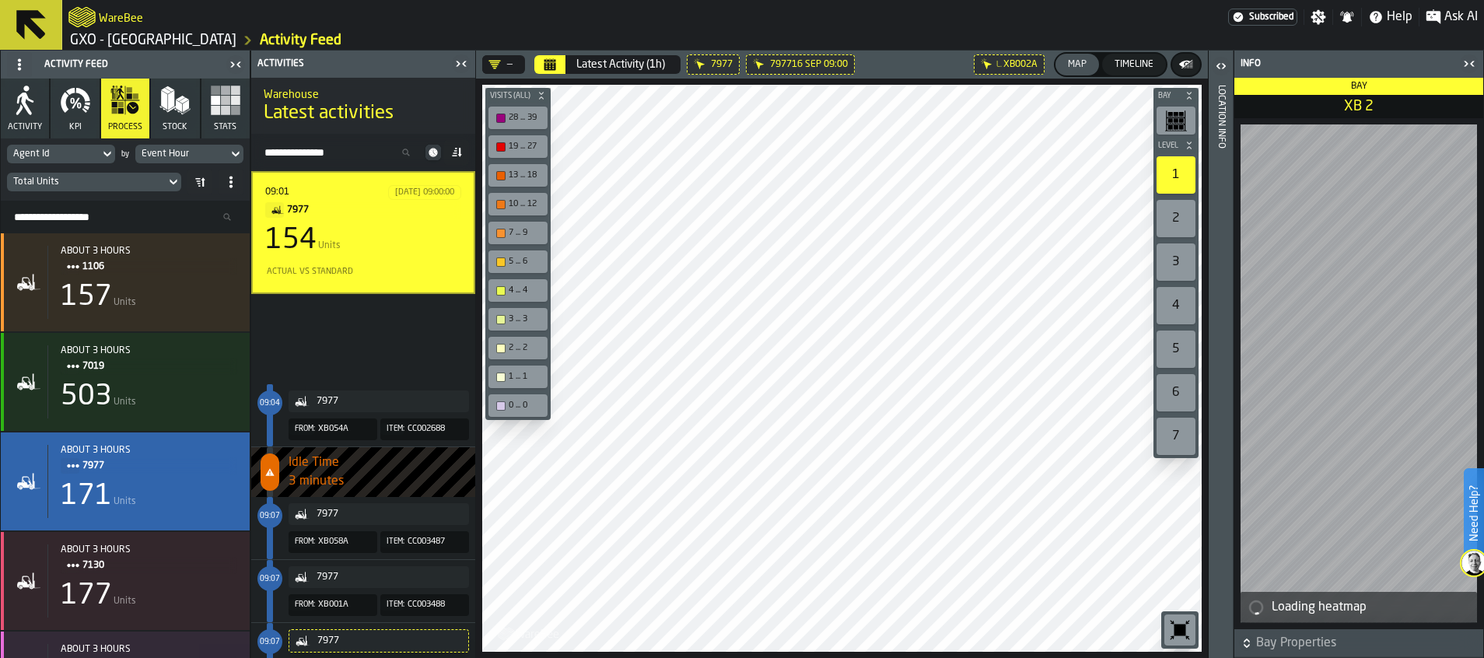
scroll to position [933, 0]
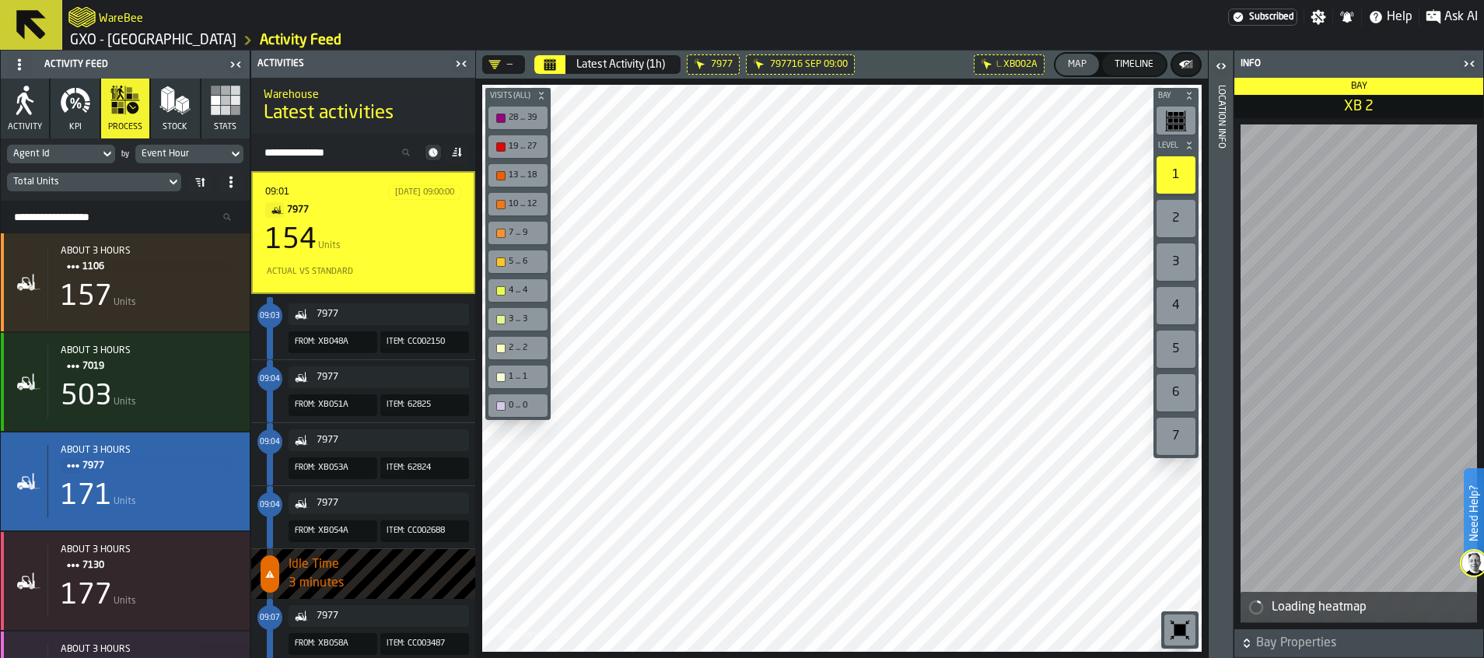
click at [271, 574] on icon "counterLabel" at bounding box center [269, 574] width 9 height 8
click at [322, 570] on span "Idle Time" at bounding box center [382, 564] width 187 height 19
click at [339, 505] on div "7977" at bounding box center [390, 503] width 146 height 11
click at [336, 621] on div "7977" at bounding box center [390, 617] width 146 height 11
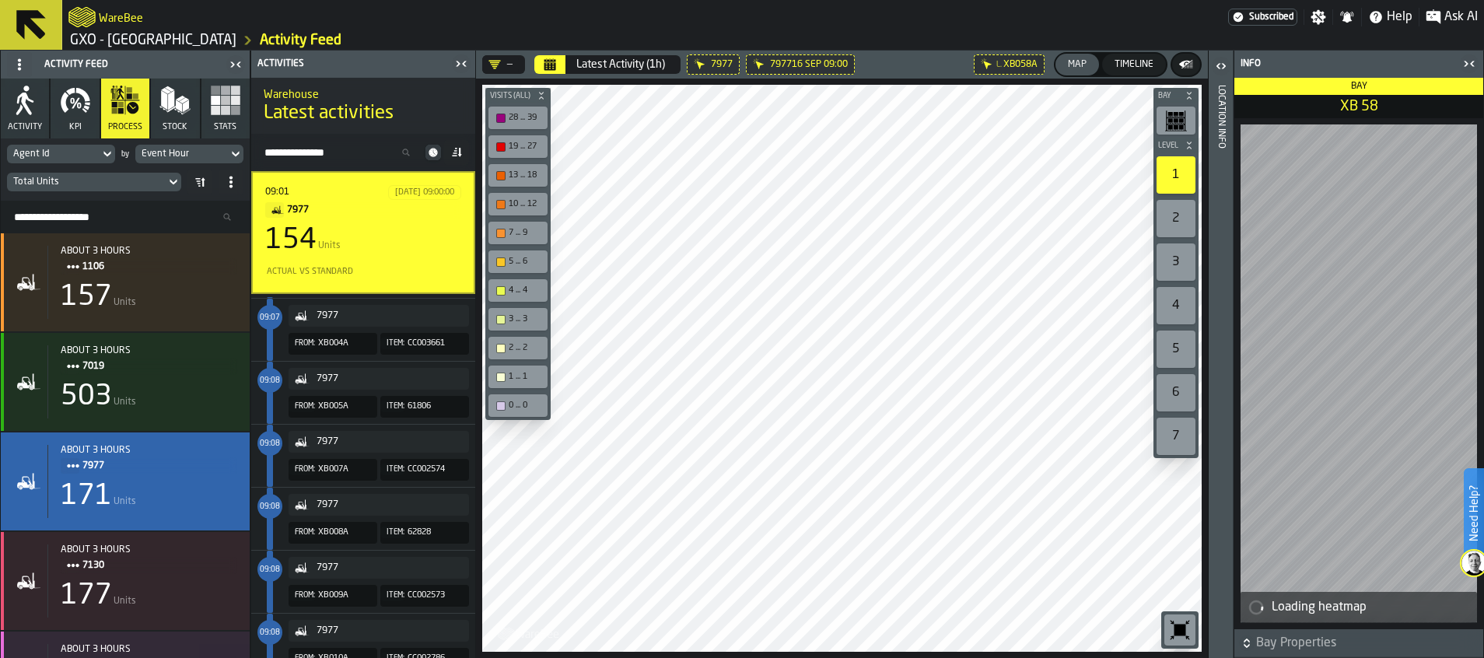
scroll to position [1516, 0]
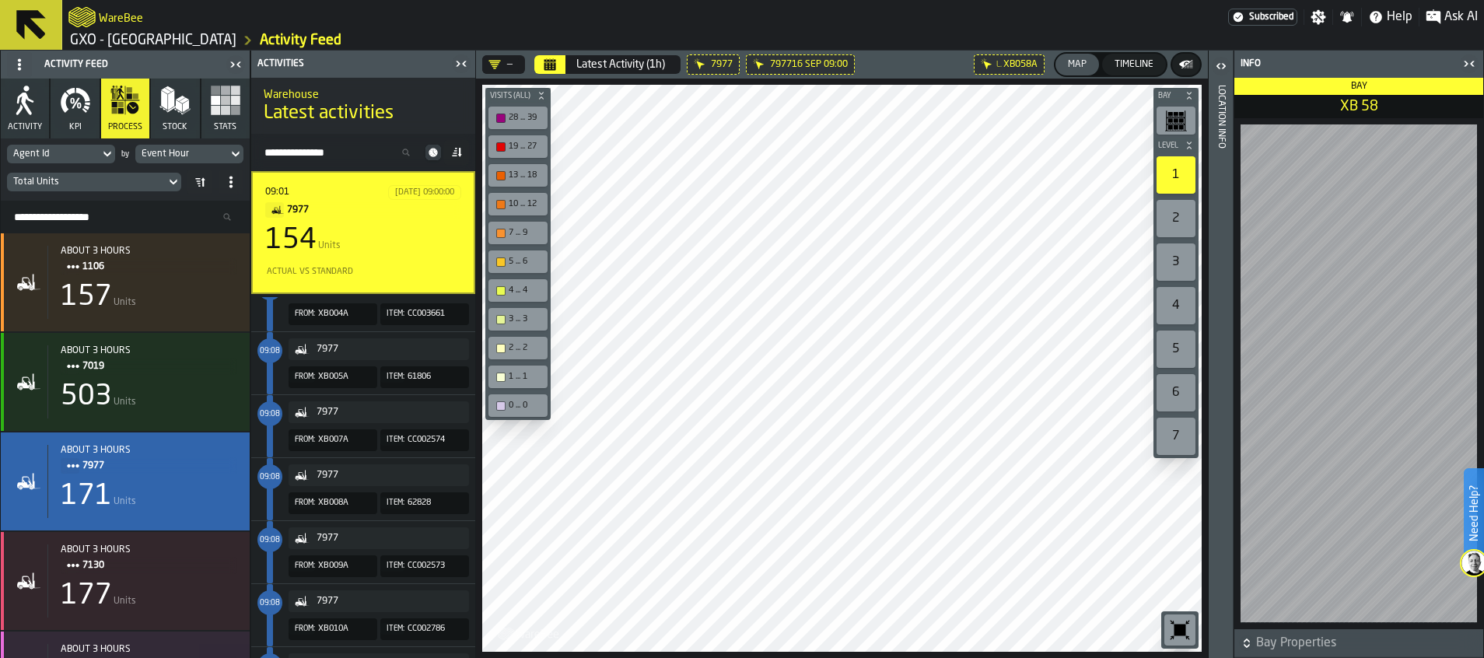
click at [1474, 68] on icon "button-toggle-Close me" at bounding box center [1469, 63] width 19 height 19
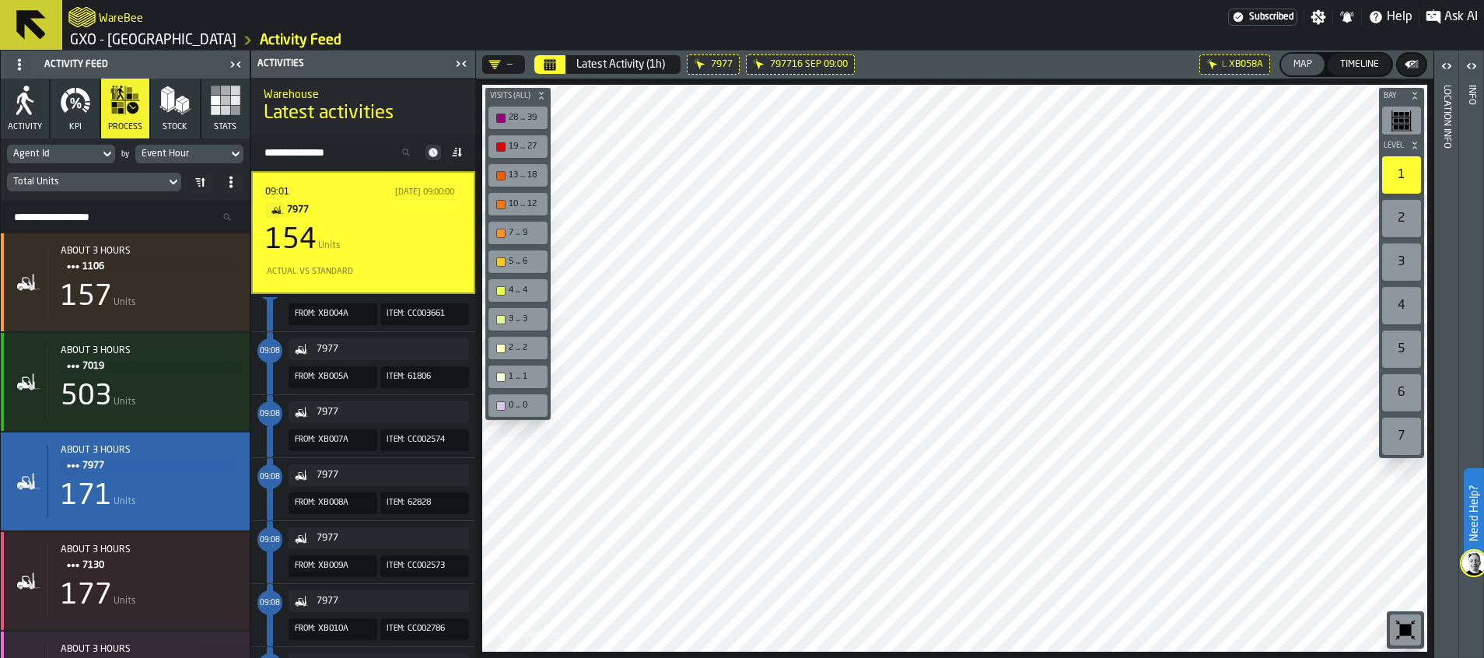
click at [0, 0] on icon at bounding box center [0, 0] width 0 height 0
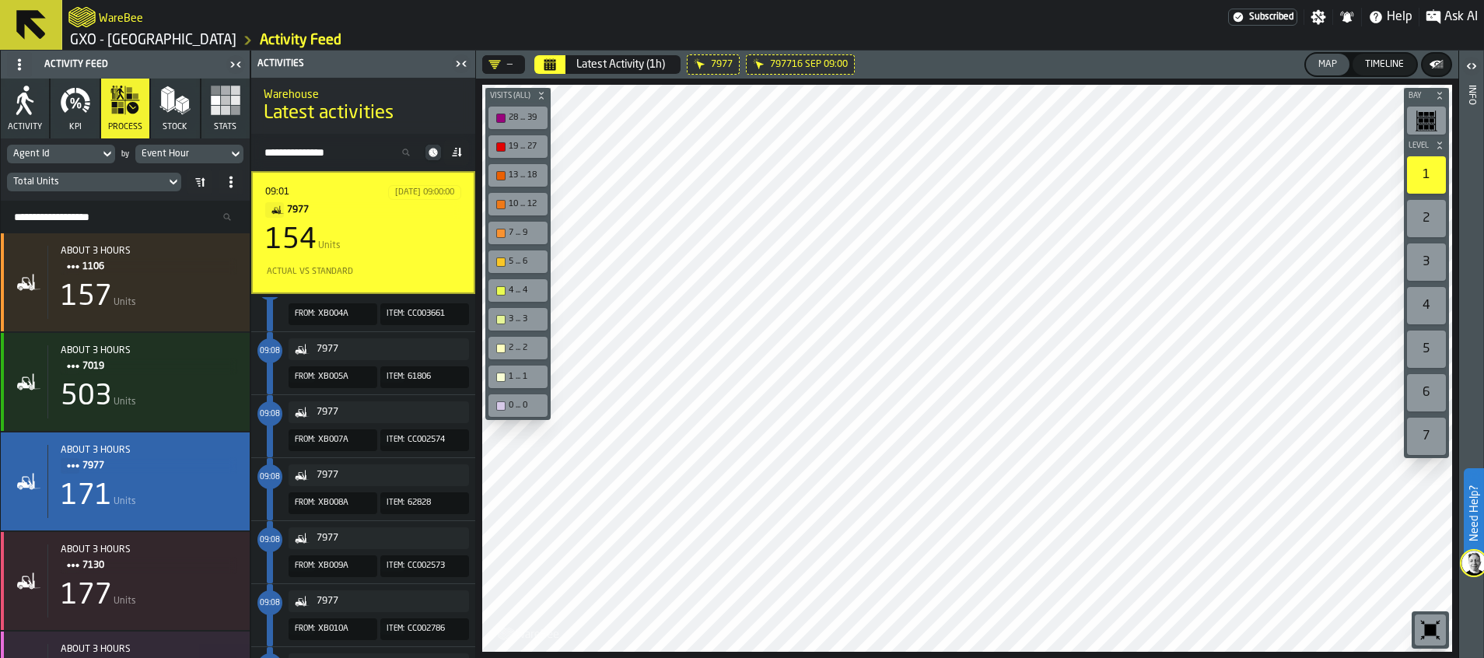
click at [0, 0] on icon at bounding box center [0, 0] width 0 height 0
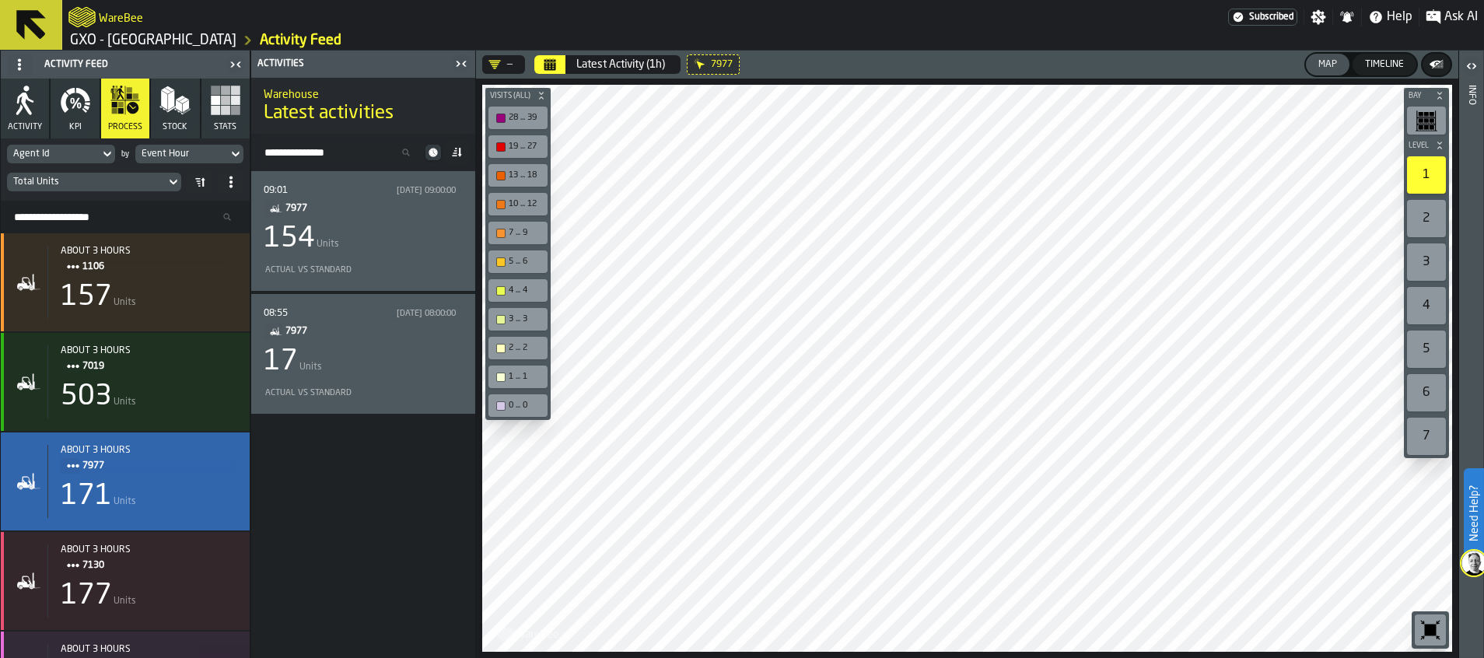
click at [0, 0] on icon at bounding box center [0, 0] width 0 height 0
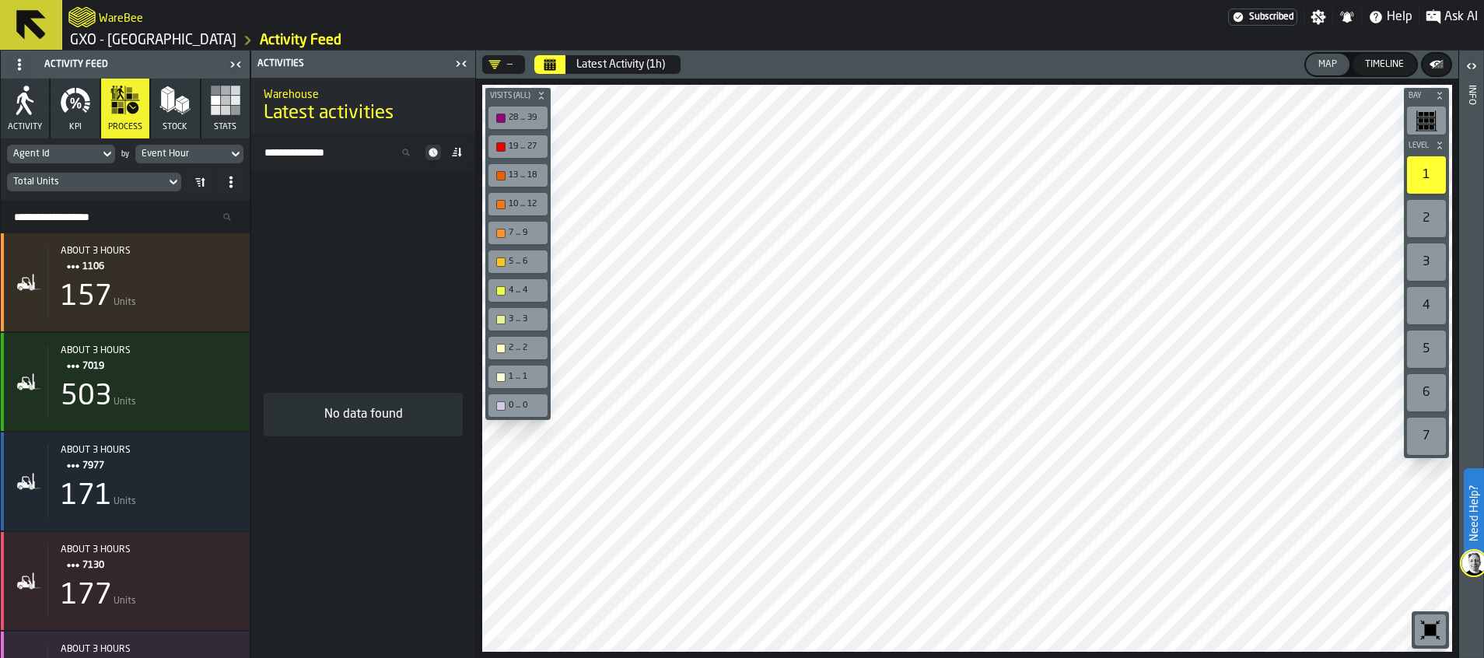
click at [465, 65] on icon "button-toggle-Close me" at bounding box center [464, 63] width 4 height 5
